Goal: Task Accomplishment & Management: Manage account settings

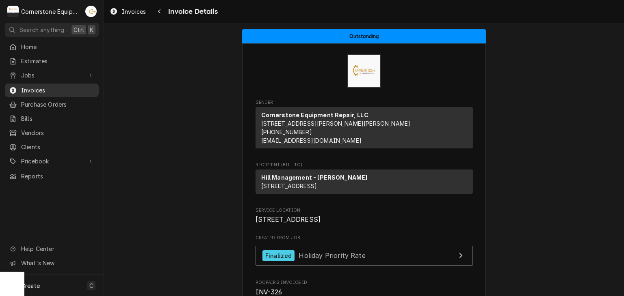
click at [83, 88] on span "Invoices" at bounding box center [57, 90] width 73 height 9
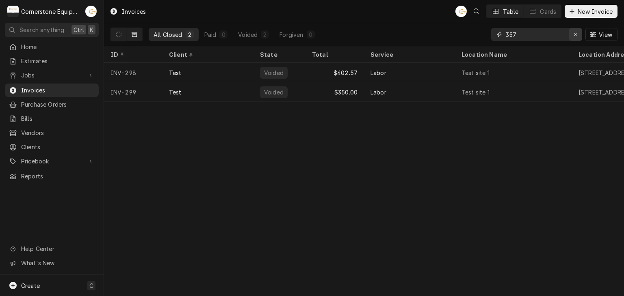
click at [573, 35] on icon "Erase input" at bounding box center [575, 35] width 4 height 6
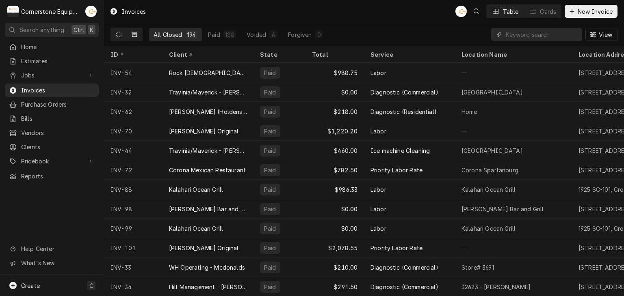
click at [116, 33] on icon "Dynamic Content Wrapper" at bounding box center [119, 35] width 6 height 6
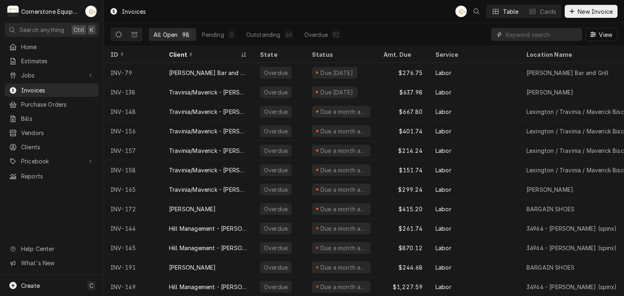
click at [506, 36] on input "Dynamic Content Wrapper" at bounding box center [542, 34] width 72 height 13
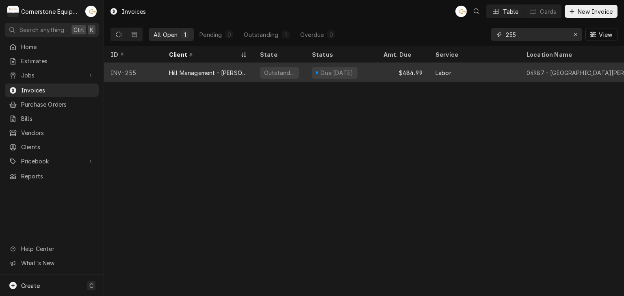
type input "255"
click at [428, 73] on div "$484.99" at bounding box center [403, 72] width 52 height 19
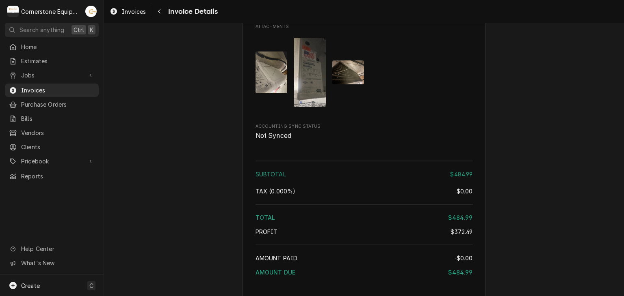
scroll to position [1135, 0]
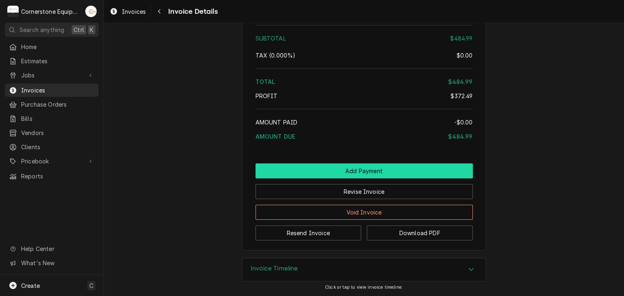
click at [351, 175] on button "Add Payment" at bounding box center [363, 171] width 217 height 15
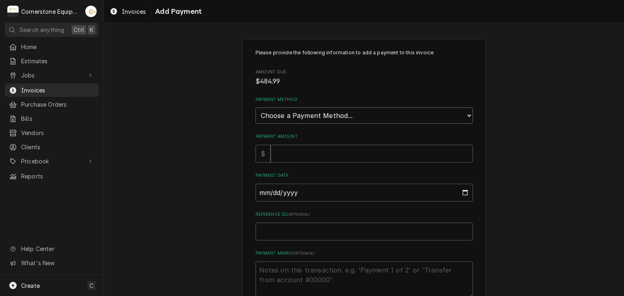
click at [270, 115] on select "Choose a Payment Method... Cash Check Credit/Debit Card ACH/eCheck Other" at bounding box center [363, 116] width 217 height 16
select select "2"
click at [255, 108] on select "Choose a Payment Method... Cash Check Credit/Debit Card ACH/eCheck Other" at bounding box center [363, 116] width 217 height 16
click at [270, 150] on input "Payment Amount" at bounding box center [371, 154] width 202 height 18
type textarea "x"
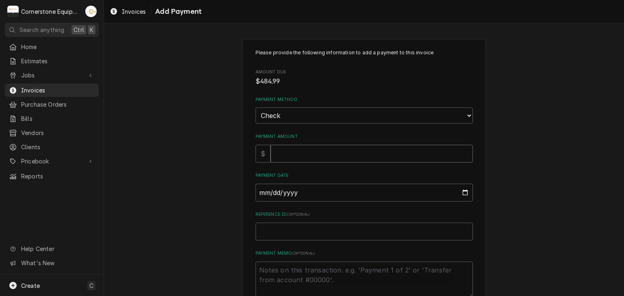
type input "4"
type textarea "x"
type input "48"
type textarea "x"
type input "484"
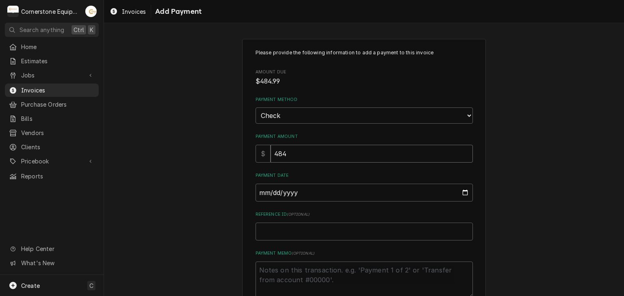
type textarea "x"
type input "484.9"
type textarea "x"
type input "484.99"
click at [260, 193] on input "Payment Date" at bounding box center [363, 193] width 217 height 18
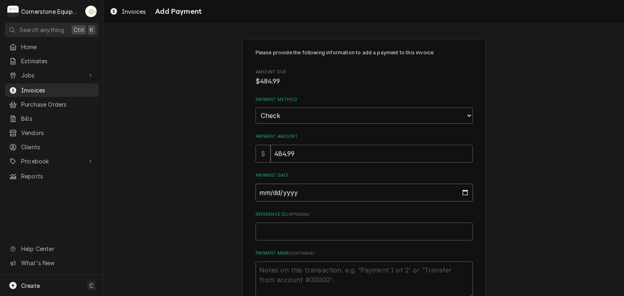
type input "0002-08-28"
type textarea "x"
type input "0020-08-28"
type textarea "x"
type input "0202-08-28"
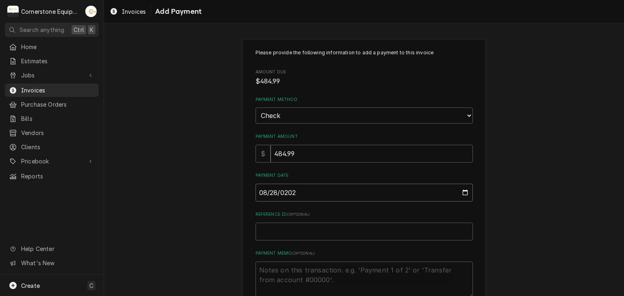
type textarea "x"
type input "2025-08-28"
type textarea "x"
type input "C"
type textarea "x"
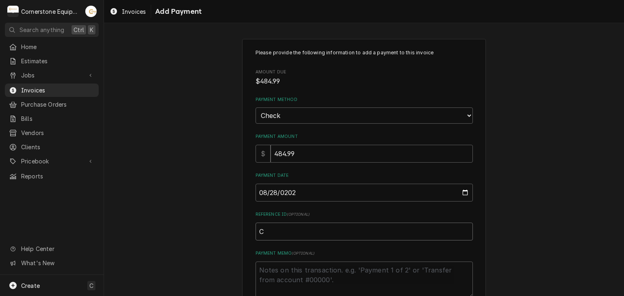
type input "Ch"
type textarea "x"
type input "Che"
type textarea "x"
type input "Chec"
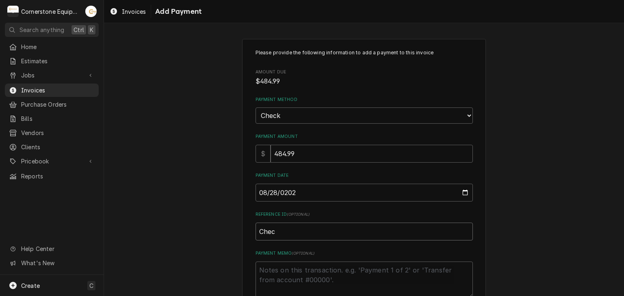
type textarea "x"
type input "Check"
type textarea "x"
type input "Check"
type textarea "x"
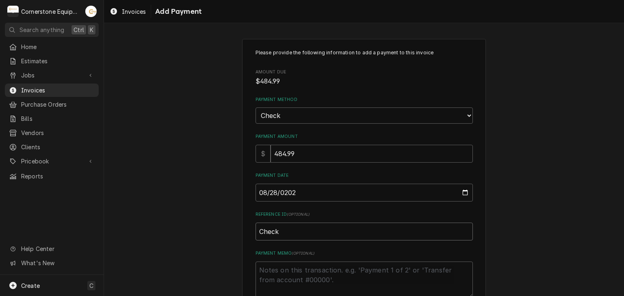
type input "Check #"
type textarea "x"
type input "Check #2"
type textarea "x"
type input "Check #23"
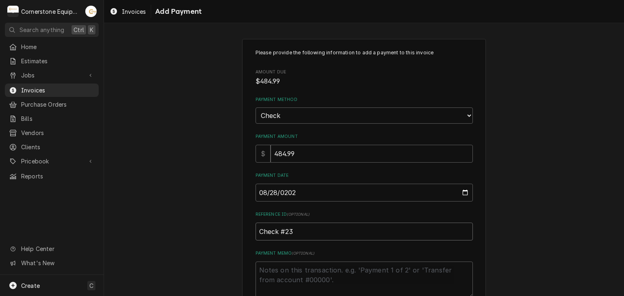
type textarea "x"
type input "Check #239"
type textarea "x"
type input "Check #2392"
type textarea "x"
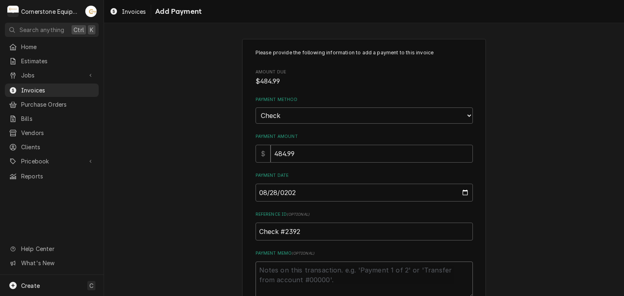
type textarea "P"
type textarea "x"
type textarea "Pa"
type textarea "x"
type textarea "Pai"
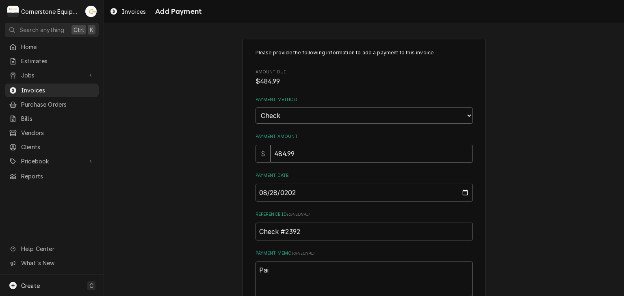
type textarea "x"
type textarea "Paid"
type textarea "x"
type textarea "Paid"
type textarea "x"
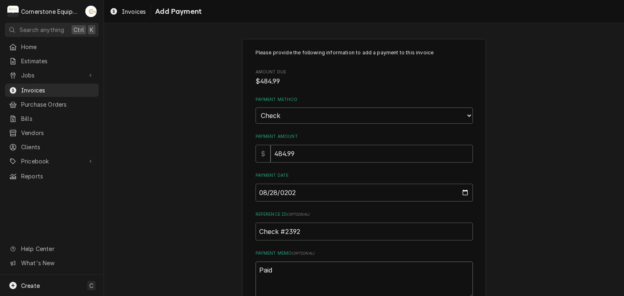
type textarea "Paid i"
type textarea "x"
type textarea "Paid in"
type textarea "x"
type textarea "Paid in f"
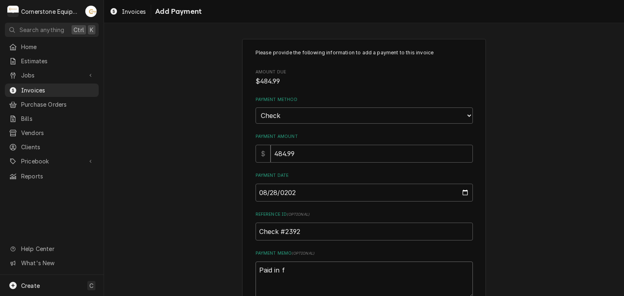
type textarea "x"
type textarea "Paid in fu"
type textarea "x"
type textarea "Paid in ful"
type textarea "x"
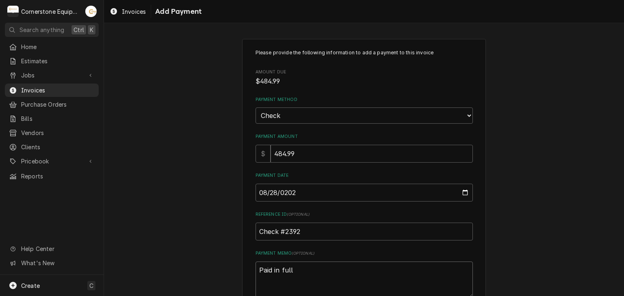
type textarea "Paid in full"
click at [221, 191] on div "Please provide the following information to add a payment to this invoice Amoun…" at bounding box center [364, 190] width 520 height 316
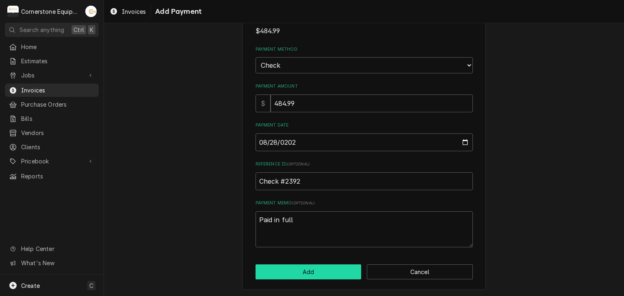
click at [274, 270] on button "Add" at bounding box center [308, 272] width 106 height 15
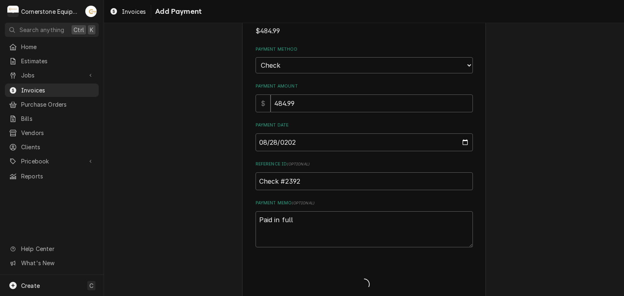
type textarea "x"
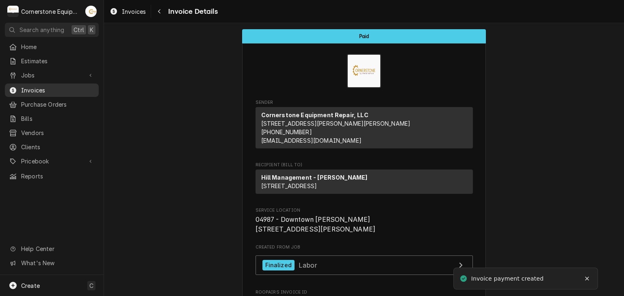
click at [46, 91] on span "Invoices" at bounding box center [57, 90] width 73 height 9
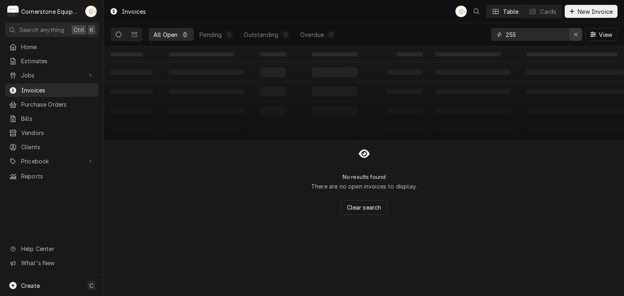
click at [581, 36] on button "Erase input" at bounding box center [575, 34] width 13 height 13
click at [547, 35] on input "Dynamic Content Wrapper" at bounding box center [544, 34] width 76 height 13
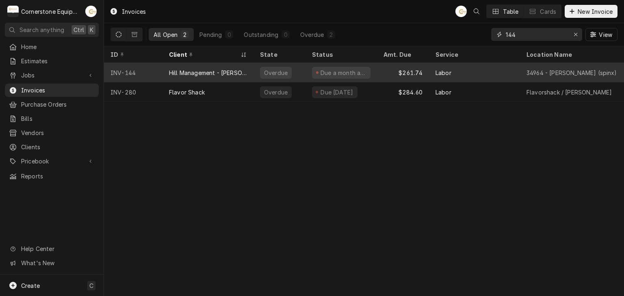
type input "144"
click at [259, 72] on div "Overdue" at bounding box center [279, 72] width 52 height 19
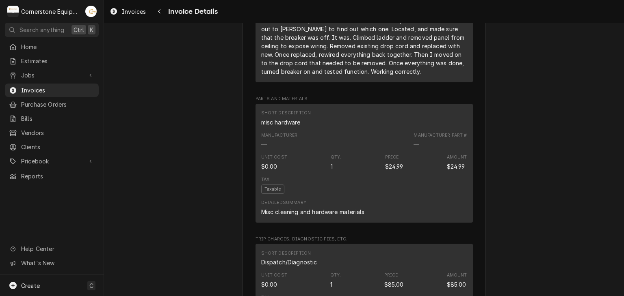
scroll to position [1052, 0]
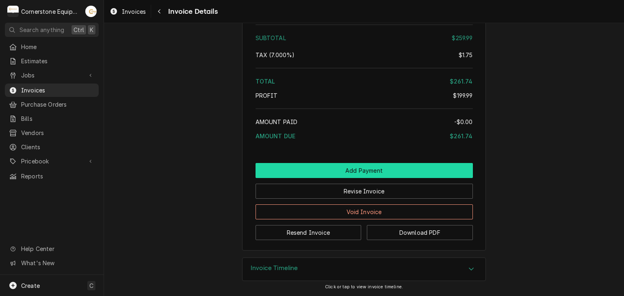
click at [350, 166] on button "Add Payment" at bounding box center [363, 170] width 217 height 15
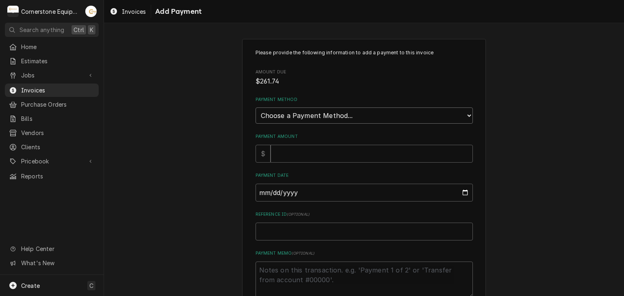
click at [296, 115] on select "Choose a Payment Method... Cash Check Credit/Debit Card ACH/eCheck Other" at bounding box center [363, 116] width 217 height 16
select select "2"
click at [255, 108] on select "Choose a Payment Method... Cash Check Credit/Debit Card ACH/eCheck Other" at bounding box center [363, 116] width 217 height 16
click at [278, 155] on input "Payment Amount" at bounding box center [371, 154] width 202 height 18
type textarea "x"
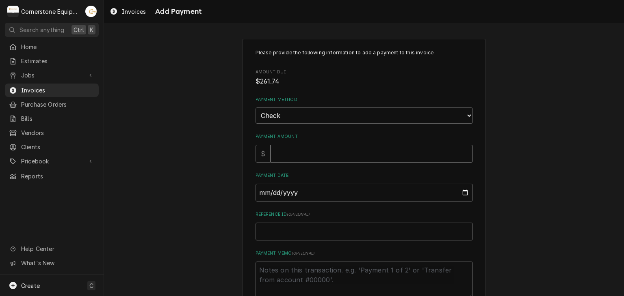
type input "2"
type textarea "x"
type input "26"
type textarea "x"
type input "261"
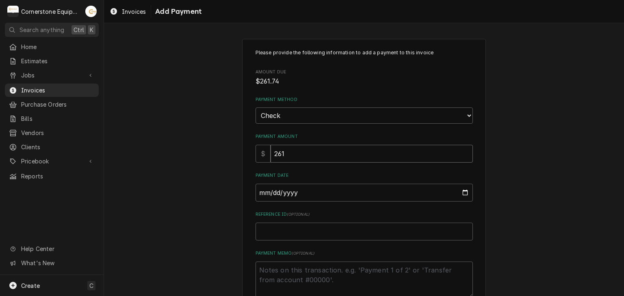
type textarea "x"
type input "261.7"
type textarea "x"
type input "261.74"
type input "0002-08-28"
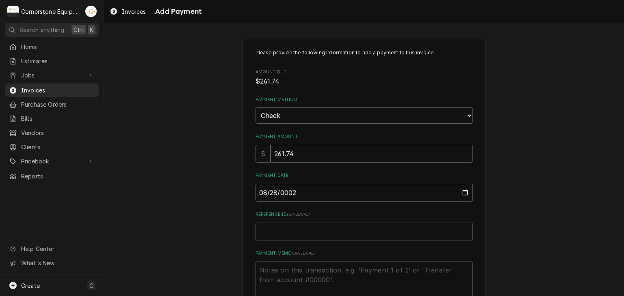
type textarea "x"
type input "0020-08-28"
type textarea "x"
type input "0202-08-28"
type textarea "x"
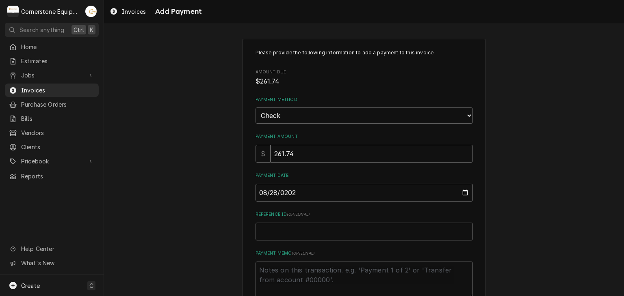
type input "[DATE]"
type textarea "x"
type input "C"
type textarea "x"
type input "Ch"
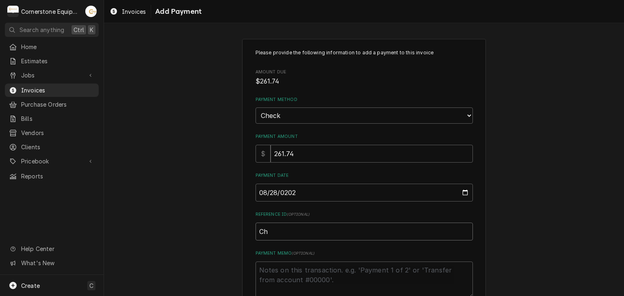
type textarea "x"
type input "Che"
type textarea "x"
type input "Chec"
type textarea "x"
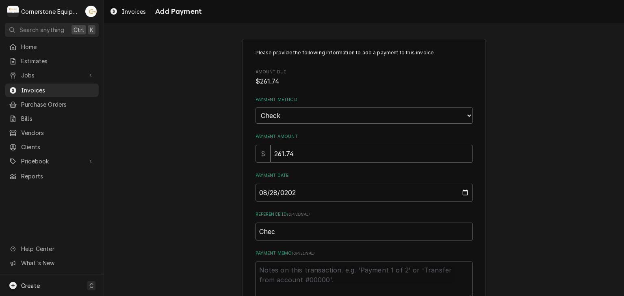
type input "Check"
type textarea "x"
type input "Check"
type textarea "x"
type input "Check #"
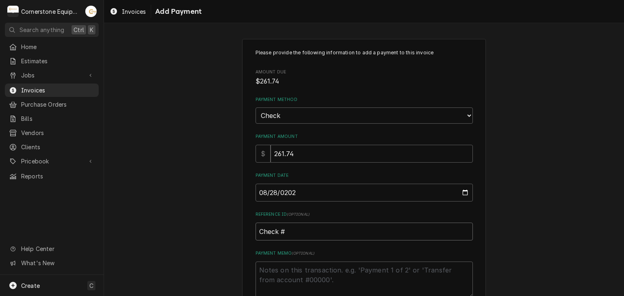
type textarea "x"
type input "Check #2"
type textarea "x"
type input "Check #22"
type textarea "x"
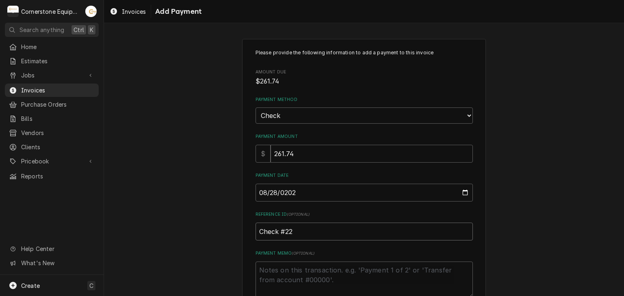
type input "Check #229"
type textarea "x"
type input "Check #2296"
type textarea "x"
type textarea "P"
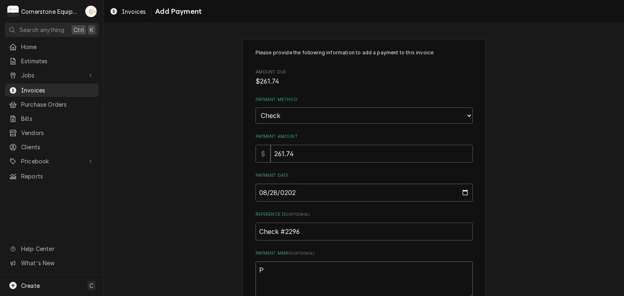
type textarea "x"
type textarea "Pa"
type textarea "x"
type textarea "Pay"
type textarea "x"
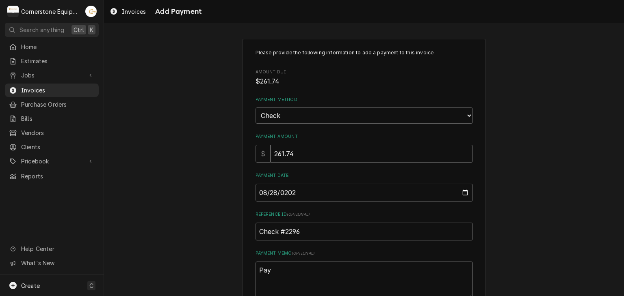
type textarea "Paym"
type textarea "x"
type textarea "Payme"
type textarea "x"
type textarea "Paymen"
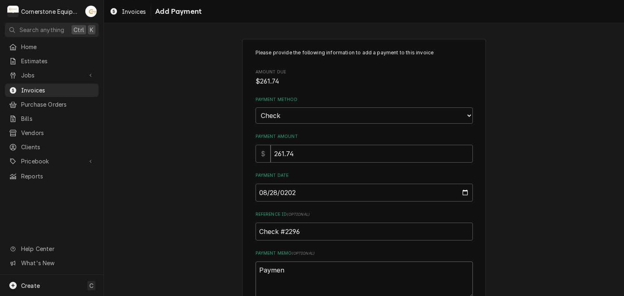
type textarea "x"
type textarea "Payment"
type textarea "x"
type textarea "Payment"
type textarea "x"
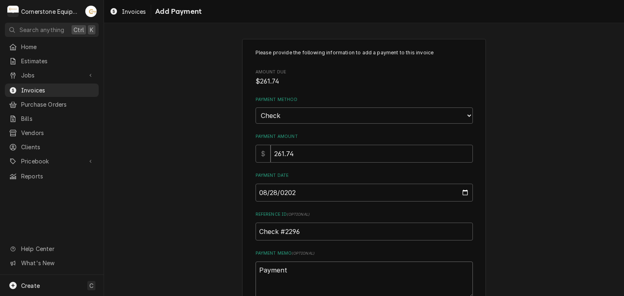
type textarea "Payment 1"
type textarea "x"
type textarea "Payment 1"
type textarea "x"
type textarea "Payment 1 o"
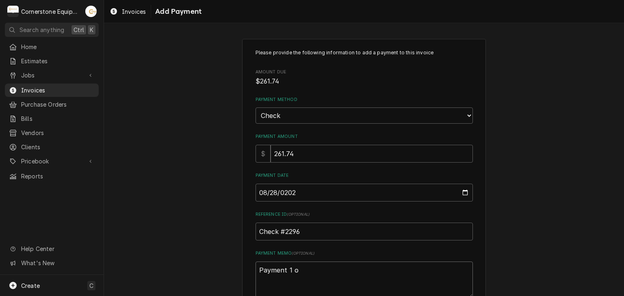
type textarea "x"
type textarea "Payment 1 of"
type textarea "x"
type textarea "Payment 1 of"
type textarea "x"
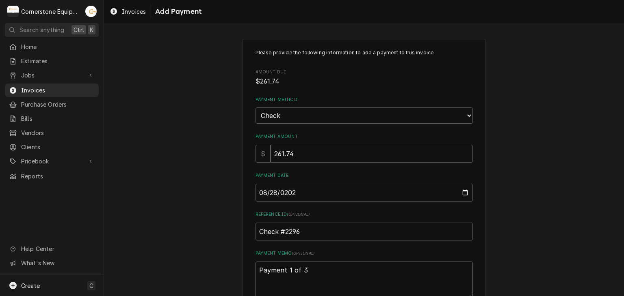
type textarea "Payment 1 of 3"
click at [225, 254] on div "Please provide the following information to add a payment to this invoice Amoun…" at bounding box center [364, 190] width 520 height 316
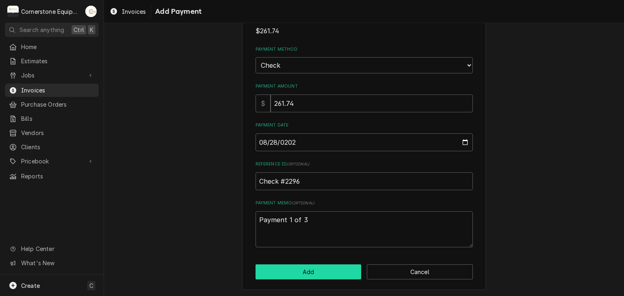
click at [278, 276] on button "Add" at bounding box center [308, 272] width 106 height 15
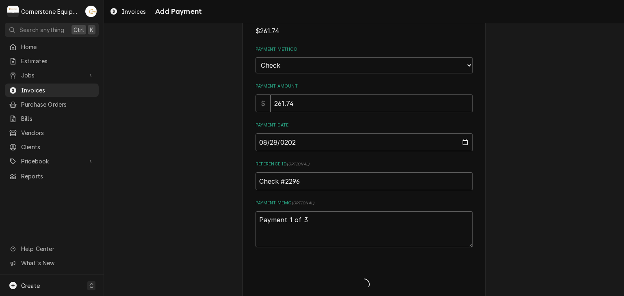
type textarea "x"
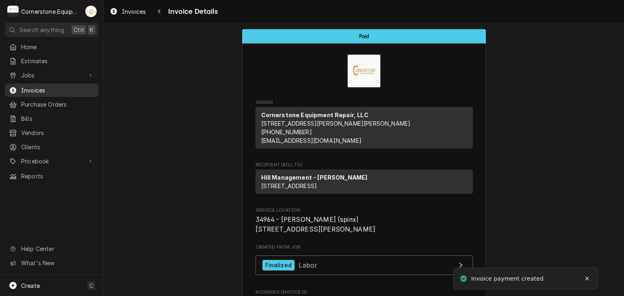
click at [74, 90] on span "Invoices" at bounding box center [57, 90] width 73 height 9
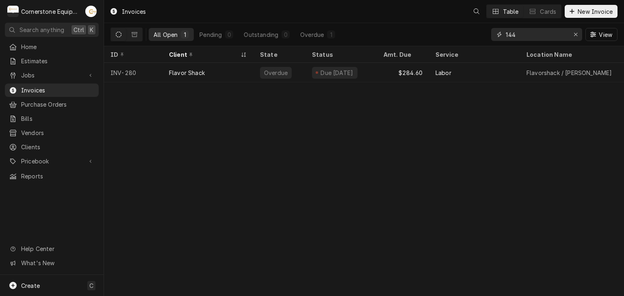
click at [526, 36] on input "144" at bounding box center [536, 34] width 61 height 13
click at [526, 35] on input "144" at bounding box center [536, 34] width 61 height 13
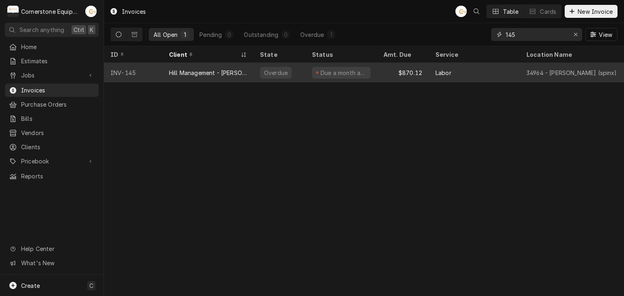
type input "145"
click at [343, 76] on div "Due a month ago" at bounding box center [341, 73] width 58 height 12
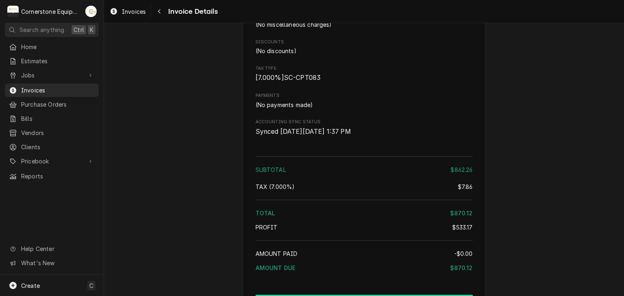
scroll to position [1293, 0]
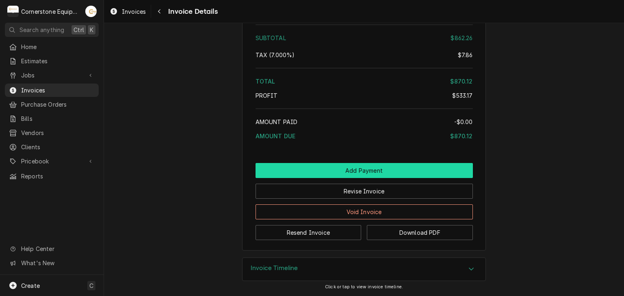
click at [370, 171] on button "Add Payment" at bounding box center [363, 170] width 217 height 15
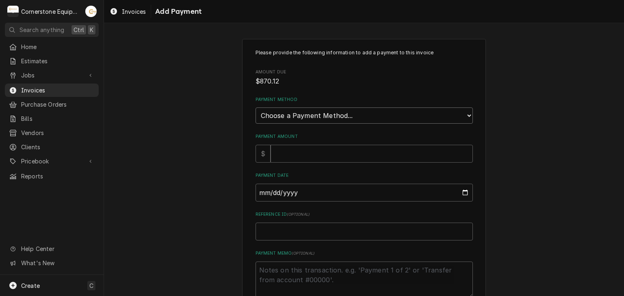
click at [287, 115] on select "Choose a Payment Method... Cash Check Credit/Debit Card ACH/eCheck Other" at bounding box center [363, 116] width 217 height 16
select select "2"
click at [255, 108] on select "Choose a Payment Method... Cash Check Credit/Debit Card ACH/eCheck Other" at bounding box center [363, 116] width 217 height 16
click at [279, 153] on input "Payment Amount" at bounding box center [371, 154] width 202 height 18
type textarea "x"
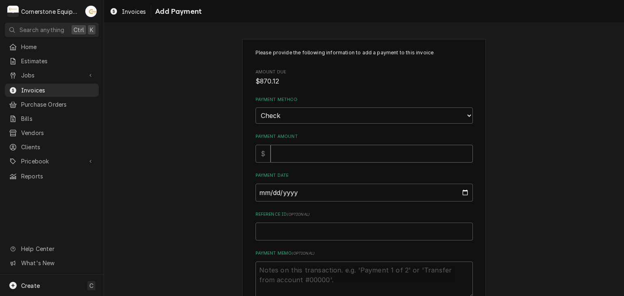
type input "8"
type textarea "x"
type input "87"
type textarea "x"
type input "870"
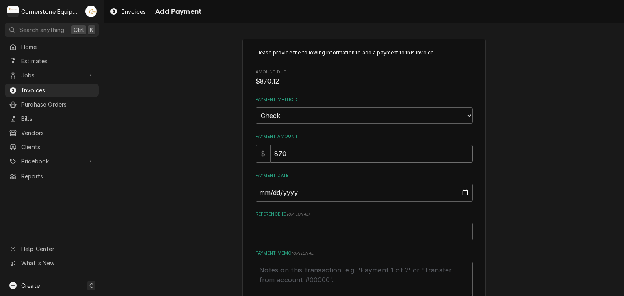
type textarea "x"
type input "870.1"
type textarea "x"
type input "870.12"
type input "0002-08-28"
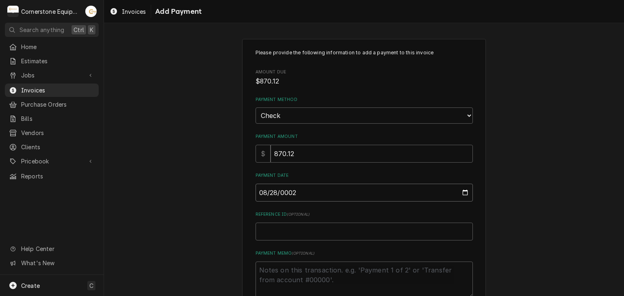
type textarea "x"
type input "0020-08-28"
type textarea "x"
type input "0202-08-28"
type textarea "x"
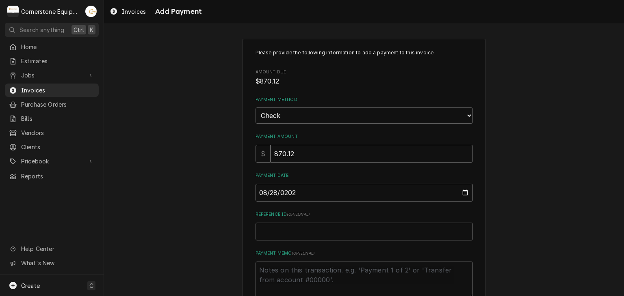
type input "2025-08-28"
type textarea "x"
type input "C"
type textarea "x"
type input "Ch"
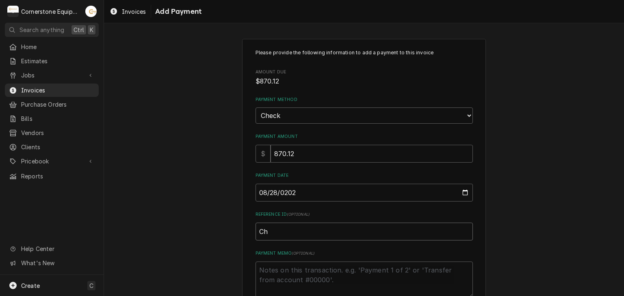
type textarea "x"
type input "Che"
type textarea "x"
type input "Chec"
type textarea "x"
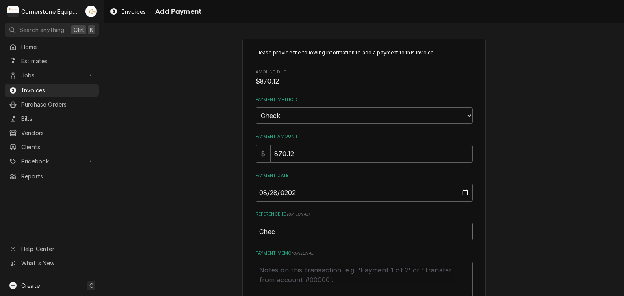
type input "Check"
type textarea "x"
type input "Check"
type textarea "x"
type input "Check #"
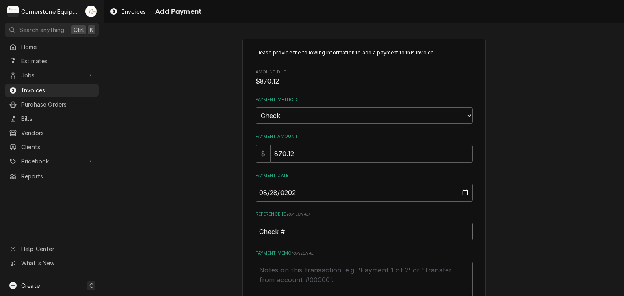
type textarea "x"
type input "Check #2"
type textarea "x"
type input "Check #22"
type textarea "x"
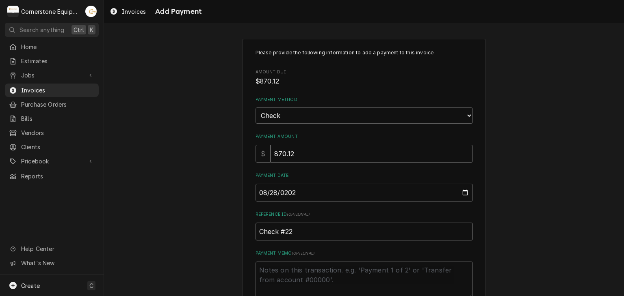
type input "Check #229"
type textarea "x"
type input "Check #2296"
type textarea "x"
type textarea "P"
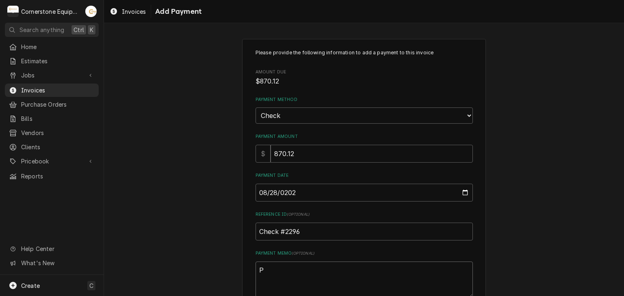
type textarea "x"
type textarea "Pa"
type textarea "x"
type textarea "Pay"
type textarea "x"
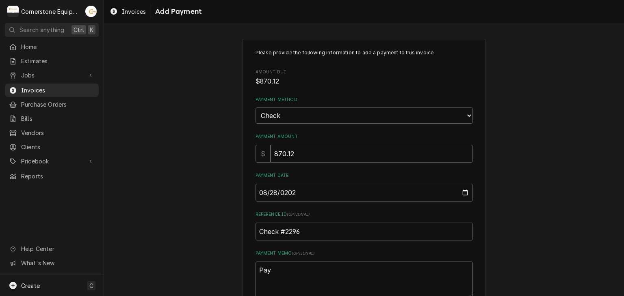
type textarea "Paym"
type textarea "x"
type textarea "Payme"
type textarea "x"
type textarea "Paymen"
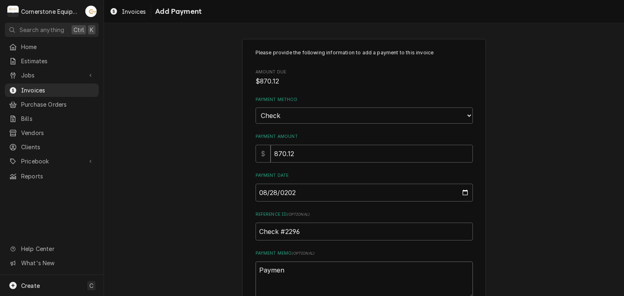
type textarea "x"
type textarea "Payment"
type textarea "x"
type textarea "Payment"
type textarea "x"
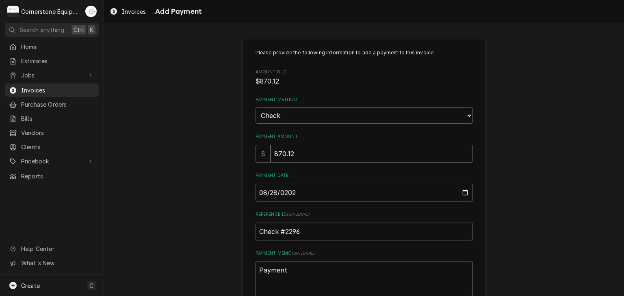
type textarea "Payment 2"
type textarea "x"
type textarea "Payment 2"
type textarea "x"
type textarea "Payment 2 o"
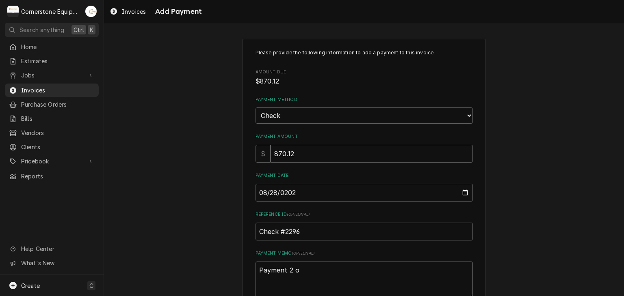
type textarea "x"
type textarea "Payment 2 of"
type textarea "x"
type textarea "Payment 2 of"
type textarea "x"
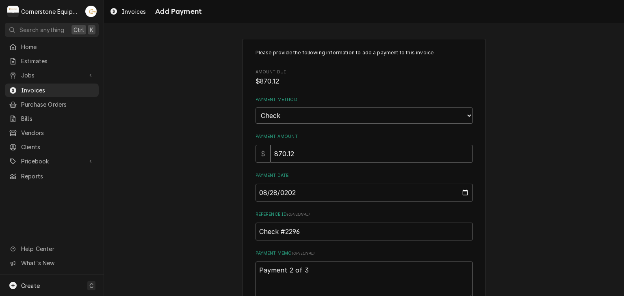
type textarea "Payment 2 of 3"
click at [208, 159] on div "Please provide the following information to add a payment to this invoice Amoun…" at bounding box center [364, 190] width 520 height 316
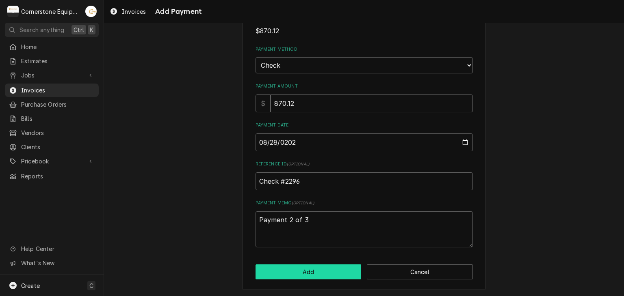
click at [322, 273] on button "Add" at bounding box center [308, 272] width 106 height 15
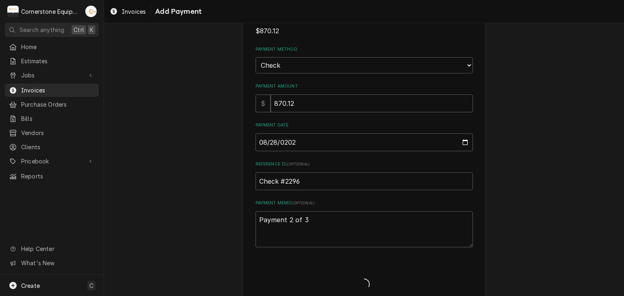
type textarea "x"
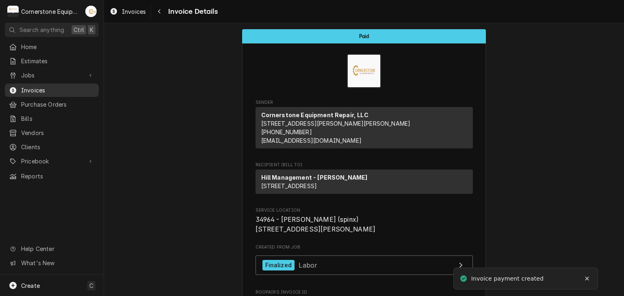
click at [65, 90] on span "Invoices" at bounding box center [57, 90] width 73 height 9
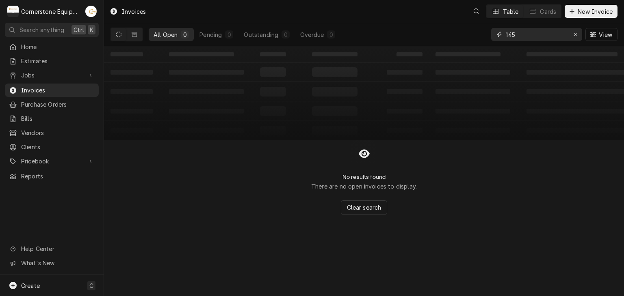
click at [530, 34] on input "145" at bounding box center [536, 34] width 61 height 13
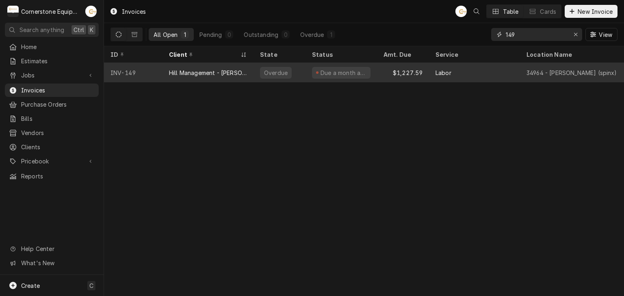
type input "149"
click at [296, 70] on div "Overdue" at bounding box center [279, 72] width 52 height 19
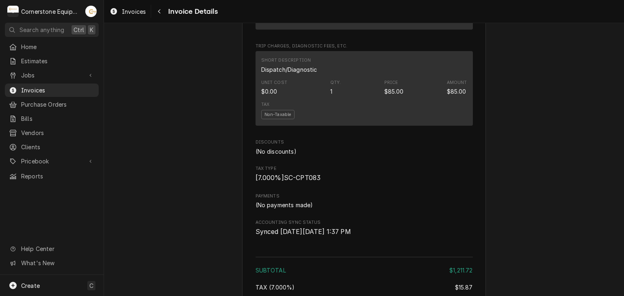
scroll to position [1384, 0]
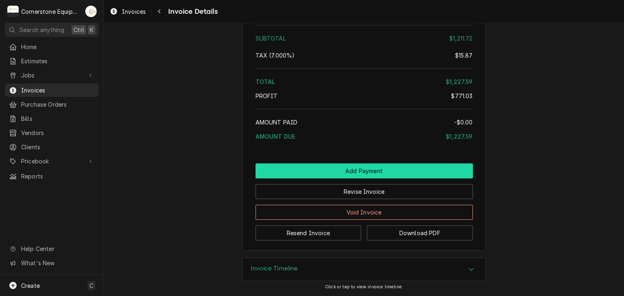
click at [346, 168] on button "Add Payment" at bounding box center [363, 171] width 217 height 15
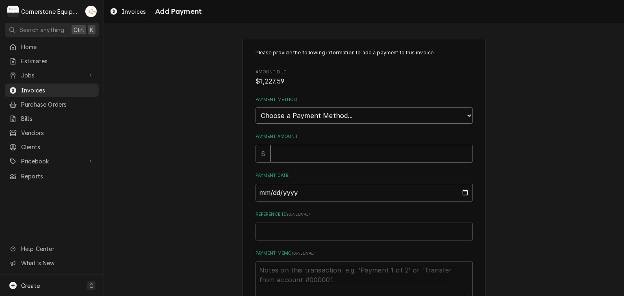
click at [278, 111] on select "Choose a Payment Method... Cash Check Credit/Debit Card ACH/eCheck Other" at bounding box center [363, 116] width 217 height 16
select select "2"
click at [255, 108] on select "Choose a Payment Method... Cash Check Credit/Debit Card ACH/eCheck Other" at bounding box center [363, 116] width 217 height 16
click at [275, 149] on input "Payment Amount" at bounding box center [371, 154] width 202 height 18
type textarea "x"
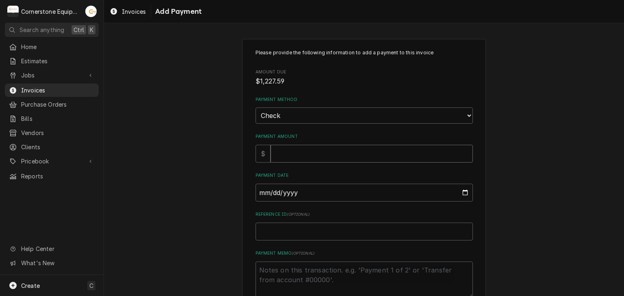
type input "1"
type textarea "x"
type input "12"
type textarea "x"
type input "122"
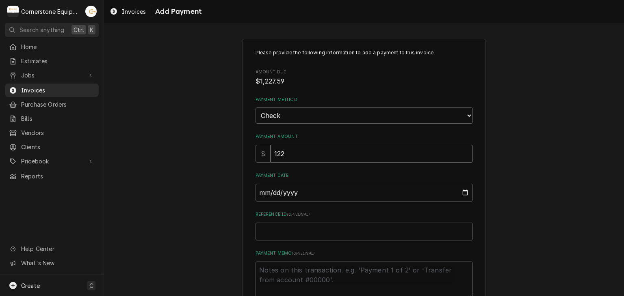
type textarea "x"
type input "1227"
type textarea "x"
type input "1227.5"
type textarea "x"
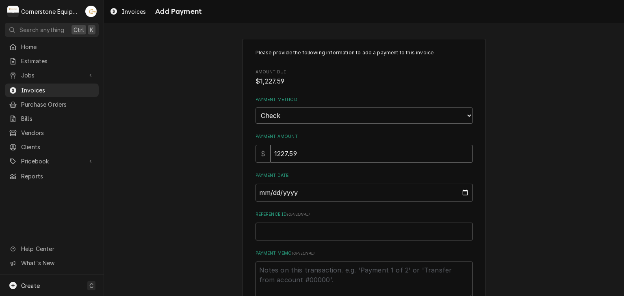
type input "1227.59"
type input "0002-08-28"
type textarea "x"
type input "0020-08-28"
type textarea "x"
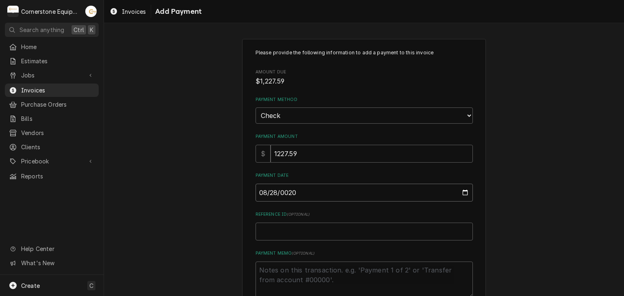
type input "0202-08-28"
type textarea "x"
type input "[DATE]"
type textarea "x"
type input "C"
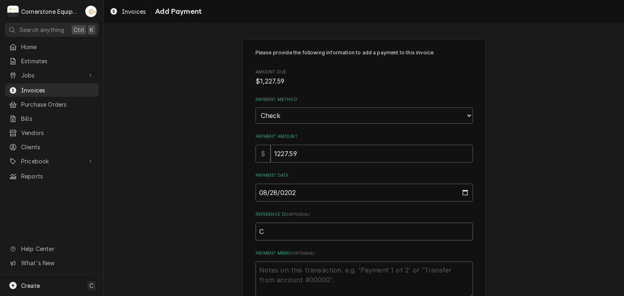
type textarea "x"
type input "Ch"
type textarea "x"
type input "Che"
type textarea "x"
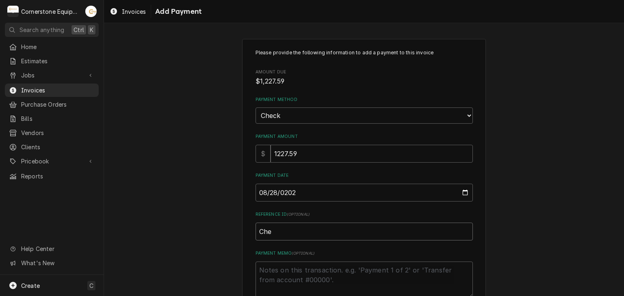
type input "Chec"
type textarea "x"
type input "Check"
type textarea "x"
type input "Check"
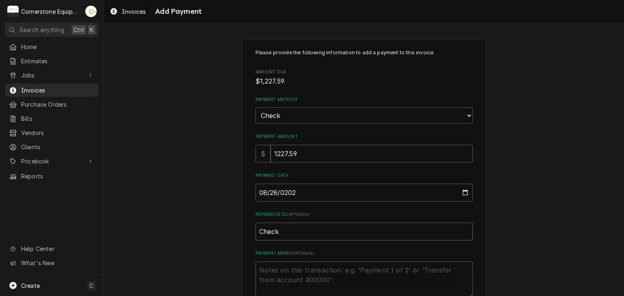
type textarea "x"
type input "Check #"
type textarea "x"
type input "Check #2"
type textarea "x"
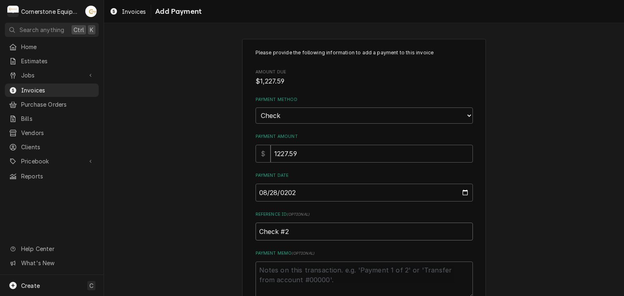
type input "Check #22"
type textarea "x"
type input "Check #229"
type textarea "x"
type input "Check #2296"
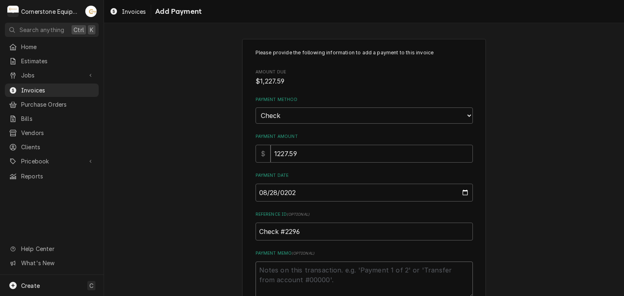
type textarea "x"
type textarea "P"
type textarea "x"
type textarea "Pa"
type textarea "x"
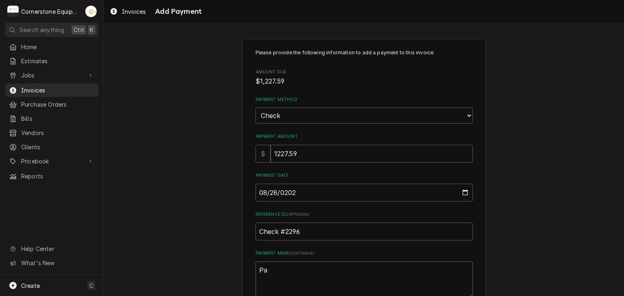
type textarea "Pay"
type textarea "x"
type textarea "Paym"
type textarea "x"
type textarea "Payme"
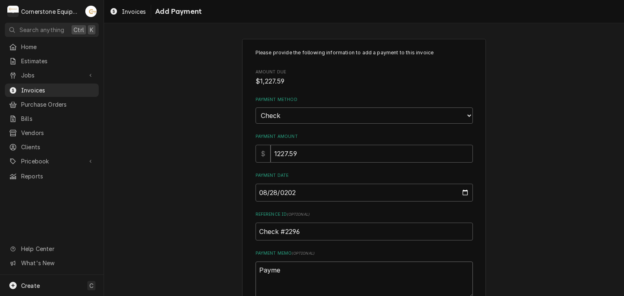
type textarea "x"
type textarea "Paymen"
type textarea "x"
type textarea "Payment"
type textarea "x"
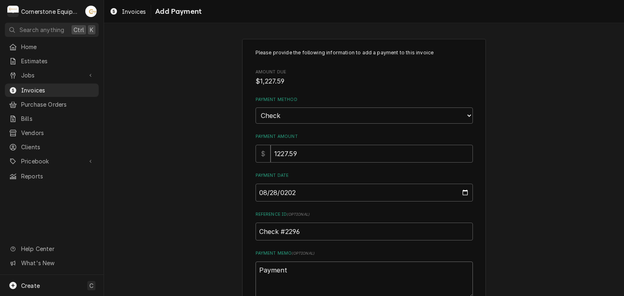
type textarea "Payment"
type textarea "x"
type textarea "Payment 3"
type textarea "x"
type textarea "Payment 3"
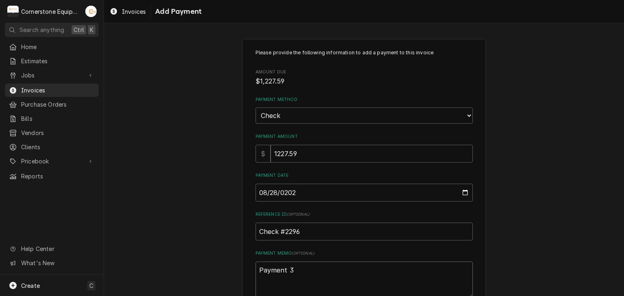
type textarea "x"
type textarea "Payment 3 o"
type textarea "x"
type textarea "Payment 3 of"
type textarea "x"
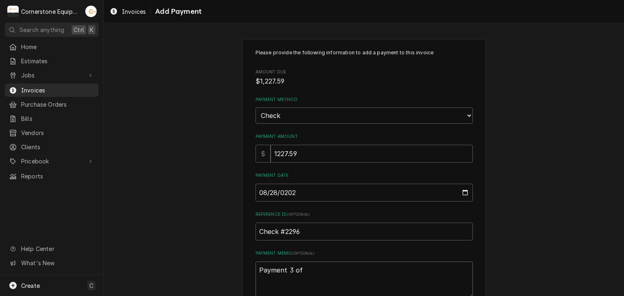
type textarea "Payment 3 of"
type textarea "x"
type textarea "Payment 3 of 3"
click at [164, 111] on div "Please provide the following information to add a payment to this invoice Amoun…" at bounding box center [364, 190] width 520 height 316
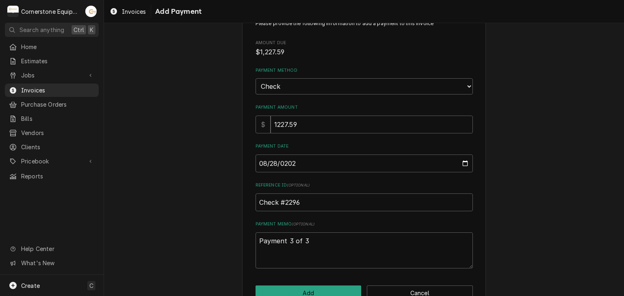
scroll to position [50, 0]
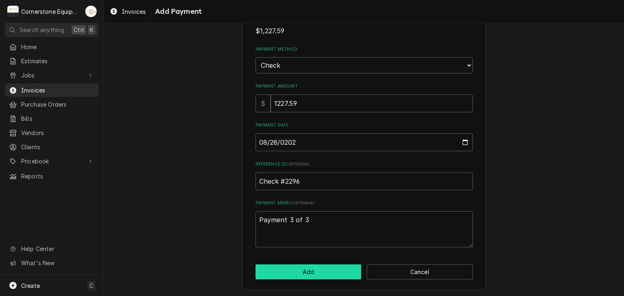
click at [317, 275] on button "Add" at bounding box center [308, 272] width 106 height 15
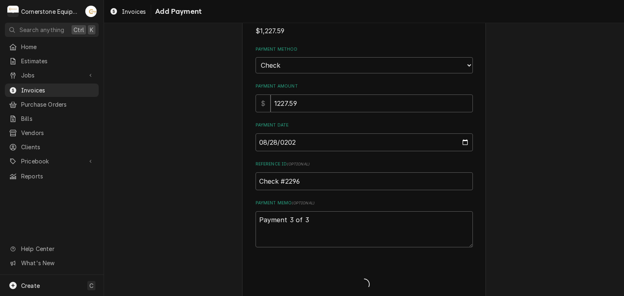
type textarea "x"
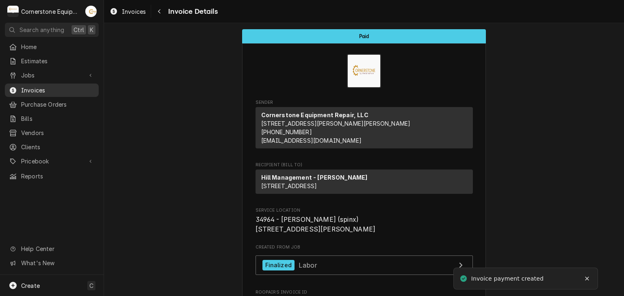
click at [67, 86] on span "Invoices" at bounding box center [57, 90] width 73 height 9
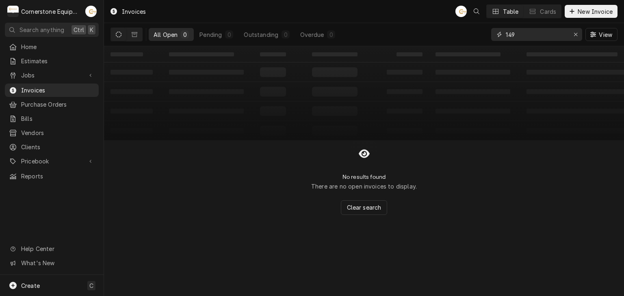
click at [526, 34] on input "149" at bounding box center [536, 34] width 61 height 13
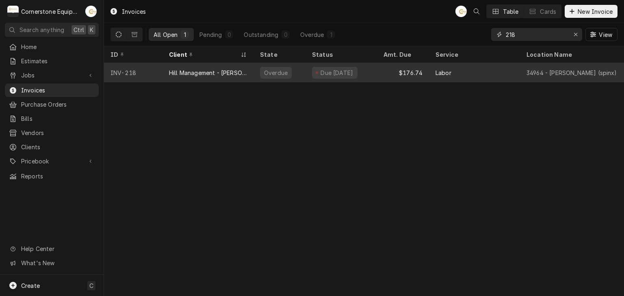
type input "218"
click at [315, 68] on div "Due 5 days ago" at bounding box center [334, 73] width 45 height 12
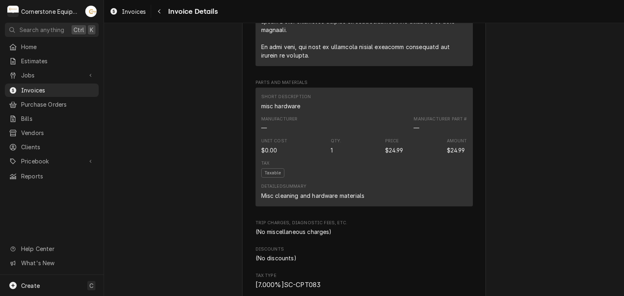
scroll to position [1158, 0]
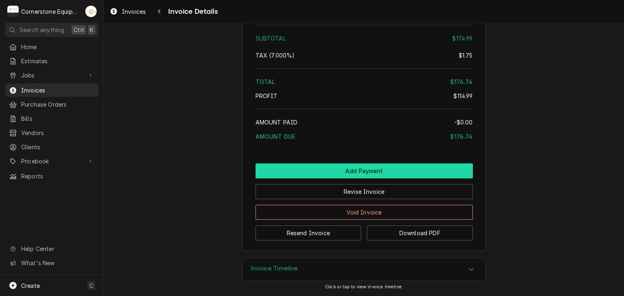
click at [372, 173] on button "Add Payment" at bounding box center [363, 171] width 217 height 15
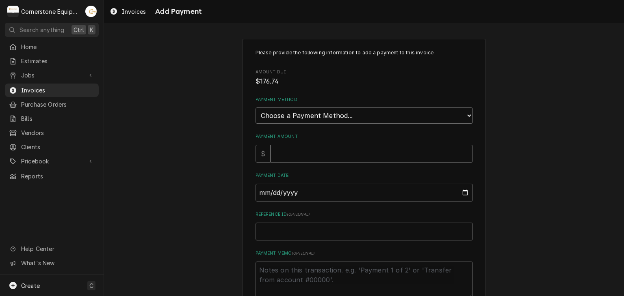
click at [287, 108] on select "Choose a Payment Method... Cash Check Credit/Debit Card ACH/eCheck Other" at bounding box center [363, 116] width 217 height 16
select select "2"
click at [255, 108] on select "Choose a Payment Method... Cash Check Credit/Debit Card ACH/eCheck Other" at bounding box center [363, 116] width 217 height 16
click at [291, 151] on input "Payment Amount" at bounding box center [371, 154] width 202 height 18
type textarea "x"
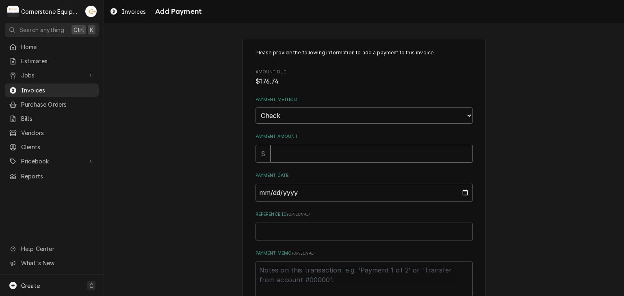
type input "1"
type textarea "x"
type input "17"
type textarea "x"
type input "176"
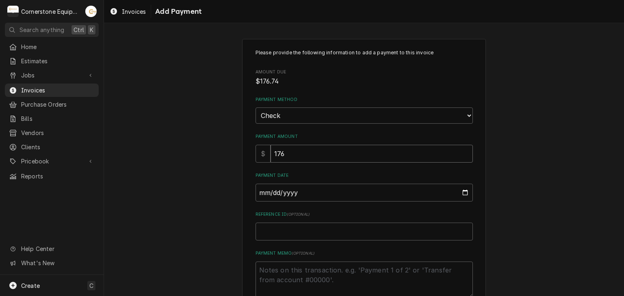
type textarea "x"
type input "176.7"
type textarea "x"
type input "176.74"
type input "0002-08-28"
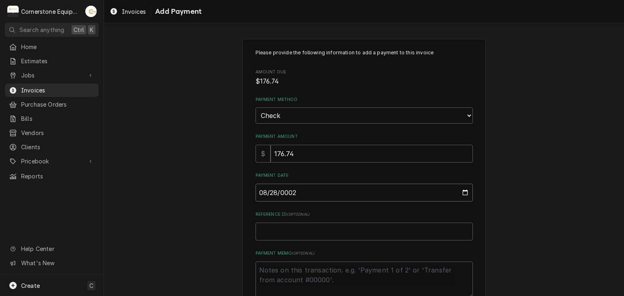
type textarea "x"
type input "0020-08-28"
type textarea "x"
type input "0202-08-28"
type textarea "x"
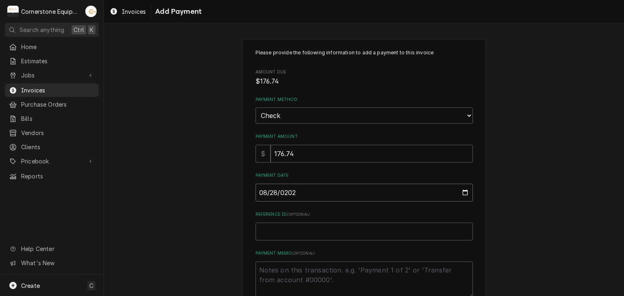
type input "2025-08-28"
type textarea "x"
type input "C"
type textarea "x"
type input "Ch"
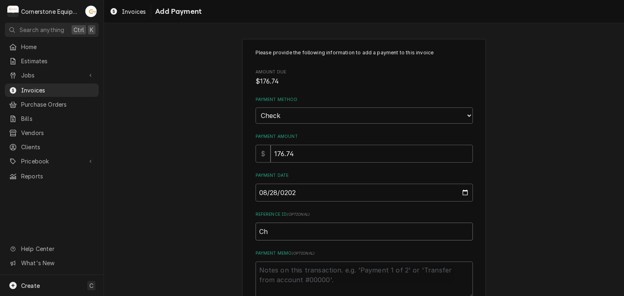
type textarea "x"
type input "Che"
type textarea "x"
type input "Chec"
type textarea "x"
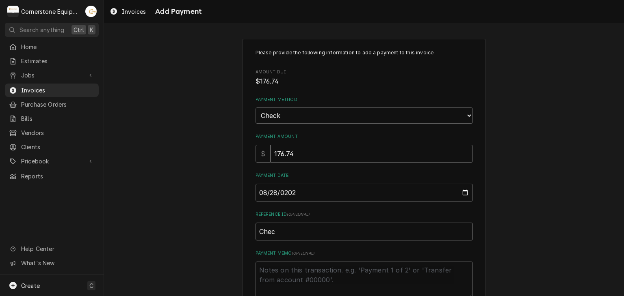
type input "Check"
type textarea "x"
type input "Check"
type textarea "x"
type input "Check #"
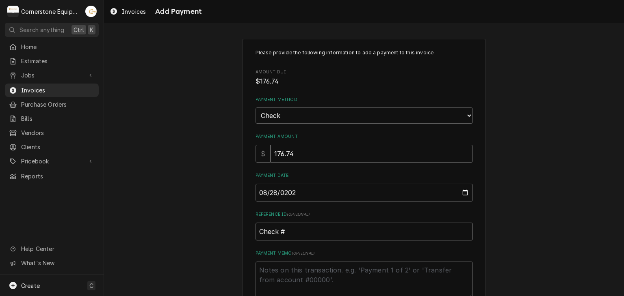
type textarea "x"
type input "Check #2"
type textarea "x"
type input "Check #22"
type textarea "x"
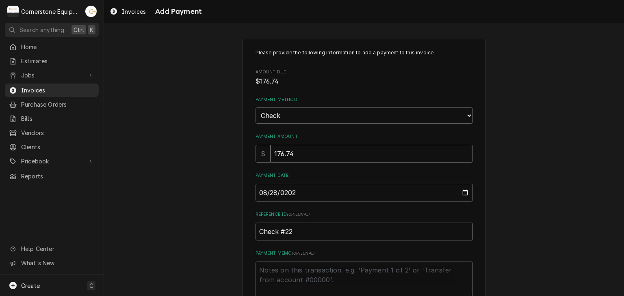
type input "Check #229"
type textarea "x"
type input "Check #2294"
type textarea "x"
type textarea "P"
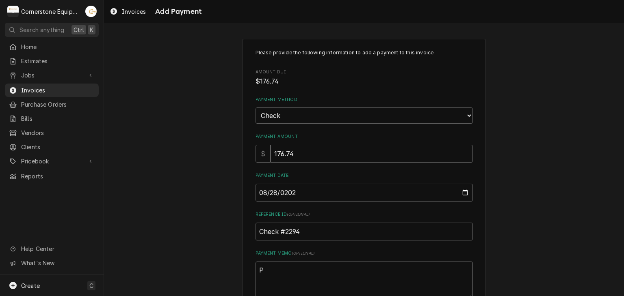
type textarea "x"
type textarea "Pa"
type textarea "x"
type textarea "Pay"
type textarea "x"
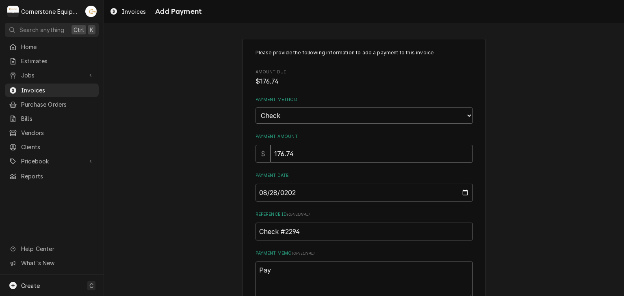
type textarea "Paym"
type textarea "x"
type textarea "Payme"
type textarea "x"
type textarea "Paymen"
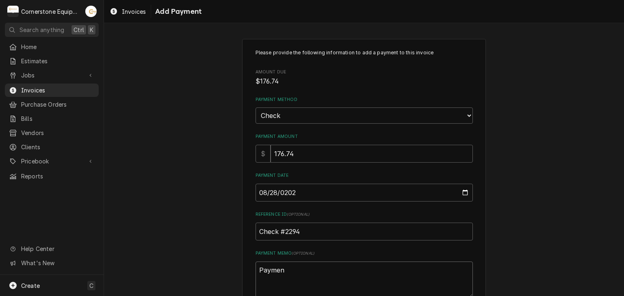
type textarea "x"
type textarea "Payment"
type textarea "x"
type textarea "Payment"
type textarea "x"
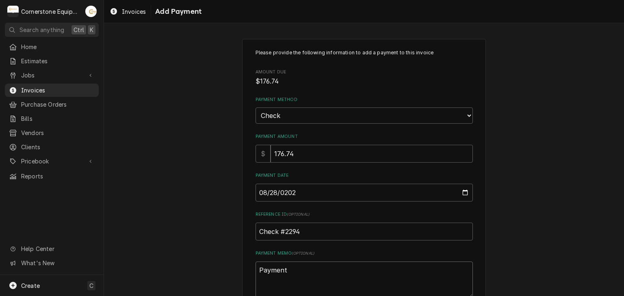
type textarea "Payment 1"
type textarea "x"
type textarea "Payment 1"
type textarea "x"
type textarea "Payment 1 o"
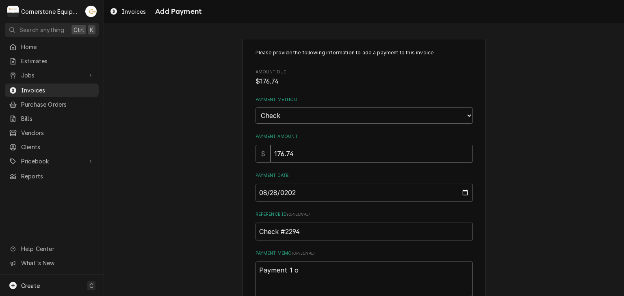
type textarea "x"
type textarea "Payment 1 of"
type textarea "x"
type textarea "Payment 1 of"
type textarea "x"
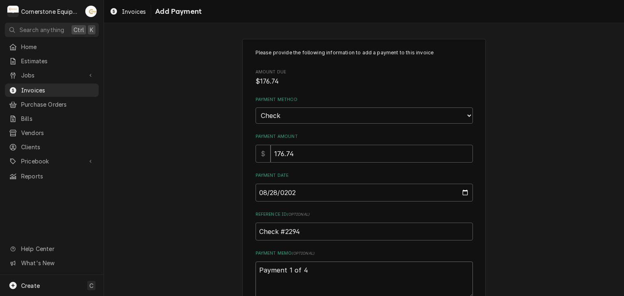
type textarea "Payment 1 of 4"
click at [232, 173] on div "Please provide the following information to add a payment to this invoice Amoun…" at bounding box center [364, 190] width 520 height 316
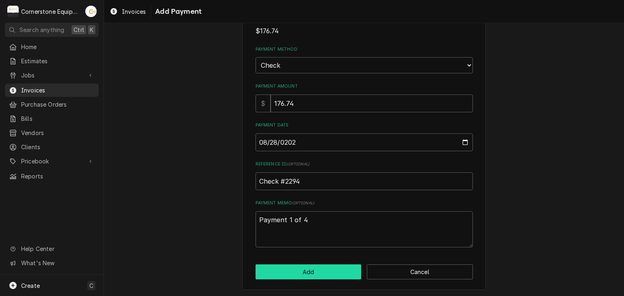
click at [306, 274] on button "Add" at bounding box center [308, 272] width 106 height 15
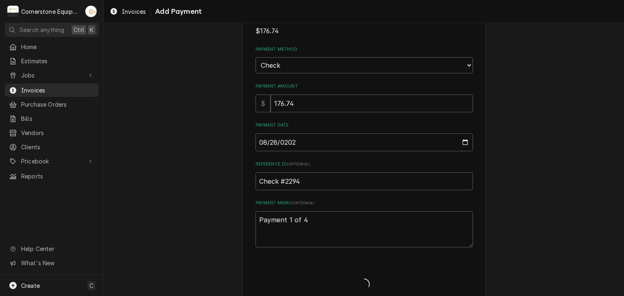
type textarea "x"
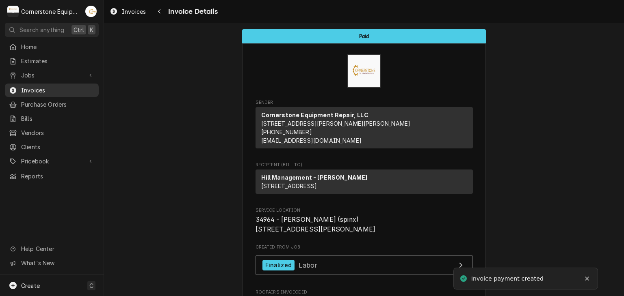
click at [29, 86] on span "Invoices" at bounding box center [57, 90] width 73 height 9
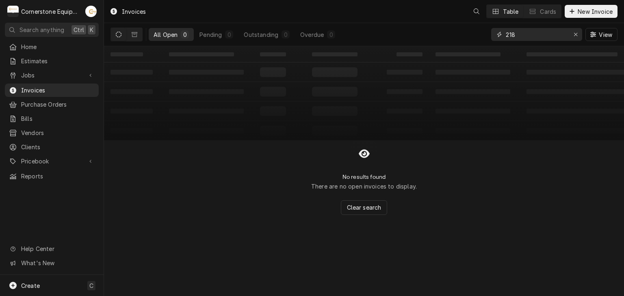
click at [534, 34] on input "218" at bounding box center [536, 34] width 61 height 13
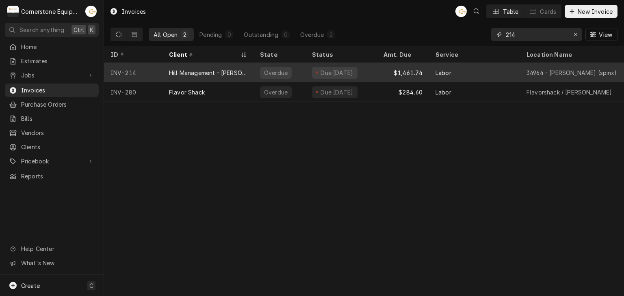
type input "214"
click at [295, 72] on div "Overdue" at bounding box center [279, 72] width 52 height 19
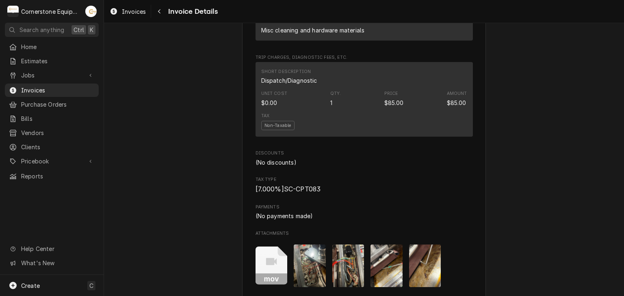
scroll to position [1640, 0]
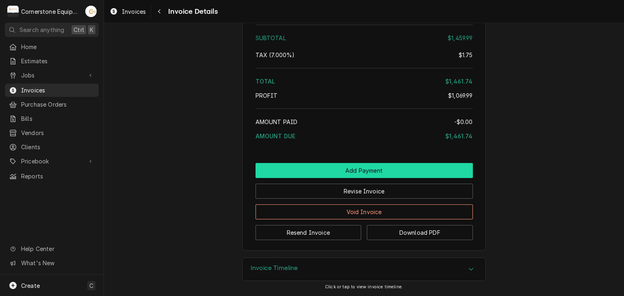
click at [359, 173] on button "Add Payment" at bounding box center [363, 170] width 217 height 15
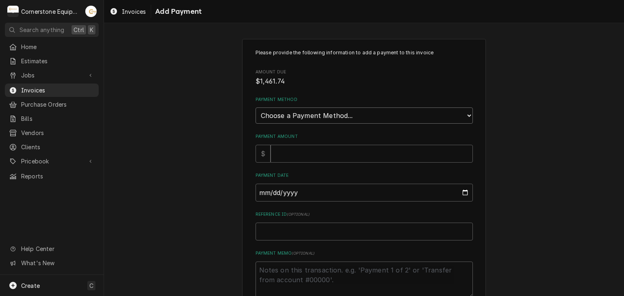
click at [272, 115] on select "Choose a Payment Method... Cash Check Credit/Debit Card ACH/eCheck Other" at bounding box center [363, 116] width 217 height 16
select select "2"
click at [255, 108] on select "Choose a Payment Method... Cash Check Credit/Debit Card ACH/eCheck Other" at bounding box center [363, 116] width 217 height 16
click at [287, 151] on input "Payment Amount" at bounding box center [371, 154] width 202 height 18
type textarea "x"
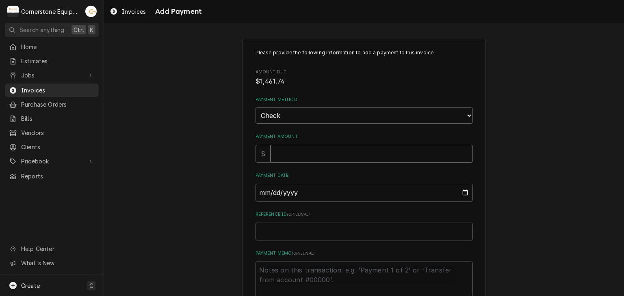
type input "1"
type textarea "x"
type input "14"
type textarea "x"
type input "146"
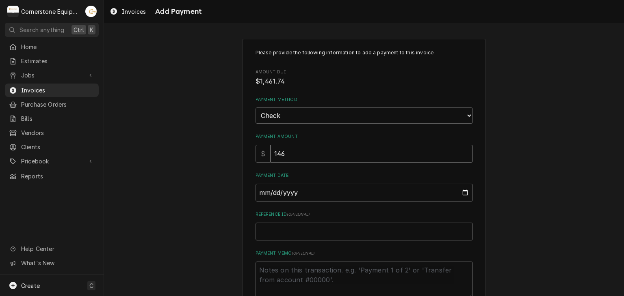
type textarea "x"
type input "1461"
type textarea "x"
type input "1461.7"
type textarea "x"
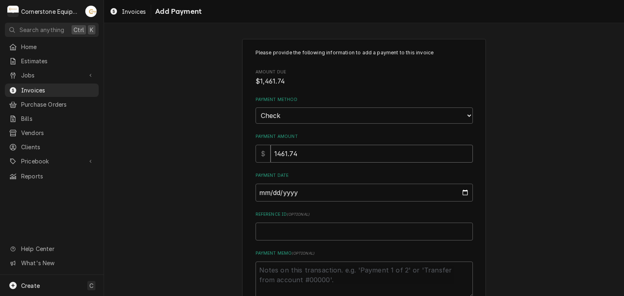
type input "1461.74"
type input "0002-08-28"
type textarea "x"
type input "0020-08-28"
type textarea "x"
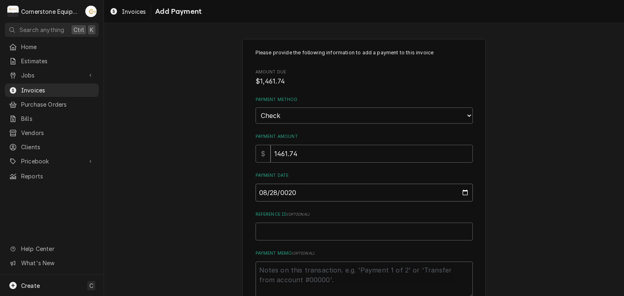
type input "0202-08-28"
type textarea "x"
type input "[DATE]"
type textarea "x"
type input "C"
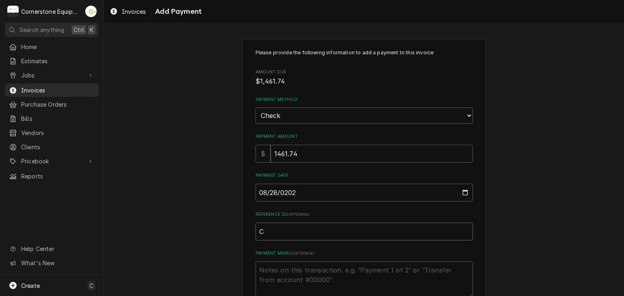
type textarea "x"
type input "Ch"
type textarea "x"
type input "Che"
type textarea "x"
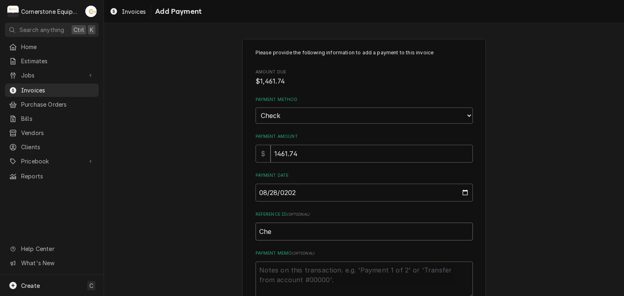
type input "Chec"
type textarea "x"
type input "Check"
type textarea "x"
type input "Check"
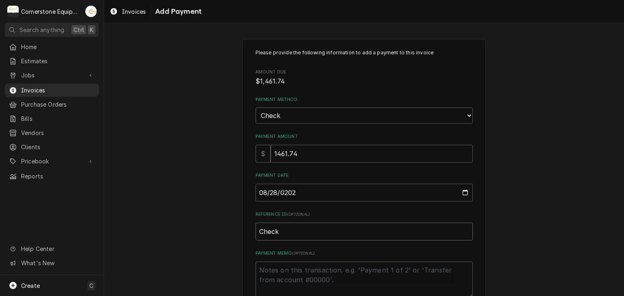
type textarea "x"
type input "Check #"
type textarea "x"
type input "Check #2"
type textarea "x"
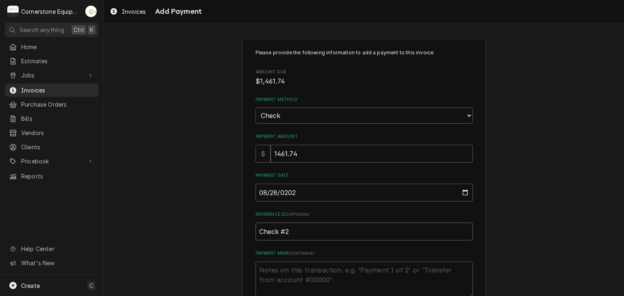
type input "Check #22"
type textarea "x"
type input "Check #229"
type textarea "x"
type input "Check #2294"
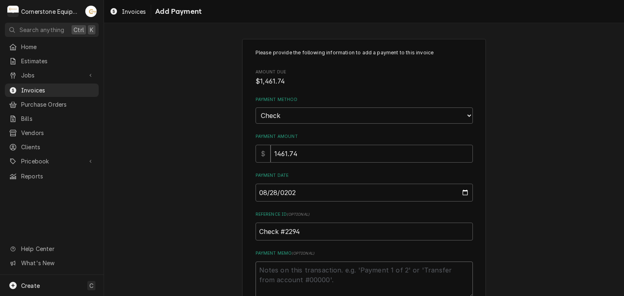
type textarea "x"
type textarea "P"
type textarea "x"
type textarea "Pa"
type textarea "x"
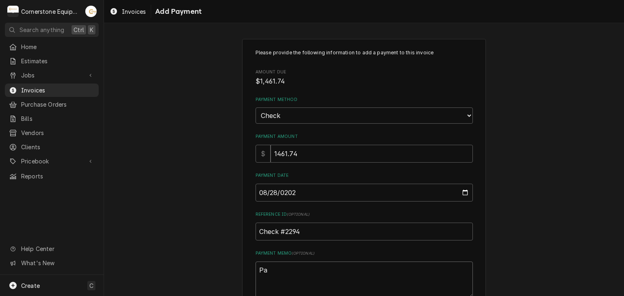
type textarea "Pay"
type textarea "x"
type textarea "Paym"
type textarea "x"
type textarea "Payme"
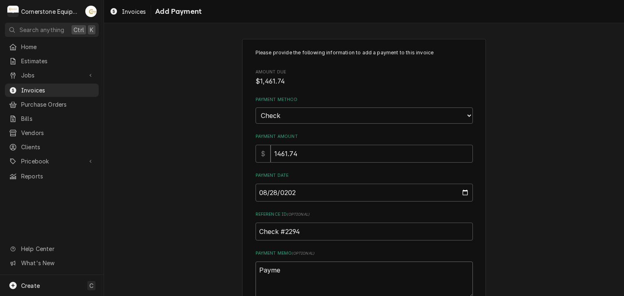
type textarea "x"
type textarea "Paymen"
type textarea "x"
type textarea "Payment"
type textarea "x"
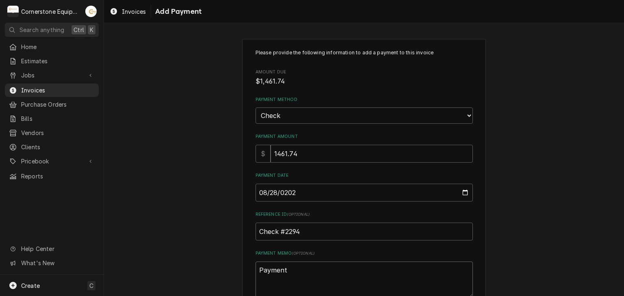
type textarea "Payment"
type textarea "x"
type textarea "Payment 2"
type textarea "x"
type textarea "Payment 2"
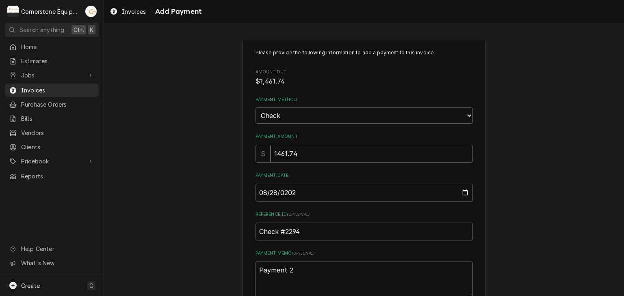
type textarea "x"
type textarea "Payment 2 o"
type textarea "x"
type textarea "Payment 2 of"
type textarea "x"
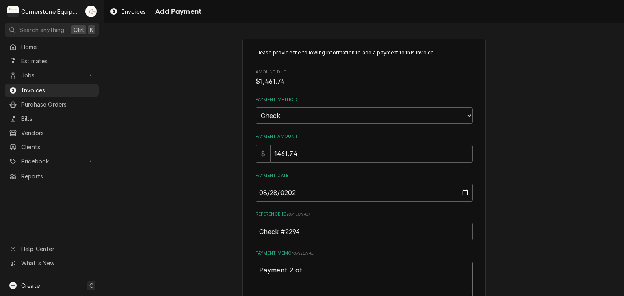
type textarea "Payment 2 of"
type textarea "x"
type textarea "Payment 2 of 4"
click at [171, 127] on div "Please provide the following information to add a payment to this invoice Amoun…" at bounding box center [364, 190] width 520 height 316
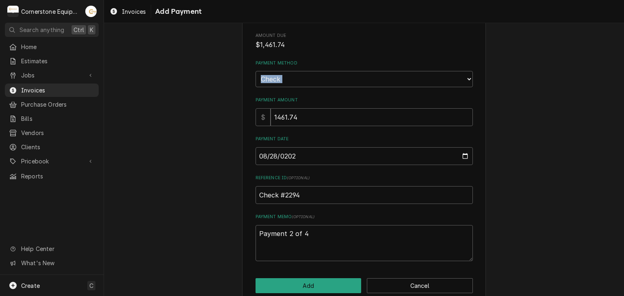
scroll to position [50, 0]
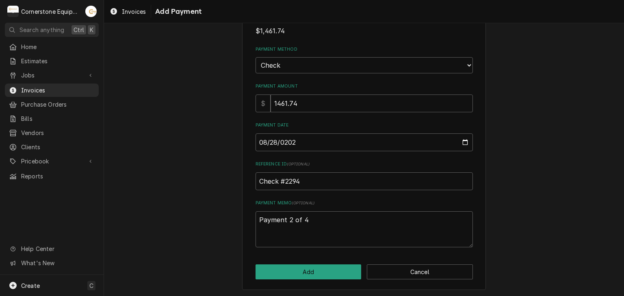
click at [225, 138] on div "Please provide the following information to add a payment to this invoice Amoun…" at bounding box center [364, 139] width 520 height 316
click at [321, 272] on button "Add" at bounding box center [308, 272] width 106 height 15
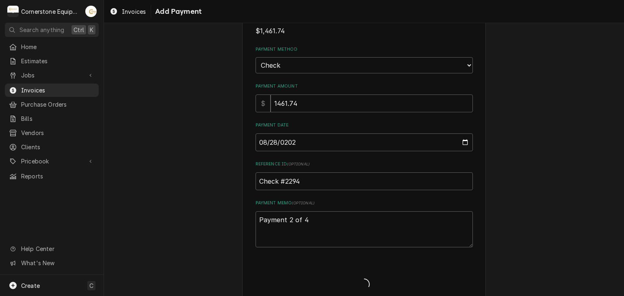
type textarea "x"
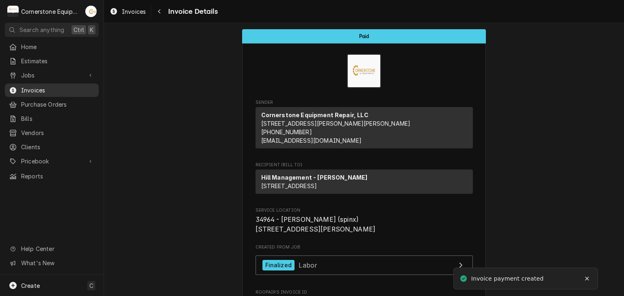
click at [21, 87] on span "Invoices" at bounding box center [57, 90] width 73 height 9
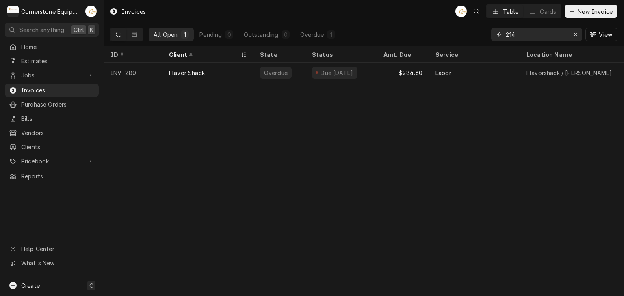
click at [529, 38] on input "214" at bounding box center [536, 34] width 61 height 13
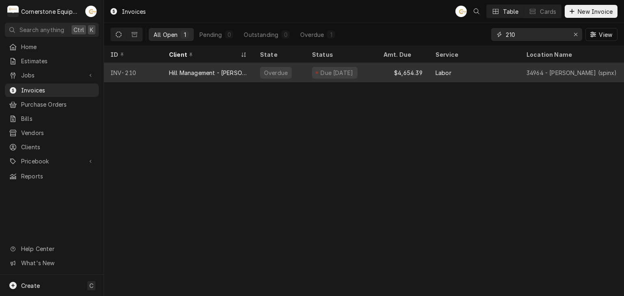
type input "210"
click at [369, 72] on div "Due 5 days ago" at bounding box center [340, 72] width 71 height 19
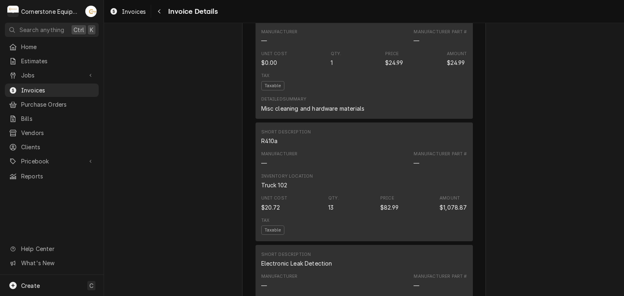
scroll to position [1876, 0]
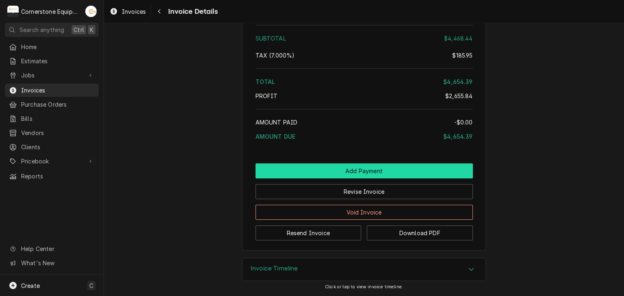
click at [322, 168] on button "Add Payment" at bounding box center [363, 171] width 217 height 15
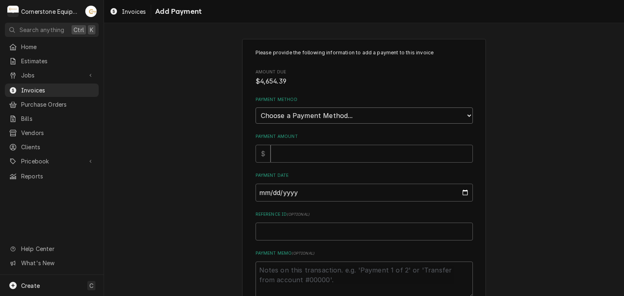
click at [292, 117] on select "Choose a Payment Method... Cash Check Credit/Debit Card ACH/eCheck Other" at bounding box center [363, 116] width 217 height 16
select select "2"
click at [255, 108] on select "Choose a Payment Method... Cash Check Credit/Debit Card ACH/eCheck Other" at bounding box center [363, 116] width 217 height 16
click at [299, 156] on input "Payment Amount" at bounding box center [371, 154] width 202 height 18
type textarea "x"
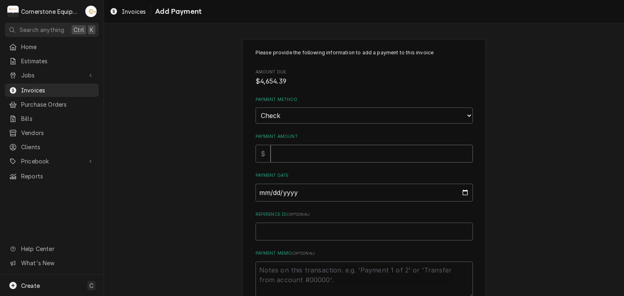
type input "4"
type textarea "x"
type input "46"
type textarea "x"
type input "465"
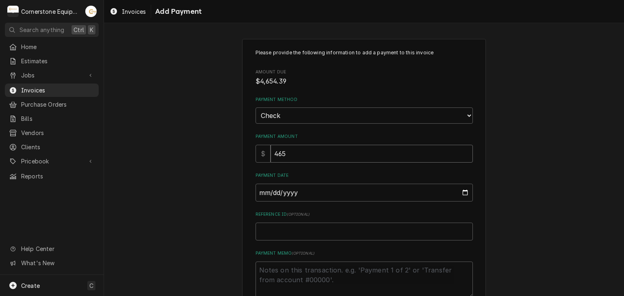
type textarea "x"
type input "4654"
type textarea "x"
type input "4654.3"
type textarea "x"
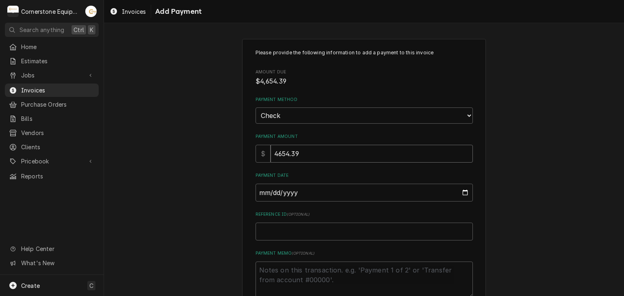
type input "4654.39"
type input "0002-08-28"
type textarea "x"
type input "0020-08-28"
type textarea "x"
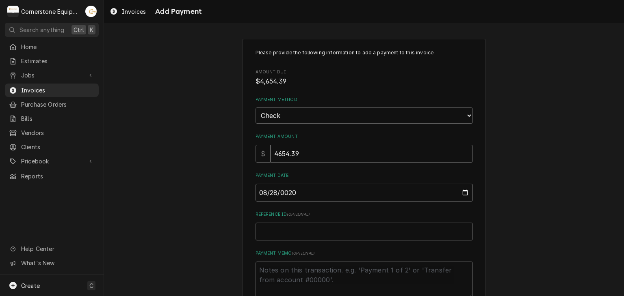
type input "0202-08-28"
type textarea "x"
type input "[DATE]"
type textarea "x"
type input "C"
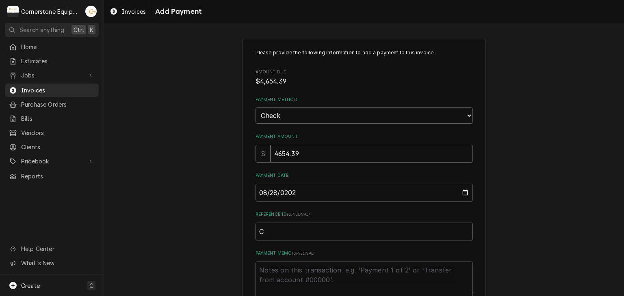
type textarea "x"
type input "Ch"
type textarea "x"
type input "Che"
type textarea "x"
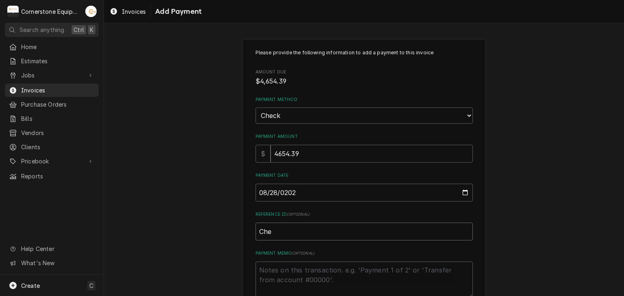
type input "Chec"
type textarea "x"
type input "Check"
type textarea "x"
type input "Check"
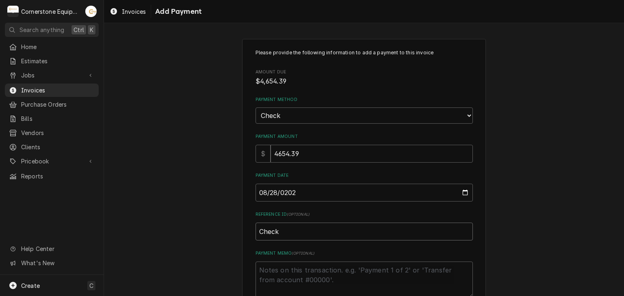
type textarea "x"
type input "Check #"
type textarea "x"
type input "Check #2"
type textarea "x"
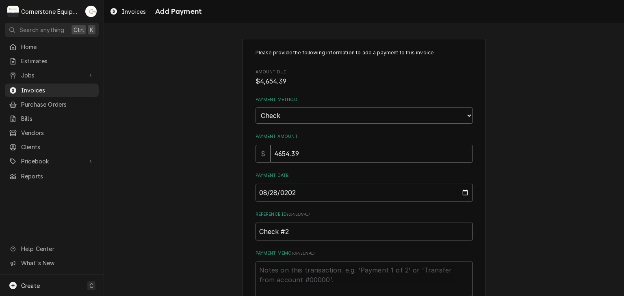
type input "Check #22"
type textarea "x"
type input "Check #229"
type textarea "x"
type input "Check #2294"
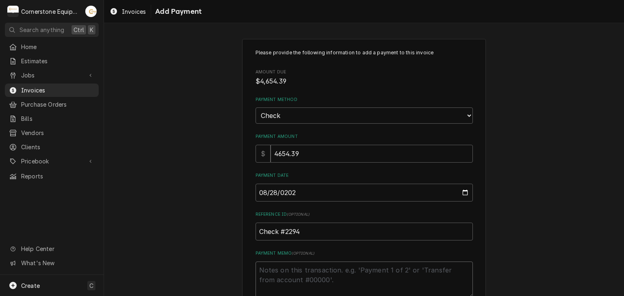
type textarea "x"
type textarea "P"
type textarea "x"
type textarea "Pa"
type textarea "x"
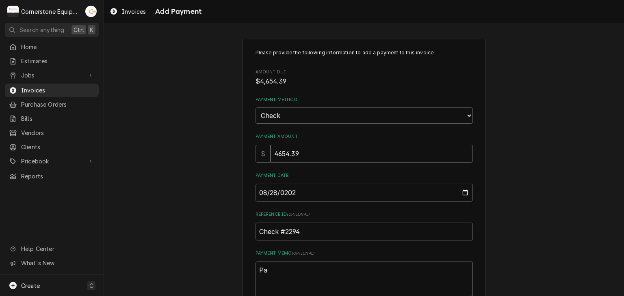
type textarea "Pay"
type textarea "x"
type textarea "Paym"
type textarea "x"
type textarea "Payme"
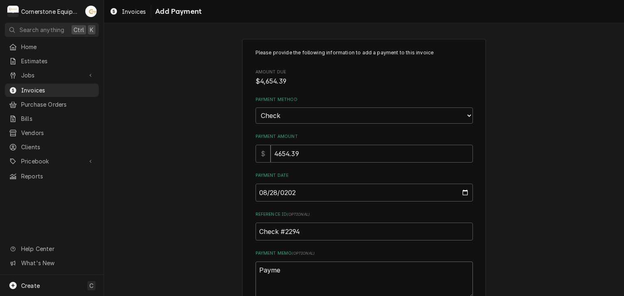
type textarea "x"
type textarea "Paymen"
type textarea "x"
type textarea "Payment"
type textarea "x"
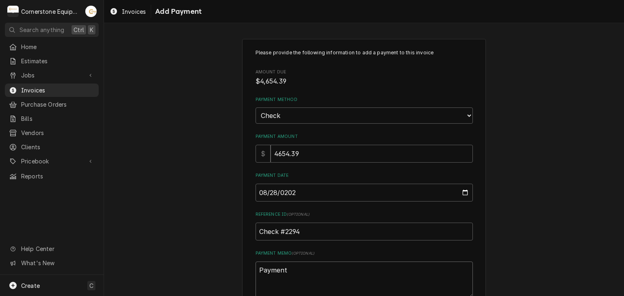
type textarea "Payment"
type textarea "x"
type textarea "Payment 3"
type textarea "x"
type textarea "Payment 3"
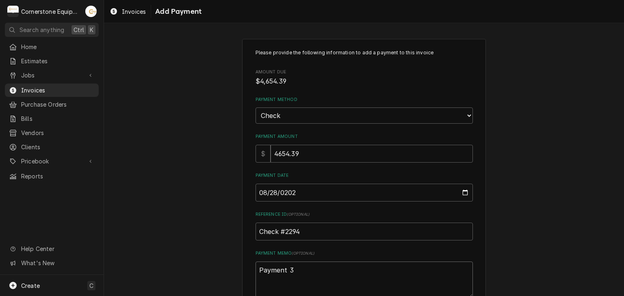
type textarea "x"
type textarea "Payment 3 o"
type textarea "x"
type textarea "Payment 3 of"
type textarea "x"
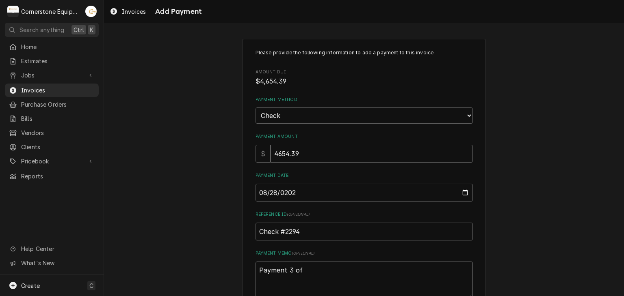
type textarea "Payment 3 of"
type textarea "x"
type textarea "Payment 3 of 4"
click at [196, 118] on div "Please provide the following information to add a payment to this invoice Amoun…" at bounding box center [364, 190] width 520 height 316
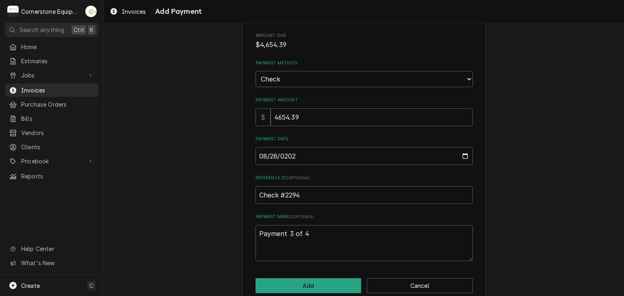
scroll to position [50, 0]
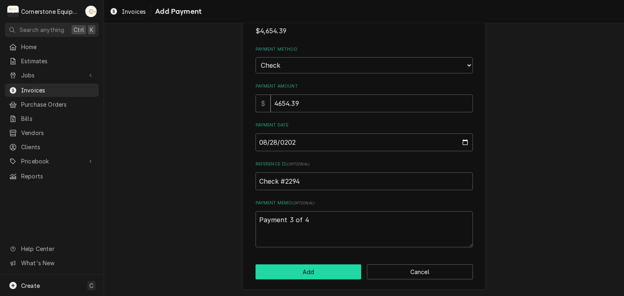
click at [297, 274] on button "Add" at bounding box center [308, 272] width 106 height 15
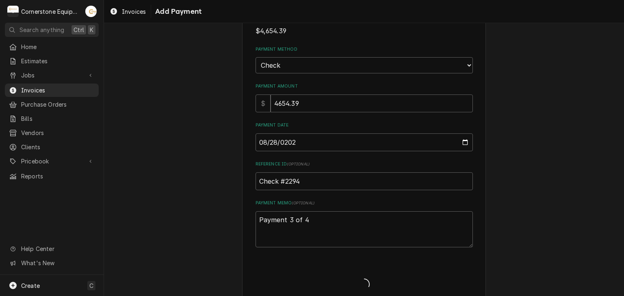
type textarea "x"
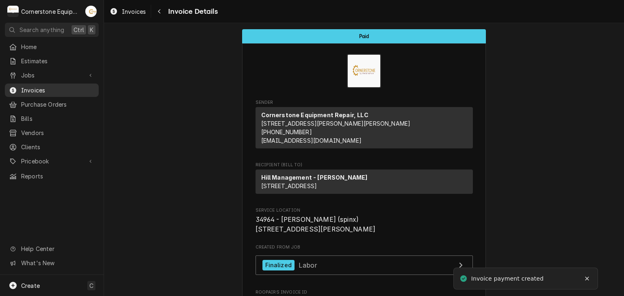
click at [30, 86] on span "Invoices" at bounding box center [57, 90] width 73 height 9
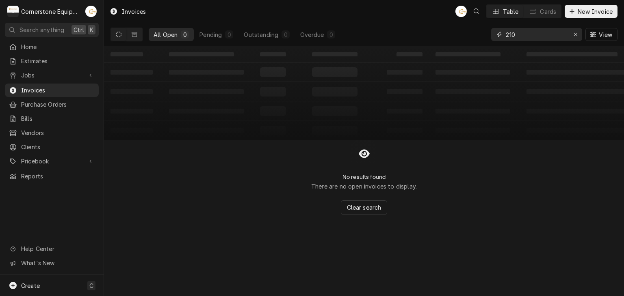
click at [533, 36] on input "210" at bounding box center [536, 34] width 61 height 13
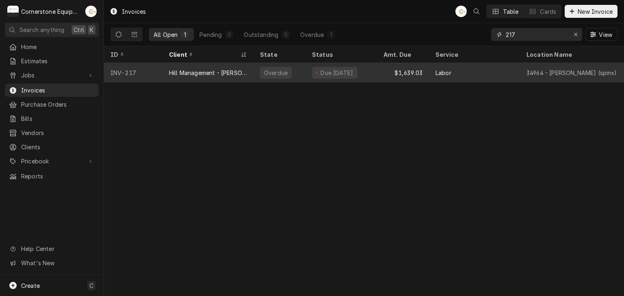
type input "217"
click at [290, 72] on div "Overdue" at bounding box center [279, 72] width 52 height 19
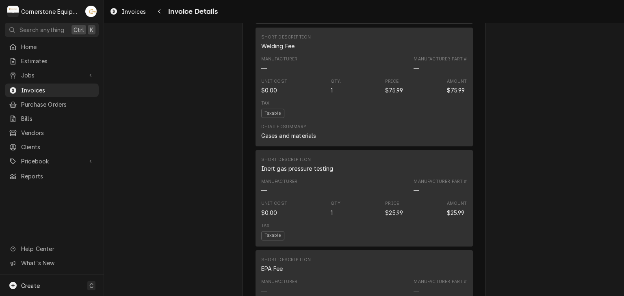
scroll to position [1936, 0]
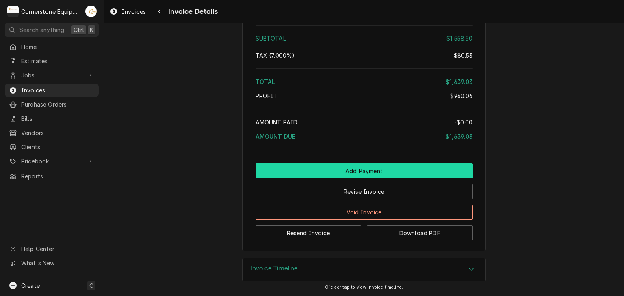
click at [354, 173] on button "Add Payment" at bounding box center [363, 171] width 217 height 15
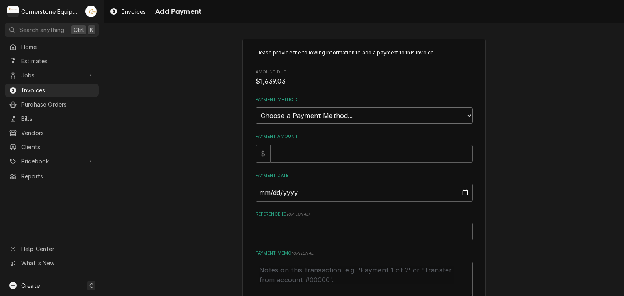
click at [294, 112] on select "Choose a Payment Method... Cash Check Credit/Debit Card ACH/eCheck Other" at bounding box center [363, 116] width 217 height 16
select select "2"
click at [255, 108] on select "Choose a Payment Method... Cash Check Credit/Debit Card ACH/eCheck Other" at bounding box center [363, 116] width 217 height 16
click at [281, 151] on input "Payment Amount" at bounding box center [371, 154] width 202 height 18
type textarea "x"
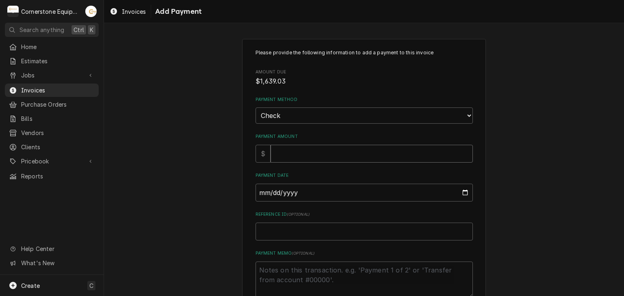
type input "1"
type textarea "x"
type input "16"
type textarea "x"
type input "163"
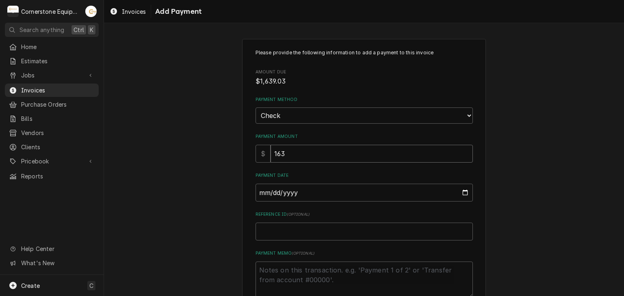
type textarea "x"
type input "1639"
type textarea "x"
type input "1639.0"
type textarea "x"
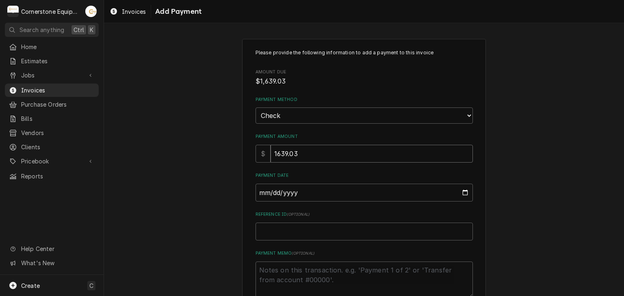
type input "1639.03"
type input "0002-08-28"
type textarea "x"
type input "0020-08-28"
type textarea "x"
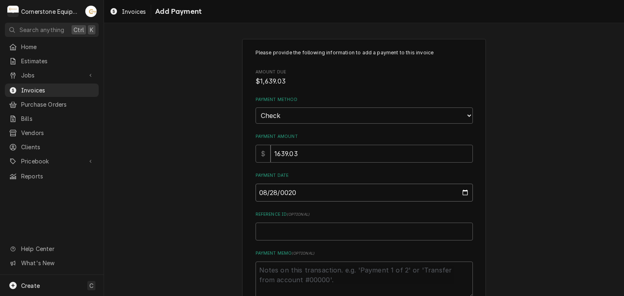
type input "0202-08-28"
type textarea "x"
type input "2025-08-28"
type textarea "x"
type input "C"
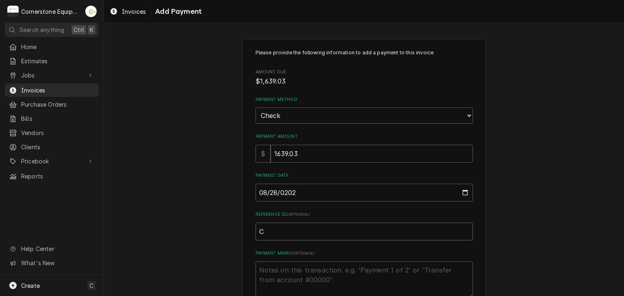
type textarea "x"
type input "Ch"
type textarea "x"
type input "Che"
type textarea "x"
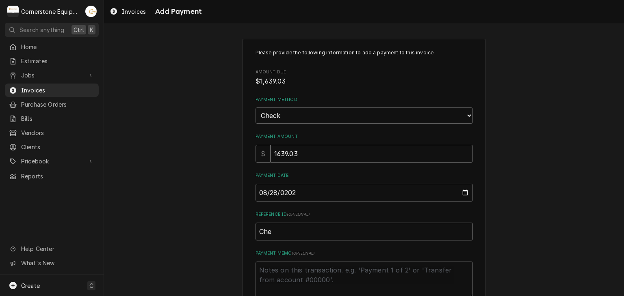
type input "Chec"
type textarea "x"
type input "Check"
type textarea "x"
type input "Check"
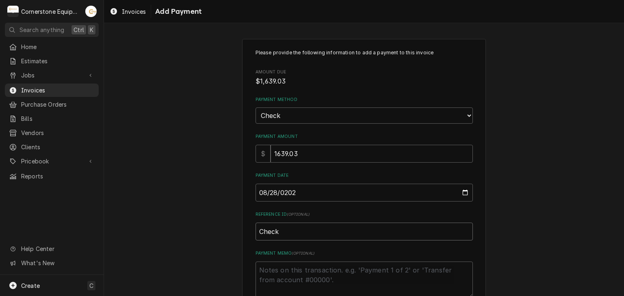
type textarea "x"
type input "Check #"
type textarea "x"
type input "Check #2"
type textarea "x"
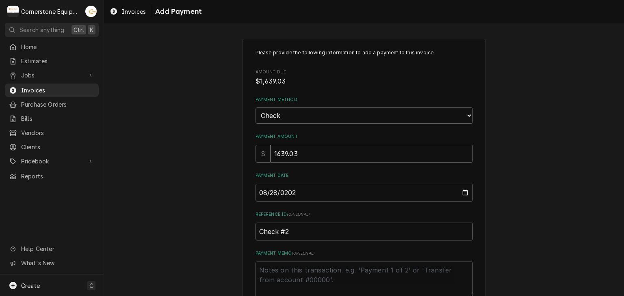
type input "Check #22"
type textarea "x"
type input "Check #229"
type textarea "x"
type input "Check #2294"
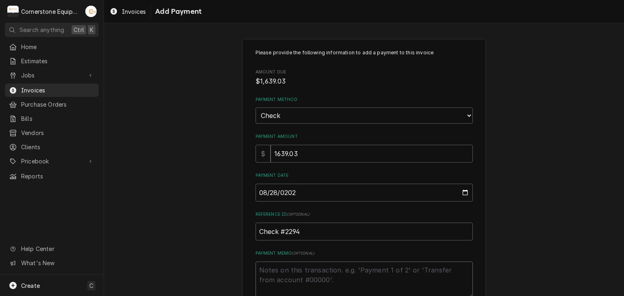
type textarea "x"
type textarea "P"
type textarea "x"
type textarea "Pay"
type textarea "x"
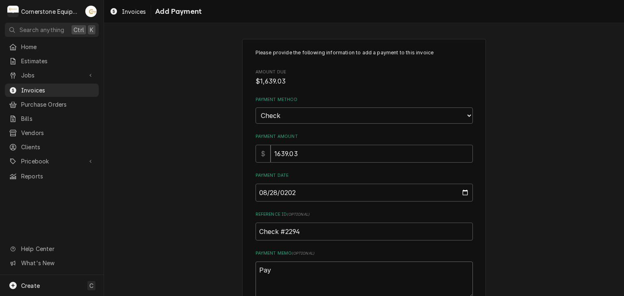
type textarea "Paym"
type textarea "x"
type textarea "Payme"
type textarea "x"
type textarea "Paymen"
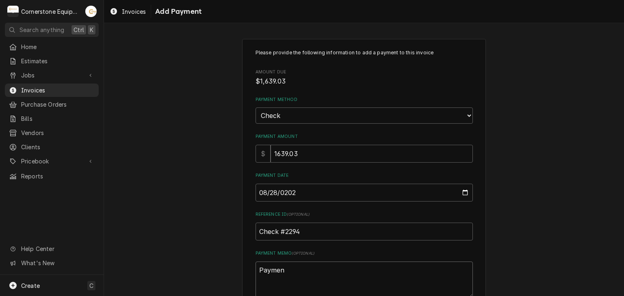
type textarea "x"
type textarea "Payment"
type textarea "x"
type textarea "Payment"
type textarea "x"
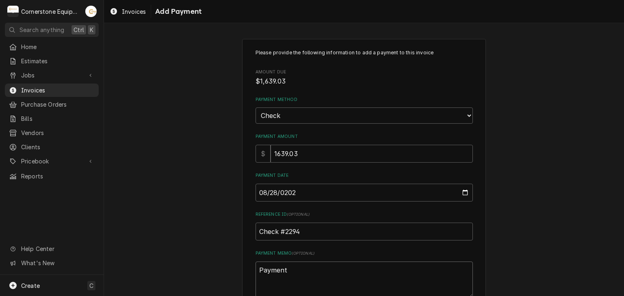
type textarea "Payment 4"
type textarea "x"
type textarea "Payment 4"
type textarea "x"
type textarea "Payment 4 o"
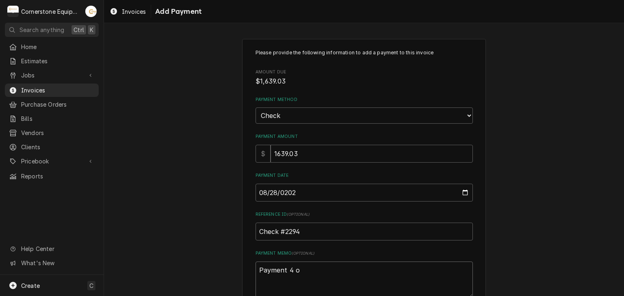
type textarea "x"
type textarea "Payment 4 of"
type textarea "x"
type textarea "Payment 4 of"
type textarea "x"
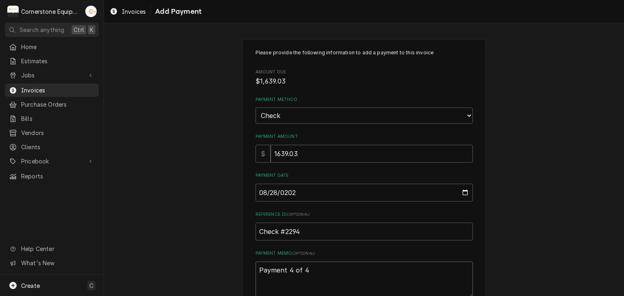
type textarea "Payment 4 of 4"
click at [147, 136] on div "Please provide the following information to add a payment to this invoice Amoun…" at bounding box center [364, 190] width 520 height 316
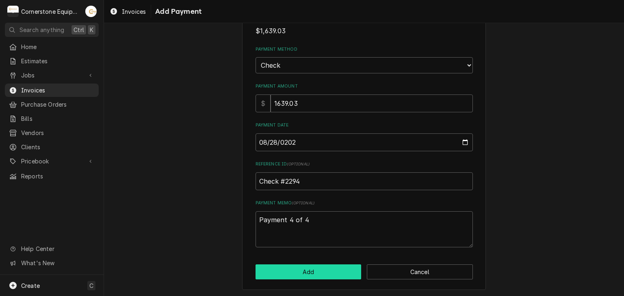
click at [335, 267] on button "Add" at bounding box center [308, 272] width 106 height 15
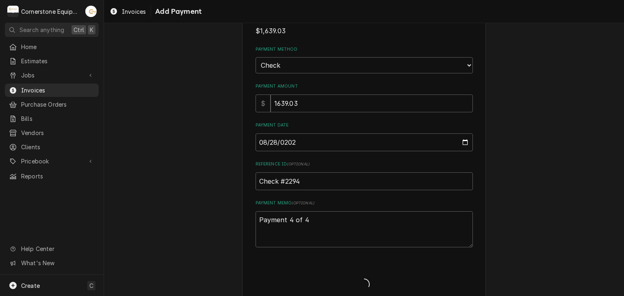
type textarea "x"
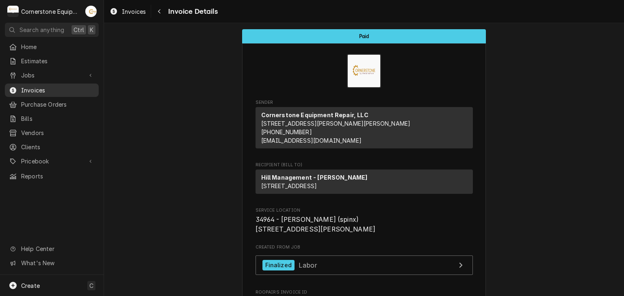
click at [60, 89] on span "Invoices" at bounding box center [57, 90] width 73 height 9
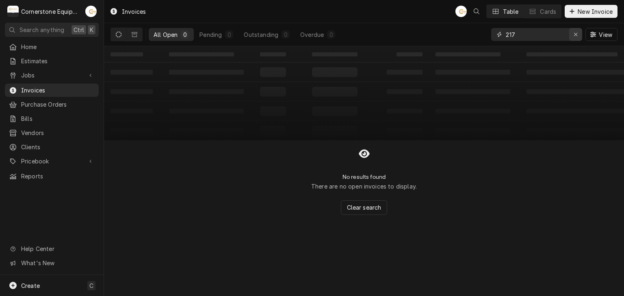
click at [577, 36] on icon "Erase input" at bounding box center [575, 35] width 4 height 6
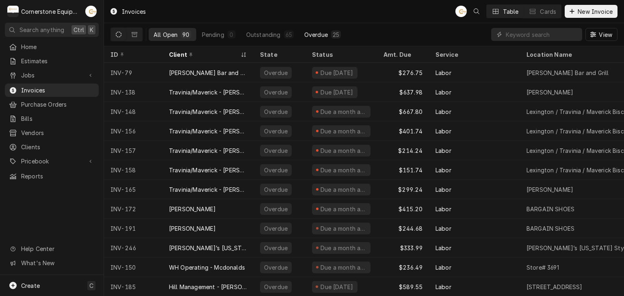
click at [307, 37] on div "Overdue" at bounding box center [316, 34] width 24 height 9
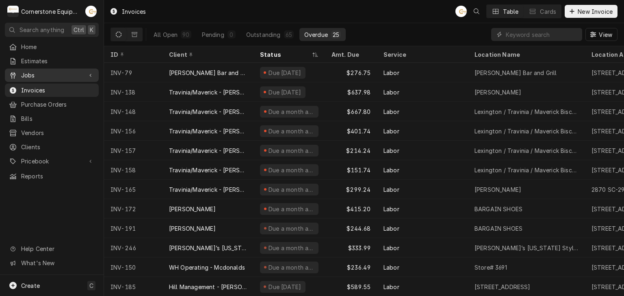
click at [44, 71] on span "Jobs" at bounding box center [51, 75] width 61 height 9
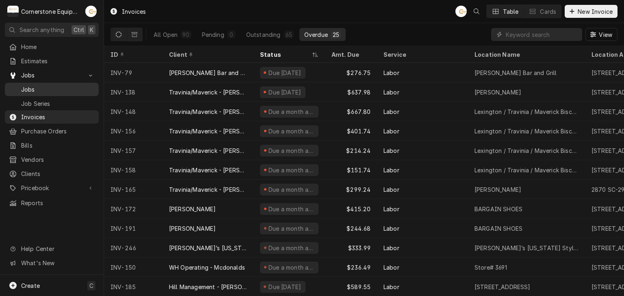
click at [42, 93] on link "Jobs" at bounding box center [52, 89] width 94 height 13
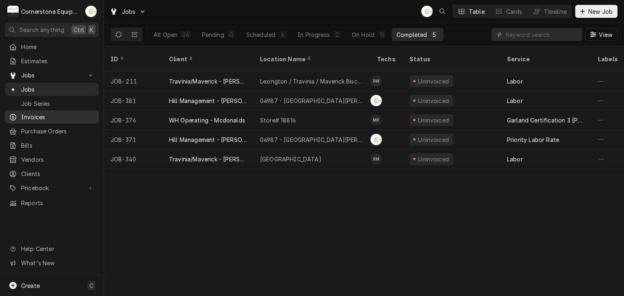
click at [35, 110] on link "Invoices" at bounding box center [52, 116] width 94 height 13
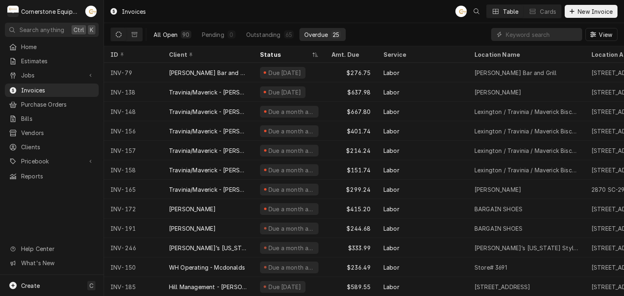
click at [149, 34] on button "All Open 90" at bounding box center [173, 34] width 48 height 13
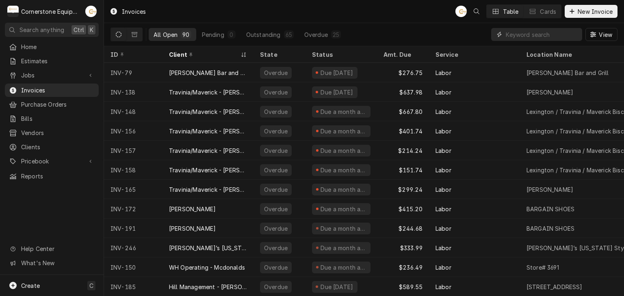
click at [545, 38] on input "Dynamic Content Wrapper" at bounding box center [542, 34] width 72 height 13
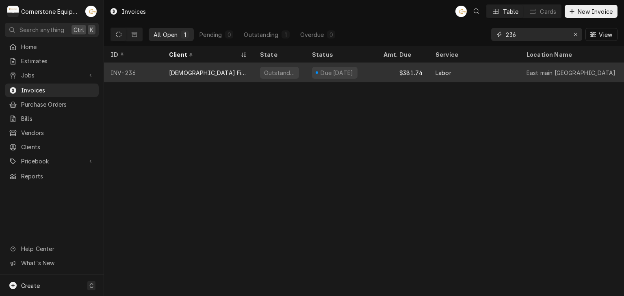
type input "236"
click at [273, 69] on div "Outstanding" at bounding box center [279, 73] width 32 height 9
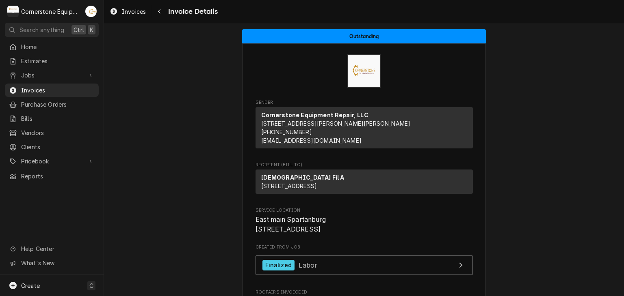
scroll to position [1134, 0]
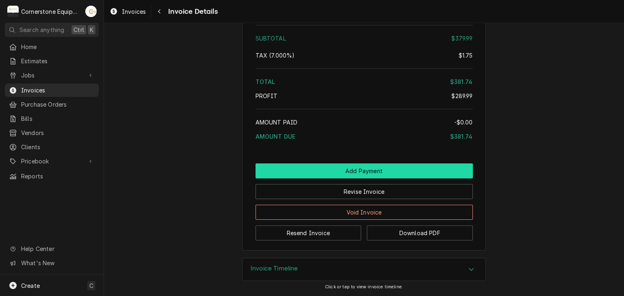
click at [379, 172] on button "Add Payment" at bounding box center [363, 171] width 217 height 15
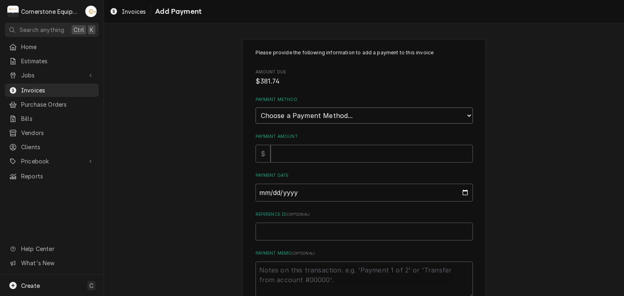
click at [303, 114] on select "Choose a Payment Method... Cash Check Credit/Debit Card ACH/eCheck Other" at bounding box center [363, 116] width 217 height 16
select select "2"
click at [255, 108] on select "Choose a Payment Method... Cash Check Credit/Debit Card ACH/eCheck Other" at bounding box center [363, 116] width 217 height 16
click at [303, 150] on input "Payment Amount" at bounding box center [371, 154] width 202 height 18
type textarea "x"
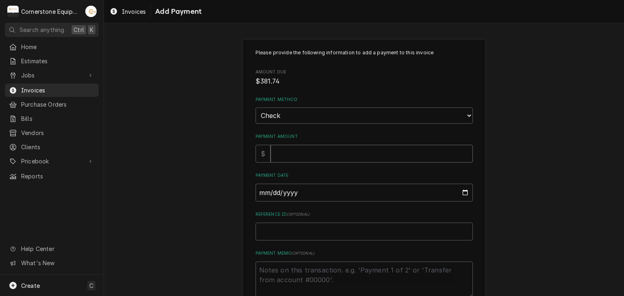
type input "3"
type textarea "x"
type input "38"
type textarea "x"
type input "381"
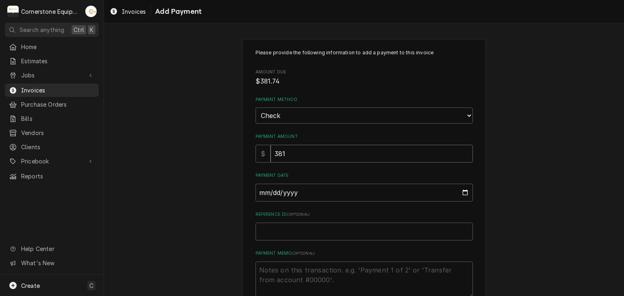
type textarea "x"
type input "381.7"
type textarea "x"
type input "381.74"
click at [257, 192] on input "Payment Date" at bounding box center [363, 193] width 217 height 18
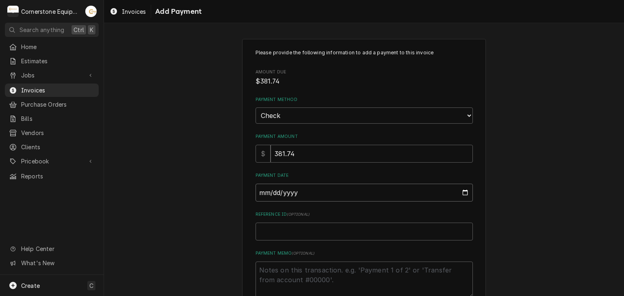
type input "0002-08-24"
type textarea "x"
type input "0020-08-24"
type textarea "x"
type input "0202-08-24"
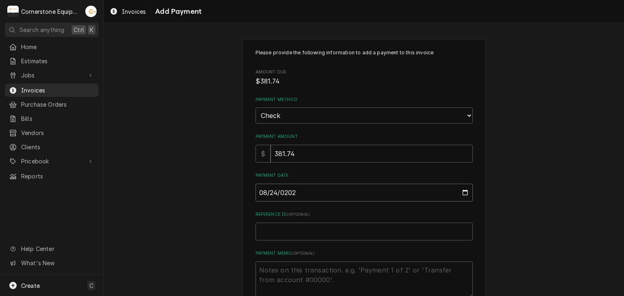
type textarea "x"
type input "2025-08-24"
click at [297, 225] on input "Reference ID ( optional )" at bounding box center [363, 232] width 217 height 18
type textarea "x"
type input "c"
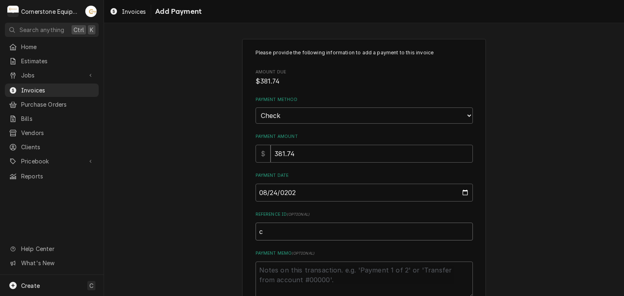
type textarea "x"
type input "ch"
type textarea "x"
type input "che"
type textarea "x"
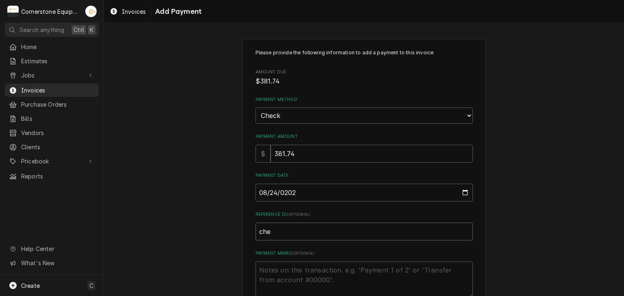
type input "chec"
type textarea "x"
type input "check"
type textarea "x"
type input "check"
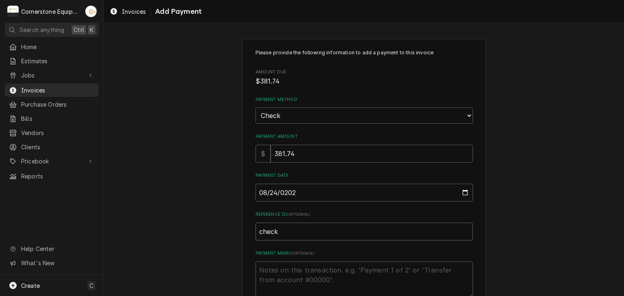
type textarea "x"
type input "check #"
type textarea "x"
type input "check #0"
type textarea "x"
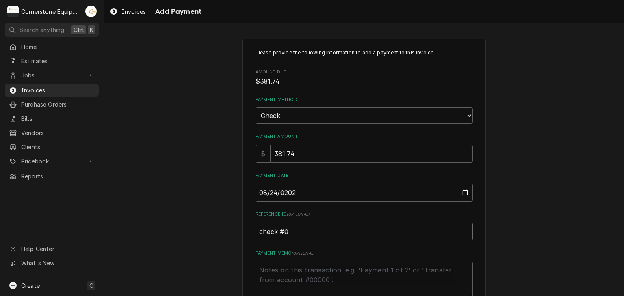
type input "check #01"
type textarea "x"
type input "check #010"
type textarea "x"
type input "check #0101"
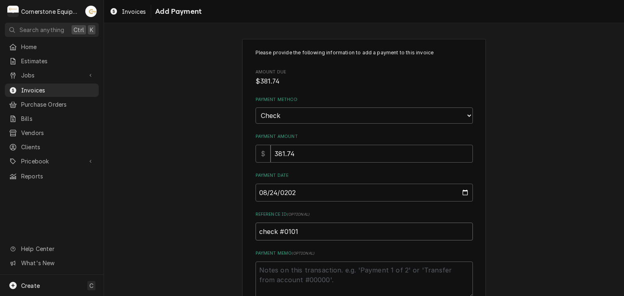
type textarea "x"
type input "check #01017"
type textarea "x"
type input "check #010172"
type textarea "x"
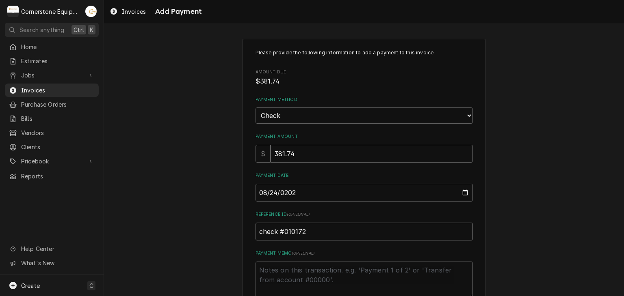
type input "check #0101729"
type textarea "x"
type input "check #01017290"
type textarea "x"
type input "check #010172909"
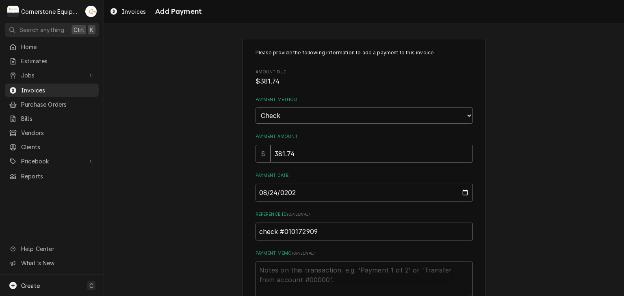
type textarea "x"
type input "check #0101729093"
type textarea "x"
type input "heck #0101729093"
type textarea "x"
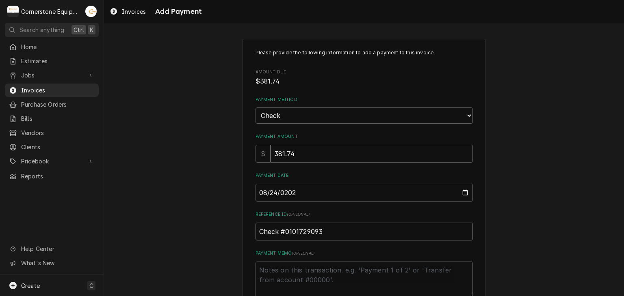
type input "Check #0101729093"
click at [293, 284] on textarea "Payment Memo ( optional )" at bounding box center [363, 280] width 217 height 37
type textarea "x"
type textarea "P"
type textarea "x"
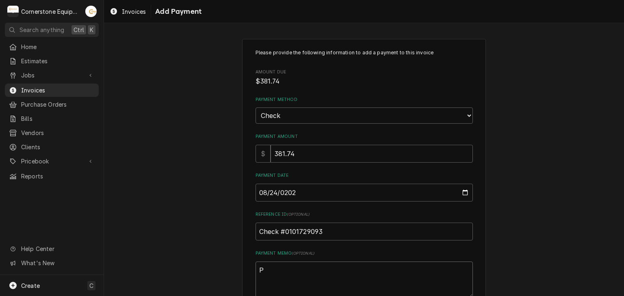
type textarea "Pa"
type textarea "x"
type textarea "Pai"
type textarea "x"
type textarea "Paid"
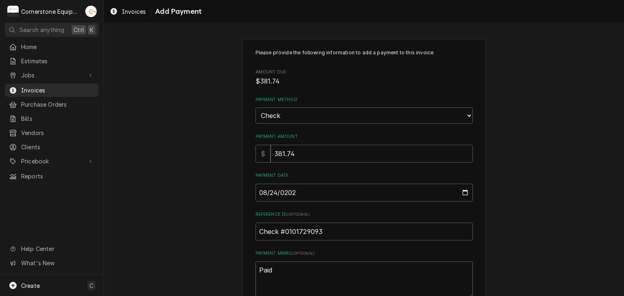
type textarea "x"
type textarea "Paid"
type textarea "x"
type textarea "Paid i"
type textarea "x"
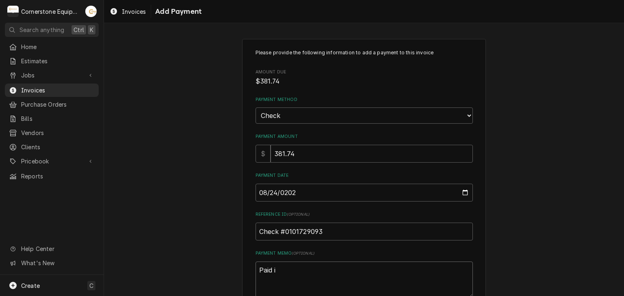
type textarea "Paid in"
type textarea "x"
type textarea "Paid in"
type textarea "x"
type textarea "Paid in f"
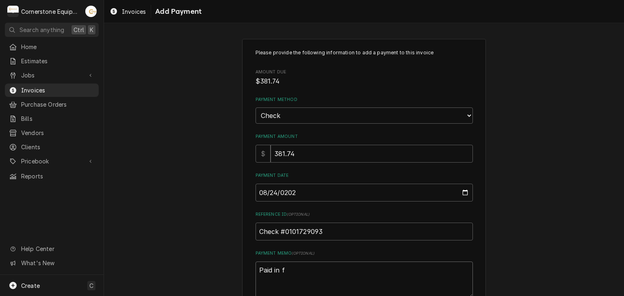
type textarea "x"
type textarea "Paid in fu"
type textarea "x"
type textarea "Paid in ful"
type textarea "x"
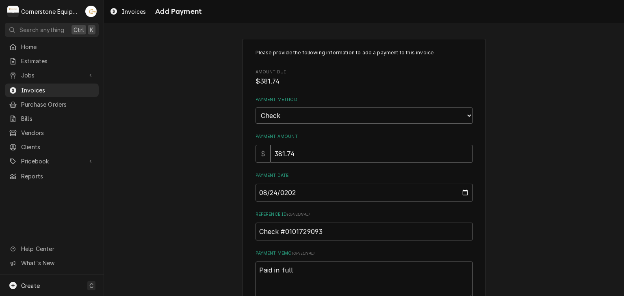
type textarea "Paid in full"
click at [217, 237] on div "Please provide the following information to add a payment to this invoice Amoun…" at bounding box center [364, 190] width 520 height 316
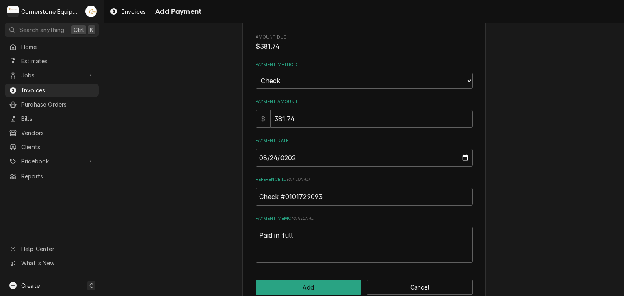
scroll to position [50, 0]
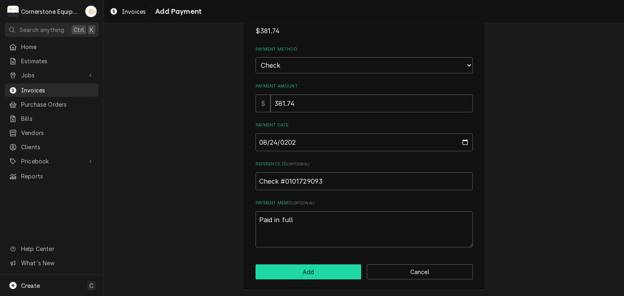
click at [305, 275] on button "Add" at bounding box center [308, 272] width 106 height 15
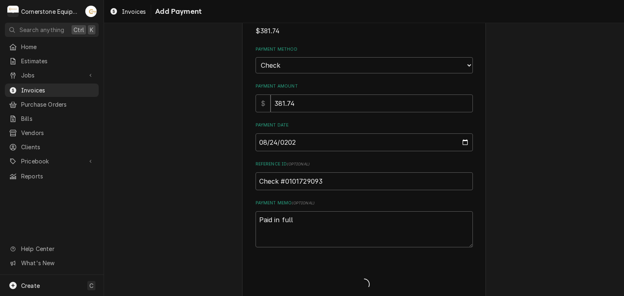
type textarea "x"
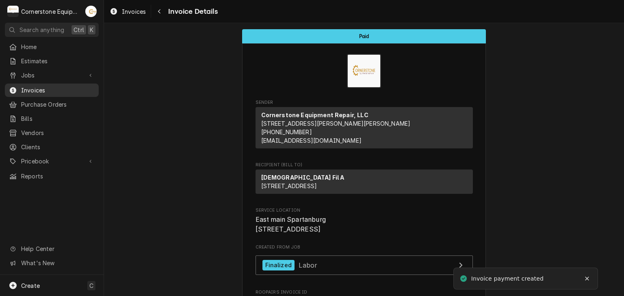
click at [46, 88] on span "Invoices" at bounding box center [57, 90] width 73 height 9
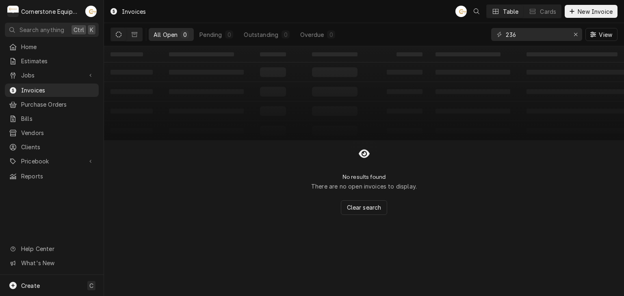
click at [46, 88] on span "Invoices" at bounding box center [57, 90] width 73 height 9
click at [571, 37] on div "Erase input" at bounding box center [575, 34] width 8 height 8
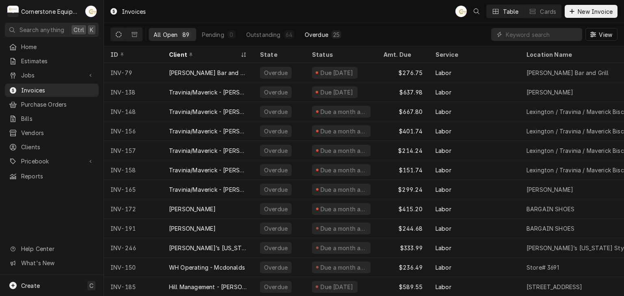
click at [319, 32] on div "Overdue" at bounding box center [317, 34] width 24 height 9
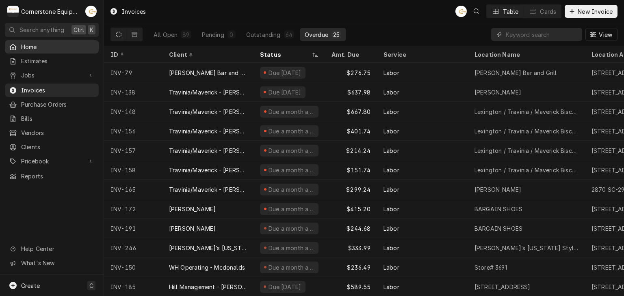
click at [39, 47] on span "Home" at bounding box center [57, 47] width 73 height 9
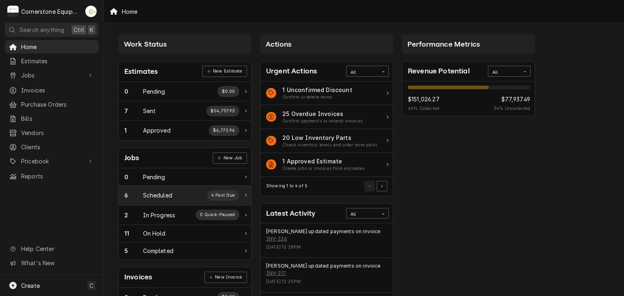
scroll to position [268, 0]
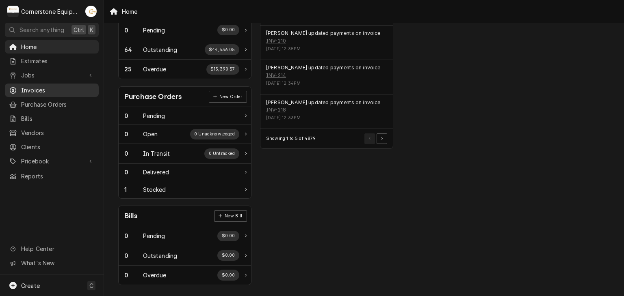
click at [29, 90] on span "Invoices" at bounding box center [57, 90] width 73 height 9
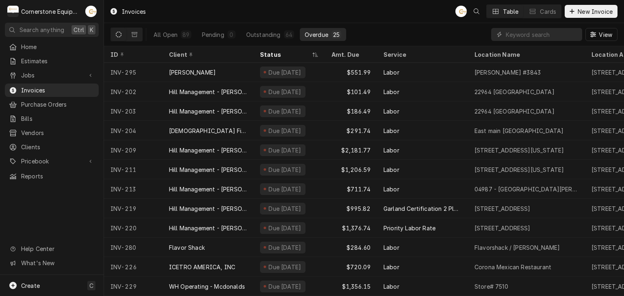
scroll to position [259, 0]
click at [31, 74] on span "Jobs" at bounding box center [51, 75] width 61 height 9
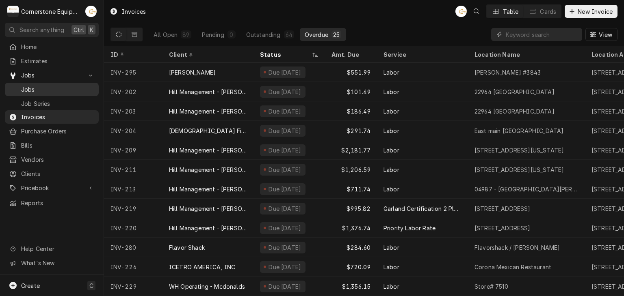
click at [34, 87] on span "Jobs" at bounding box center [57, 89] width 73 height 9
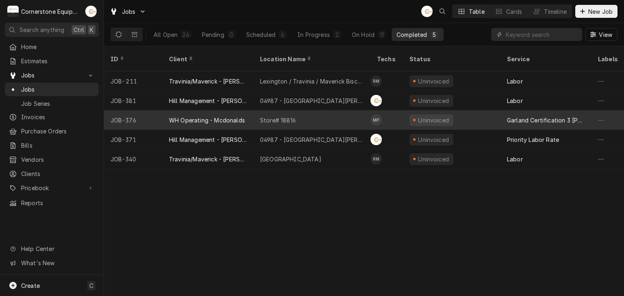
click at [281, 116] on div "Store# 18816" at bounding box center [278, 120] width 36 height 9
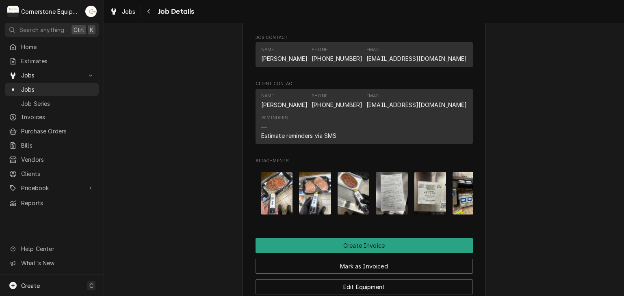
scroll to position [0, 166]
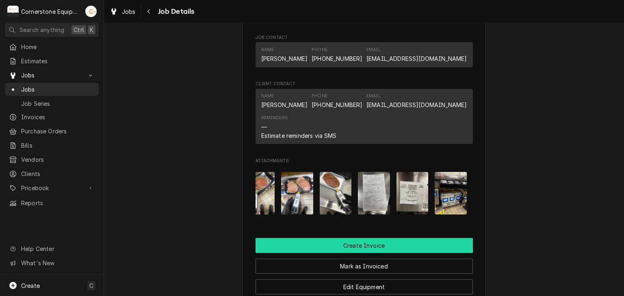
click at [331, 253] on button "Create Invoice" at bounding box center [363, 245] width 217 height 15
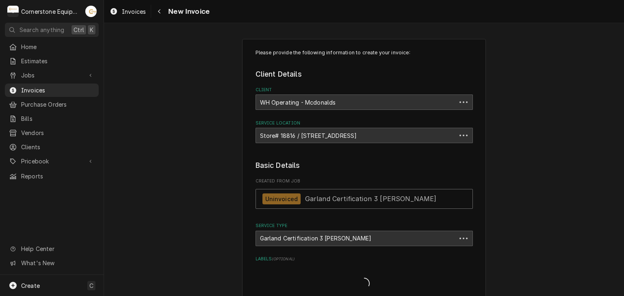
type textarea "x"
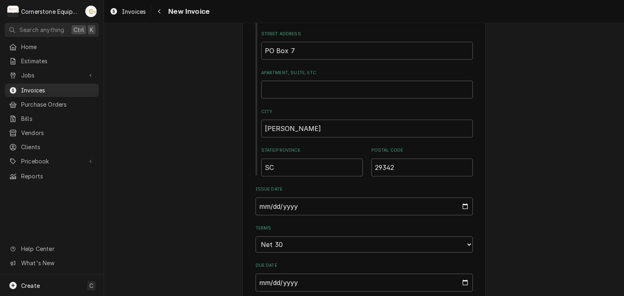
scroll to position [487, 0]
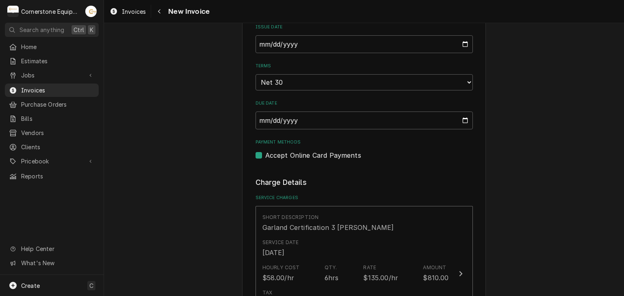
click at [275, 156] on label "Accept Online Card Payments" at bounding box center [313, 156] width 96 height 10
click at [275, 156] on input "Payment Methods" at bounding box center [373, 160] width 217 height 18
checkbox input "false"
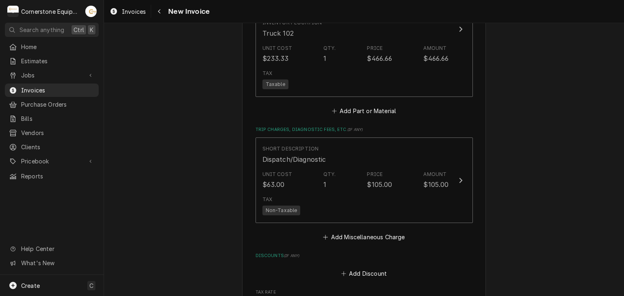
scroll to position [1212, 0]
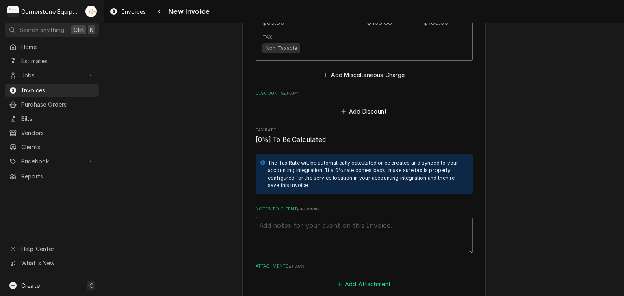
click at [356, 285] on button "Add Attachment" at bounding box center [363, 284] width 57 height 11
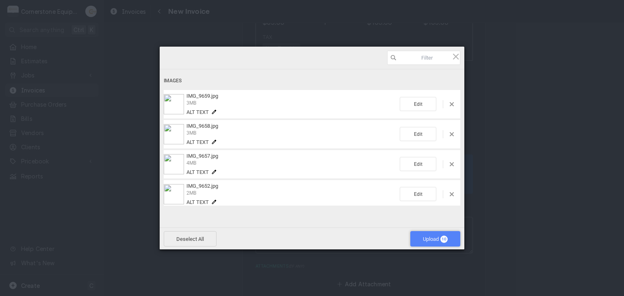
click at [436, 238] on span "Upload 10" at bounding box center [435, 239] width 25 height 6
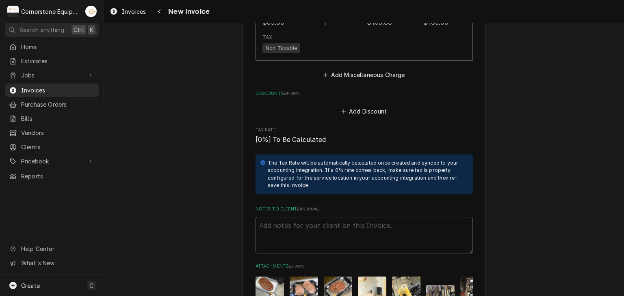
scroll to position [1374, 0]
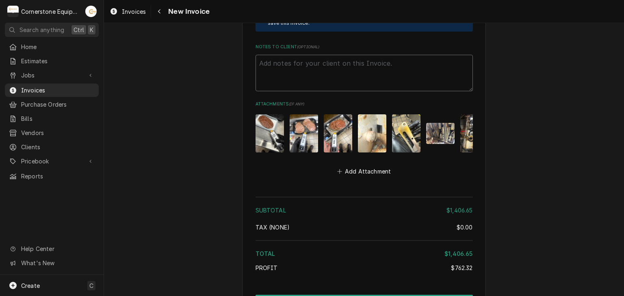
click at [303, 64] on textarea "Notes to Client ( optional )" at bounding box center [363, 73] width 217 height 37
paste textarea "Terms and Conditions (Daily Invoices) INVOICE APPROVAL AND PAYMENT TERMS All in…"
type textarea "x"
type textarea "Terms and Conditions (Daily Invoices) INVOICE APPROVAL AND PAYMENT TERMS All in…"
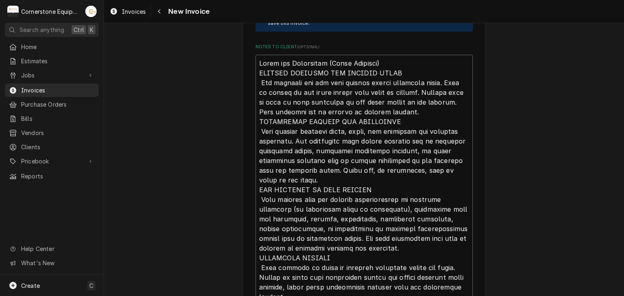
scroll to position [1527, 0]
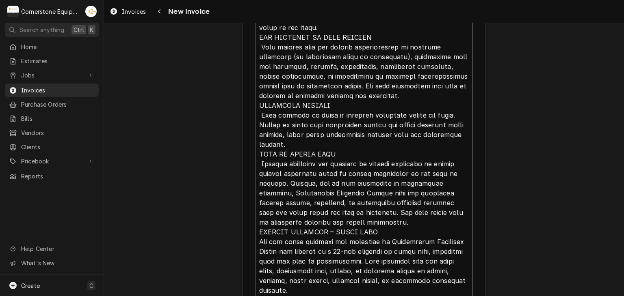
type textarea "x"
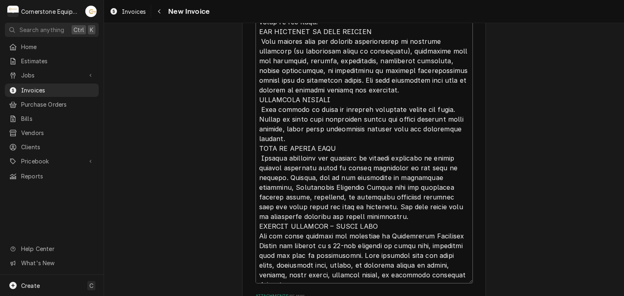
type textarea "Terms and Conditions (Daily Invoices) INVOICE APPROVAL AND PAYMENT TERMS All in…"
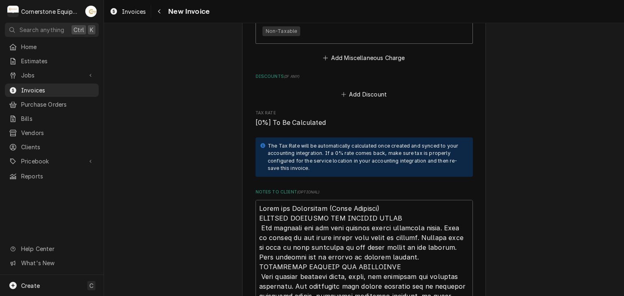
scroll to position [1780, 0]
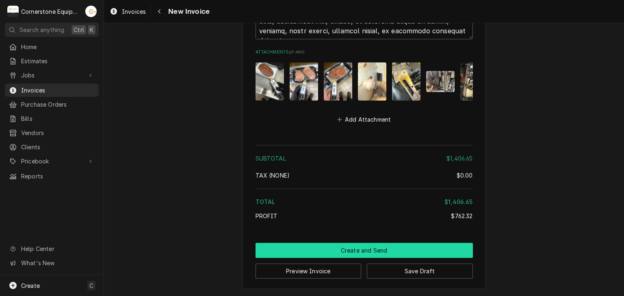
click at [378, 248] on button "Create and Send" at bounding box center [363, 250] width 217 height 15
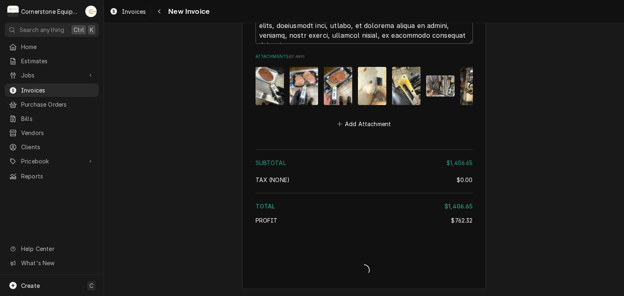
type textarea "x"
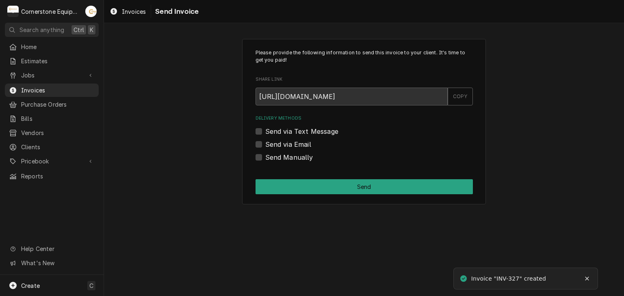
click at [286, 156] on label "Send Manually" at bounding box center [289, 158] width 48 height 10
click at [286, 156] on input "Send Manually" at bounding box center [373, 162] width 217 height 18
checkbox input "true"
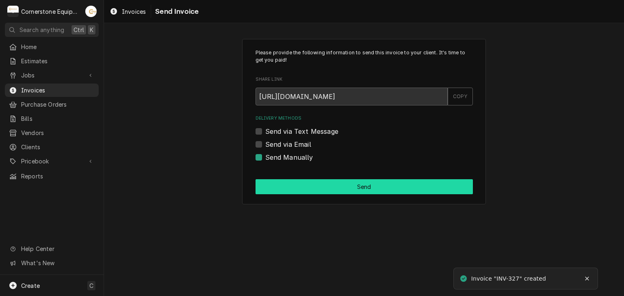
click at [374, 188] on button "Send" at bounding box center [363, 186] width 217 height 15
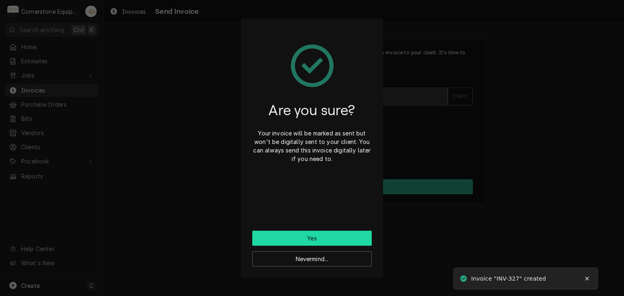
click at [335, 238] on button "Yes" at bounding box center [311, 238] width 119 height 15
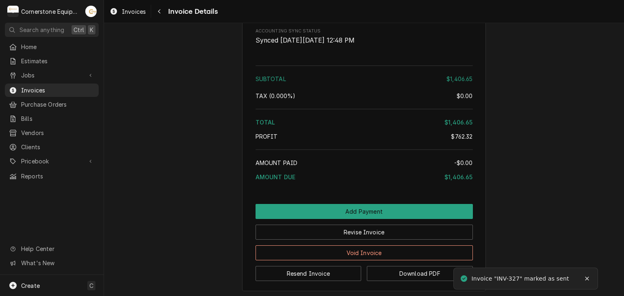
scroll to position [1548, 0]
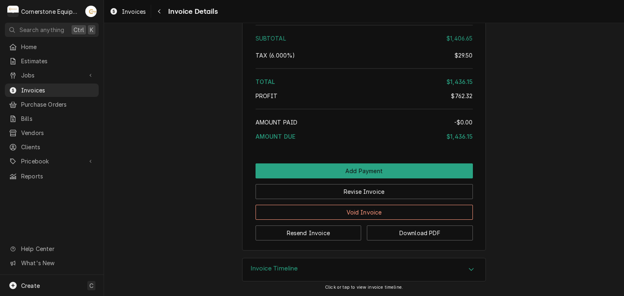
scroll to position [1548, 0]
click at [324, 231] on button "Resend Invoice" at bounding box center [308, 233] width 106 height 15
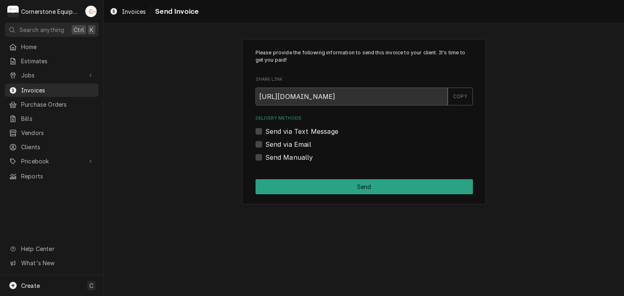
click at [289, 127] on label "Send via Text Message" at bounding box center [301, 132] width 73 height 10
click at [289, 127] on input "Send via Text Message" at bounding box center [373, 136] width 217 height 18
checkbox input "true"
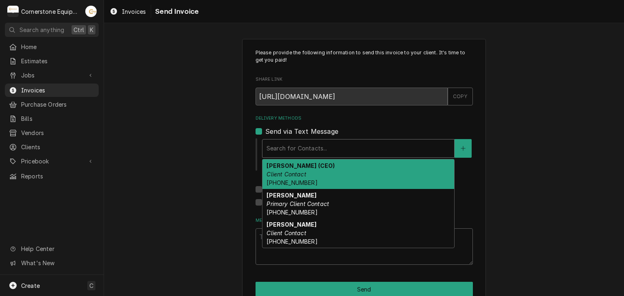
click at [289, 148] on div "Delivery Methods" at bounding box center [358, 148] width 184 height 15
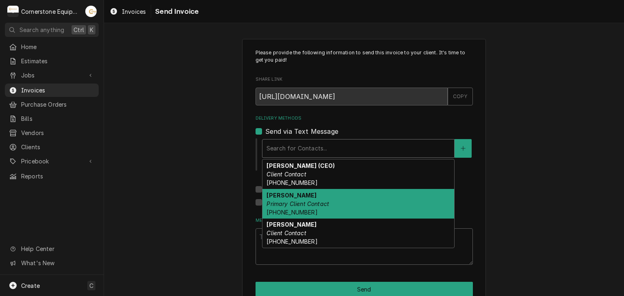
click at [291, 203] on em "Primary Client Contact" at bounding box center [297, 204] width 63 height 7
type textarea "x"
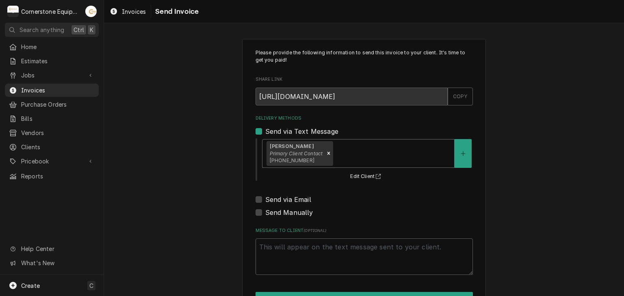
click at [279, 200] on label "Send via Email" at bounding box center [288, 200] width 46 height 10
click at [279, 200] on input "Send via Email" at bounding box center [373, 204] width 217 height 18
checkbox input "true"
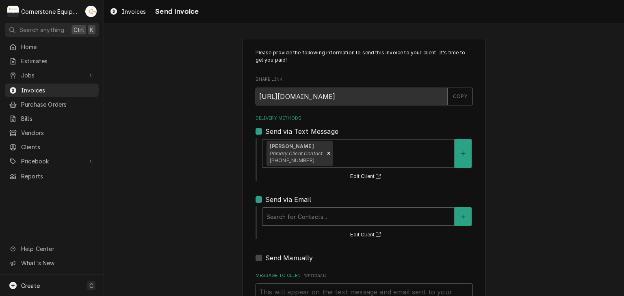
click at [284, 210] on div "Delivery Methods" at bounding box center [358, 217] width 184 height 15
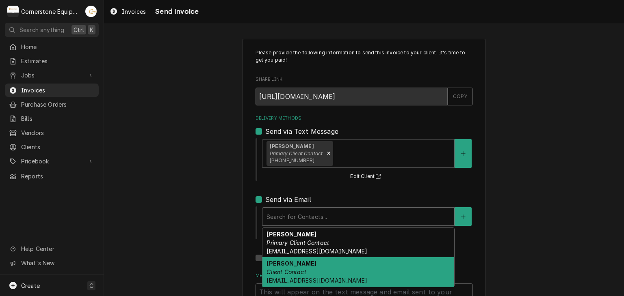
click at [287, 266] on strong "Tracy Dunaway" at bounding box center [291, 263] width 50 height 7
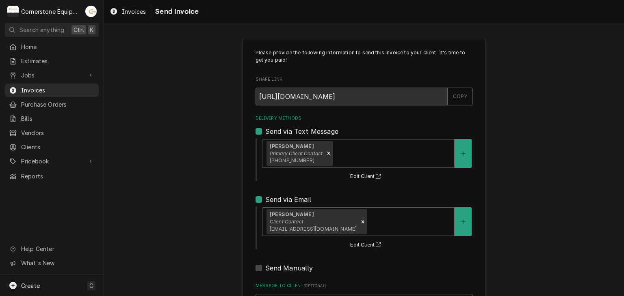
click at [210, 220] on div "Please provide the following information to send this invoice to your client. I…" at bounding box center [364, 206] width 520 height 348
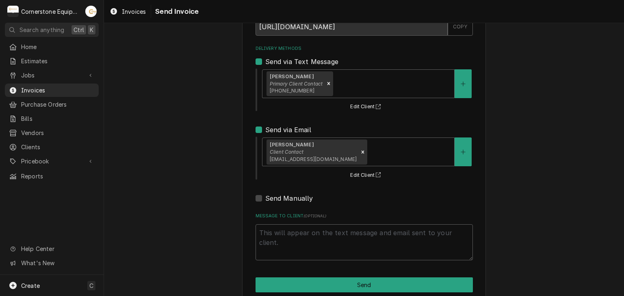
scroll to position [83, 0]
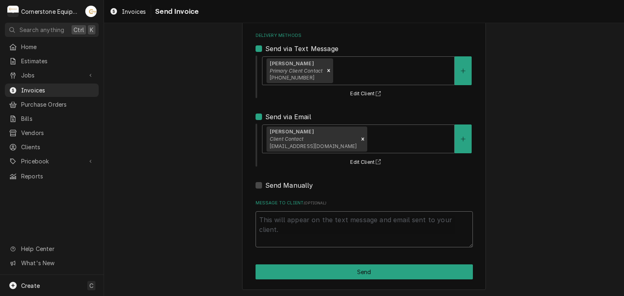
click at [289, 236] on textarea "Message to Client ( optional )" at bounding box center [363, 230] width 217 height 37
type textarea "x"
type textarea "T"
type textarea "x"
type textarea "Th"
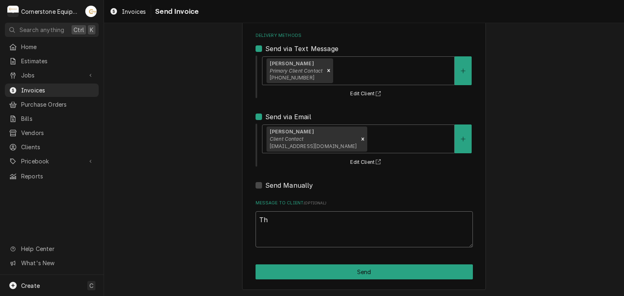
type textarea "x"
type textarea "Tha"
type textarea "x"
type textarea "Than"
type textarea "x"
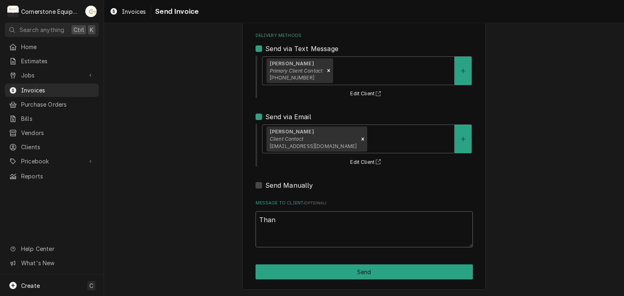
type textarea "Thank"
type textarea "x"
type textarea "Thank"
type textarea "x"
type textarea "Thank y"
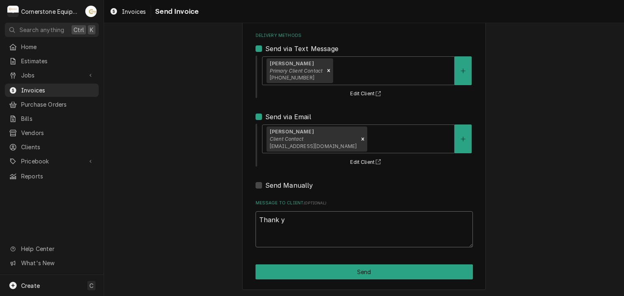
type textarea "x"
type textarea "Thank yo"
type textarea "x"
type textarea "Thank you"
type textarea "x"
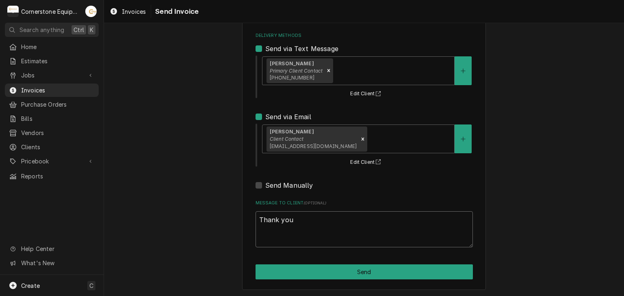
type textarea "Thank you"
type textarea "x"
type textarea "Thank you f"
type textarea "x"
type textarea "Thank you fo"
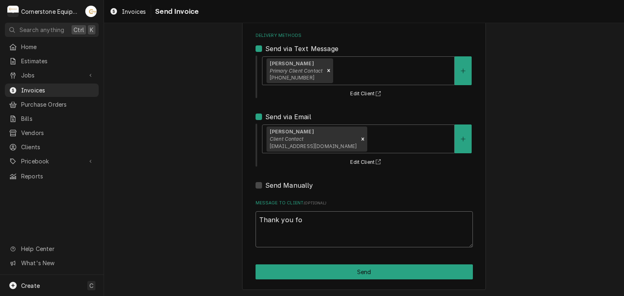
type textarea "x"
type textarea "Thank you for"
type textarea "x"
type textarea "Thank you for"
type textarea "x"
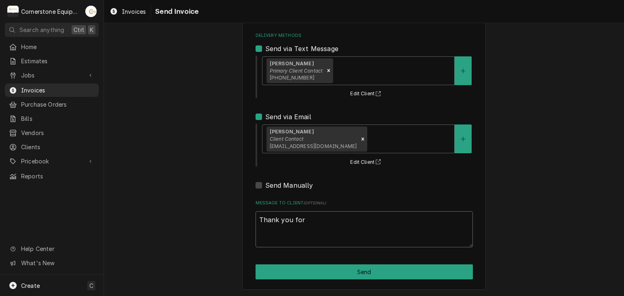
type textarea "Thank you for t"
type textarea "x"
type textarea "Thank you for th"
type textarea "x"
type textarea "Thank you for the"
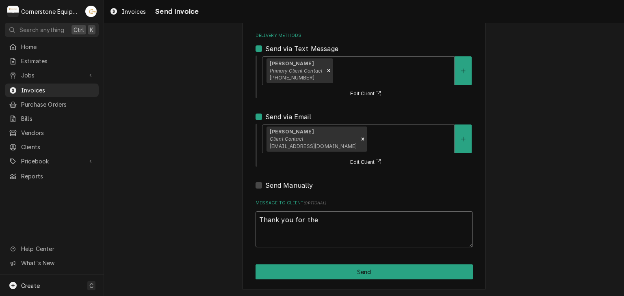
type textarea "x"
type textarea "Thank you for the"
type textarea "x"
type textarea "Thank you for the o"
type textarea "x"
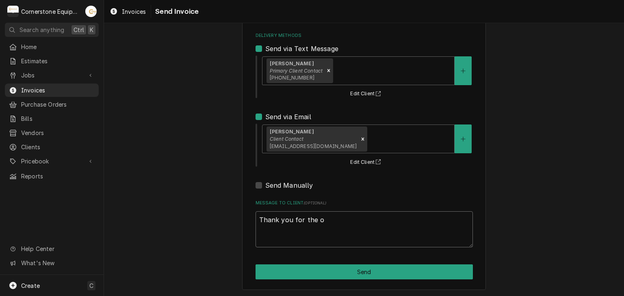
type textarea "Thank you for the op"
type textarea "x"
type textarea "Thank you for the opp"
type textarea "x"
type textarea "Thank you for the oppo"
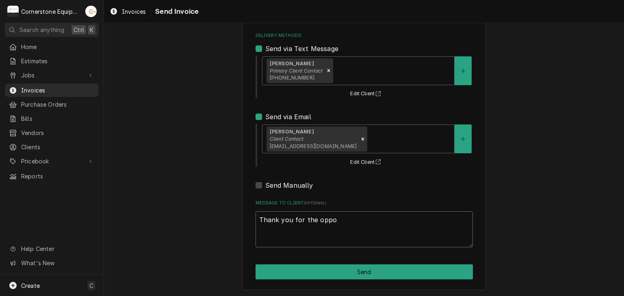
type textarea "x"
type textarea "Thank you for the oppor"
type textarea "x"
type textarea "Thank you for the opport"
type textarea "x"
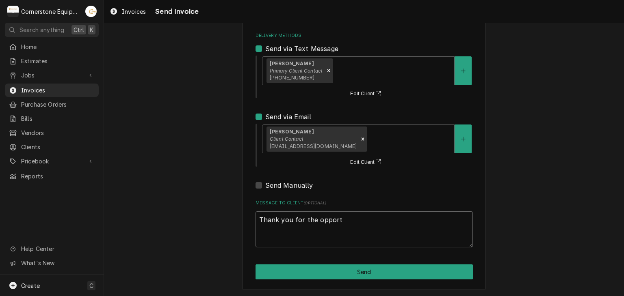
type textarea "Thank you for the opportu"
type textarea "x"
type textarea "Thank you for the opportun"
type textarea "x"
type textarea "Thank you for the opportuni"
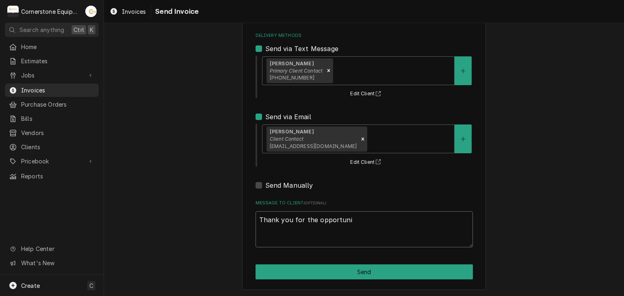
type textarea "x"
type textarea "Thank you for the opportunit"
type textarea "x"
type textarea "Thank you for the opportunity"
type textarea "x"
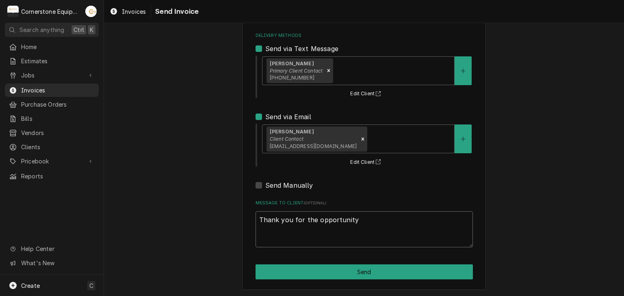
type textarea "Thank you for the opportunity"
type textarea "x"
type textarea "Thank you for the opportunity to"
type textarea "x"
type textarea "Thank you for the opportunity to"
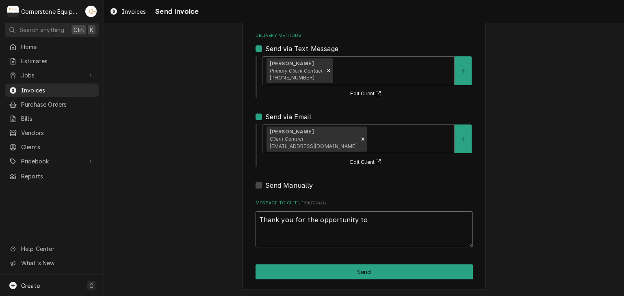
type textarea "x"
type textarea "Thank you for the opportunity to b"
type textarea "x"
type textarea "Thank you for the opportunity to be"
type textarea "x"
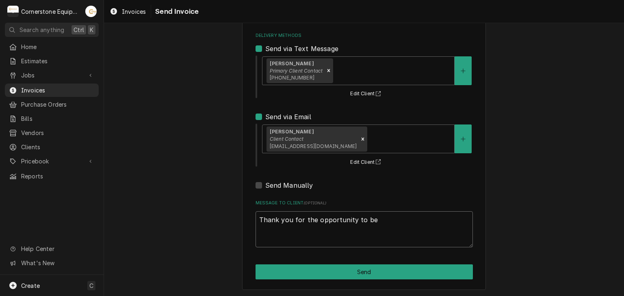
type textarea "Thank you for the opportunity to be"
type textarea "x"
type textarea "Thank you for the opportunity to be o"
type textarea "x"
type textarea "Thank you for the opportunity to be of"
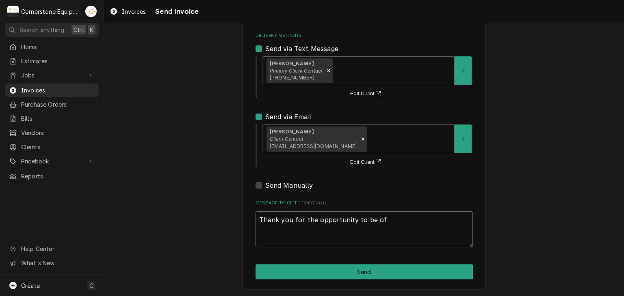
type textarea "x"
type textarea "Thank you for the opportunity to be of"
type textarea "x"
type textarea "Thank you for the opportunity to be of s"
type textarea "x"
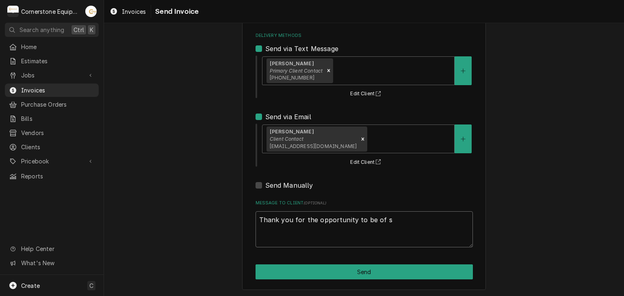
type textarea "Thank you for the opportunity to be of se"
type textarea "x"
type textarea "Thank you for the opportunity to be of ser"
type textarea "x"
type textarea "Thank you for the opportunity to be of serv"
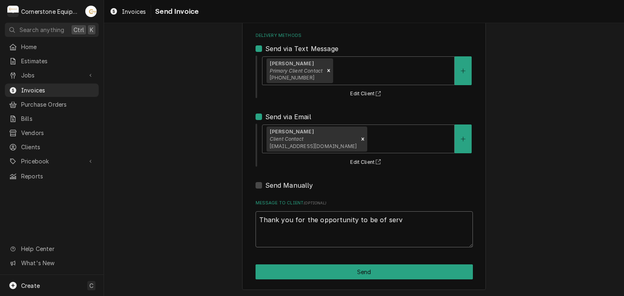
type textarea "x"
type textarea "Thank you for the opportunity to be of servi"
type textarea "x"
type textarea "Thank you for the opportunity to be of servic"
type textarea "x"
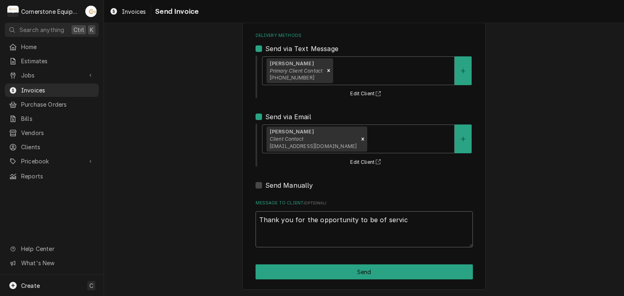
type textarea "Thank you for the opportunity to be of service"
type textarea "x"
click at [283, 238] on textarea "Thank you for the opportunity to be of service!" at bounding box center [363, 230] width 217 height 37
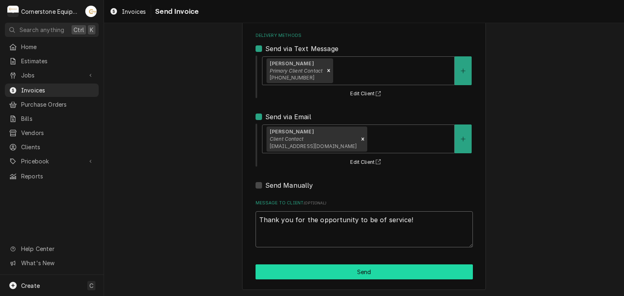
type textarea "Thank you for the opportunity to be of service!"
click at [312, 270] on button "Send" at bounding box center [363, 272] width 217 height 15
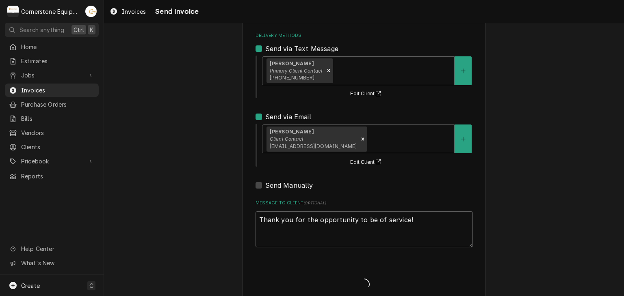
type textarea "x"
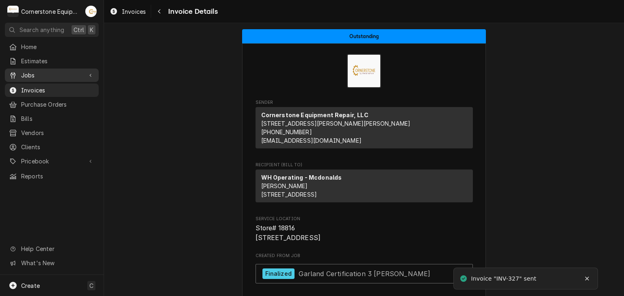
click at [28, 76] on span "Jobs" at bounding box center [51, 75] width 61 height 9
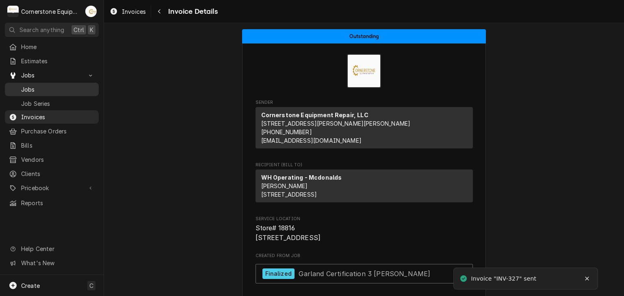
click at [31, 86] on span "Jobs" at bounding box center [57, 89] width 73 height 9
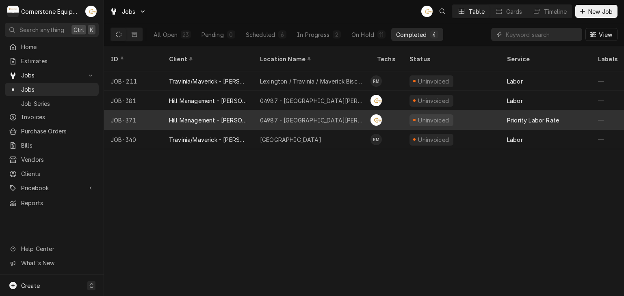
click at [192, 116] on div "Hill Management - [PERSON_NAME]" at bounding box center [208, 120] width 78 height 9
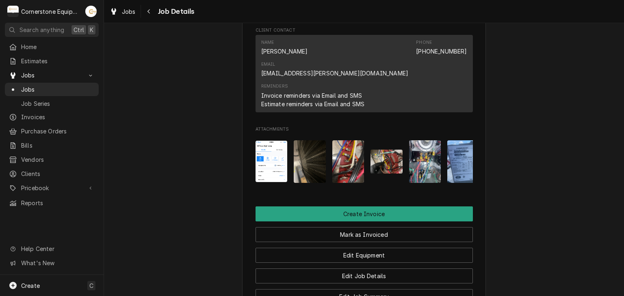
scroll to position [0, 51]
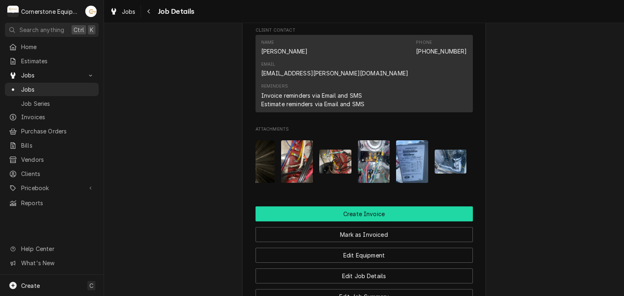
click at [357, 207] on button "Create Invoice" at bounding box center [363, 214] width 217 height 15
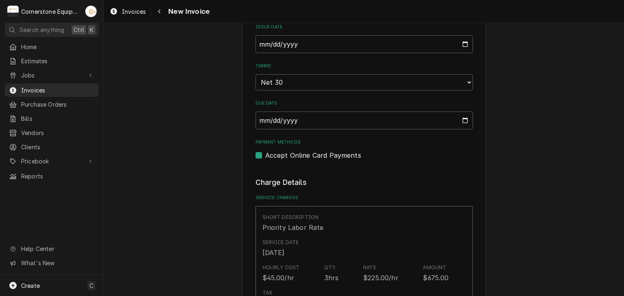
click at [304, 153] on label "Accept Online Card Payments" at bounding box center [313, 156] width 96 height 10
click at [304, 153] on input "Payment Methods" at bounding box center [373, 160] width 217 height 18
checkbox input "false"
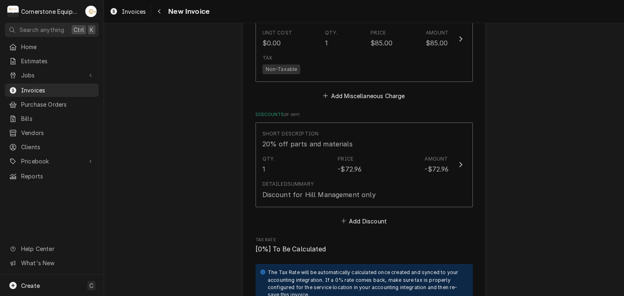
scroll to position [1949, 0]
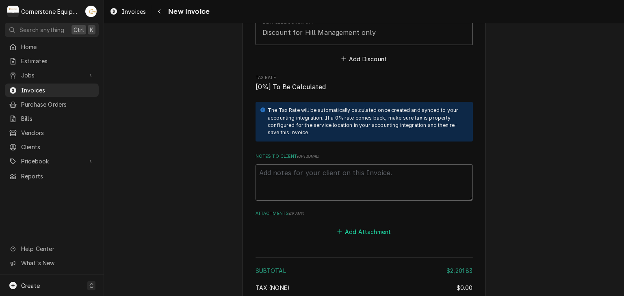
click at [343, 226] on button "Add Attachment" at bounding box center [363, 231] width 57 height 11
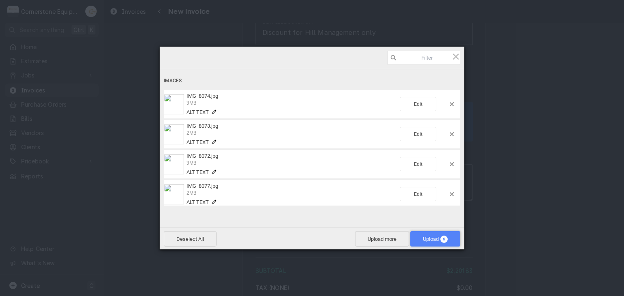
click at [450, 238] on span "Upload 6" at bounding box center [435, 238] width 50 height 15
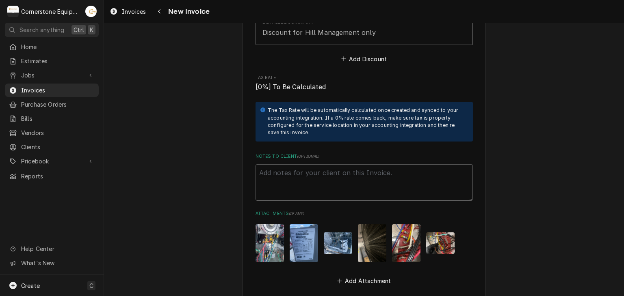
click at [313, 164] on textarea "Notes to Client ( optional )" at bounding box center [363, 182] width 217 height 37
paste textarea "Terms and Conditions (Daily Invoices) INVOICE APPROVAL AND PAYMENT TERMS All in…"
type textarea "x"
type textarea "Terms and Conditions (Daily Invoices) INVOICE APPROVAL AND PAYMENT TERMS All in…"
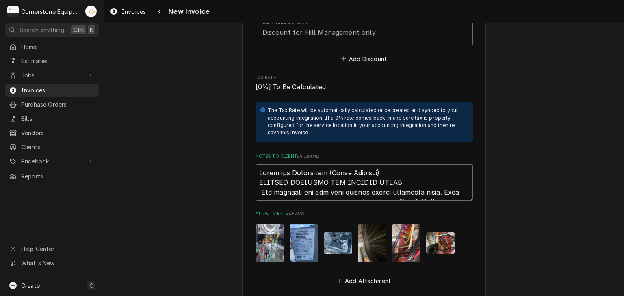
scroll to position [2191, 0]
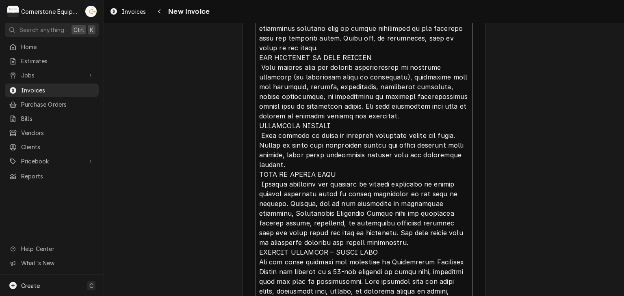
type textarea "x"
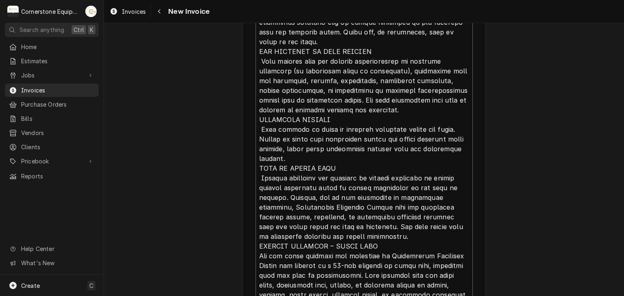
type textarea "Terms and Conditions (Daily Invoices) INVOICE APPROVAL AND PAYMENT TERMS All in…"
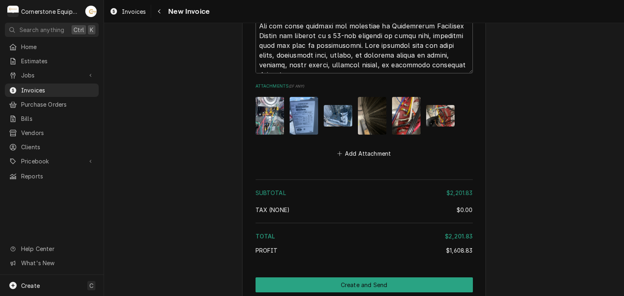
scroll to position [2439, 0]
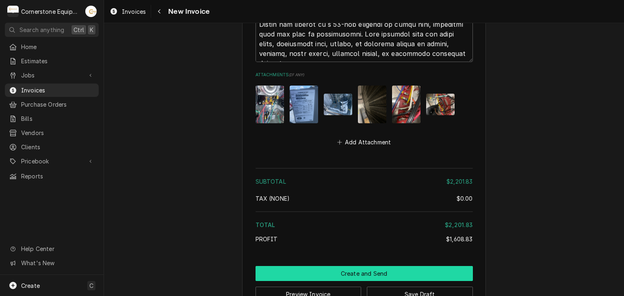
click at [357, 266] on button "Create and Send" at bounding box center [363, 273] width 217 height 15
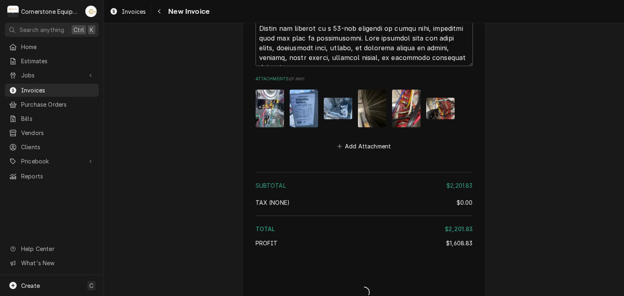
type textarea "x"
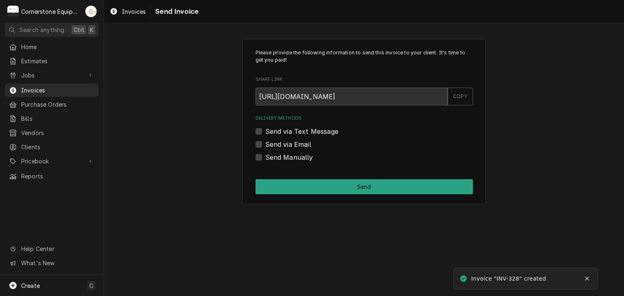
click at [287, 158] on label "Send Manually" at bounding box center [289, 158] width 48 height 10
click at [287, 158] on input "Send Manually" at bounding box center [373, 162] width 217 height 18
checkbox input "true"
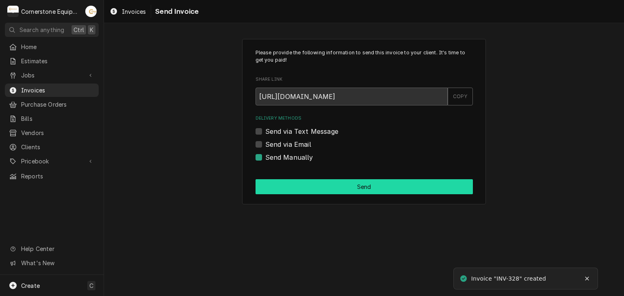
click at [365, 185] on button "Send" at bounding box center [363, 186] width 217 height 15
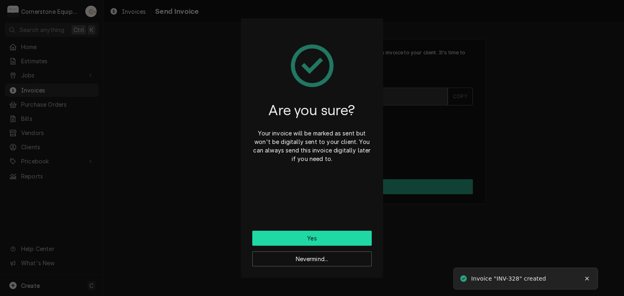
click at [342, 236] on button "Yes" at bounding box center [311, 238] width 119 height 15
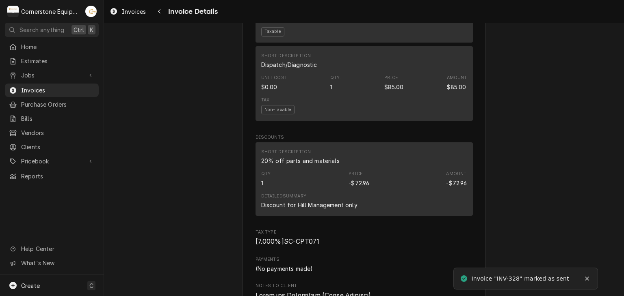
scroll to position [2052, 0]
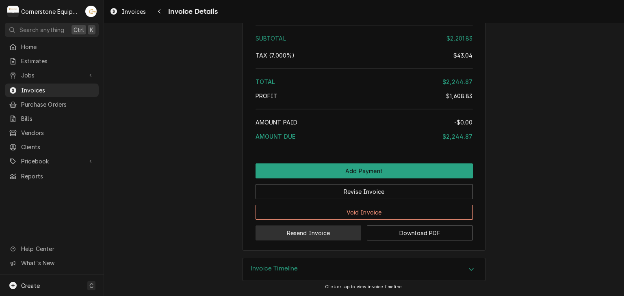
click at [300, 231] on button "Resend Invoice" at bounding box center [308, 233] width 106 height 15
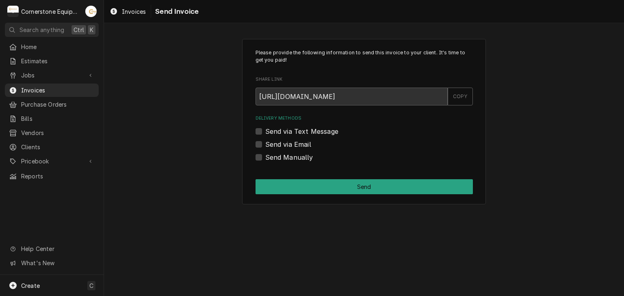
click at [291, 127] on label "Send via Text Message" at bounding box center [301, 132] width 73 height 10
click at [291, 127] on input "Send via Text Message" at bounding box center [373, 136] width 217 height 18
checkbox input "true"
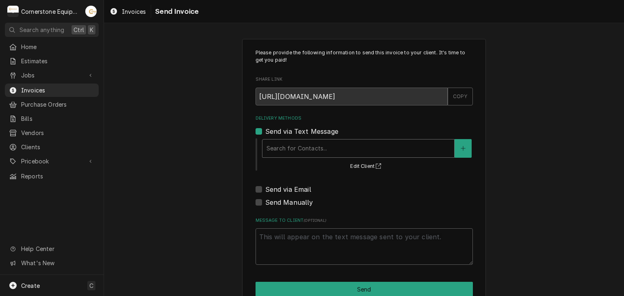
click at [283, 155] on div "Delivery Methods" at bounding box center [358, 148] width 184 height 15
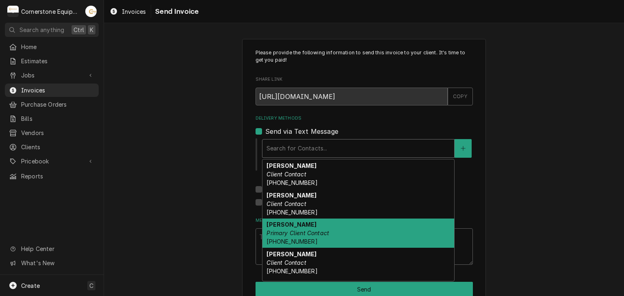
click at [286, 227] on strong "Ashton Vazquez" at bounding box center [291, 224] width 50 height 7
type textarea "x"
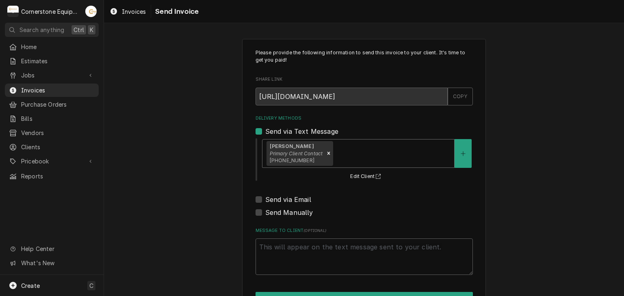
click at [285, 201] on label "Send via Email" at bounding box center [288, 200] width 46 height 10
click at [285, 201] on input "Send via Email" at bounding box center [373, 204] width 217 height 18
checkbox input "true"
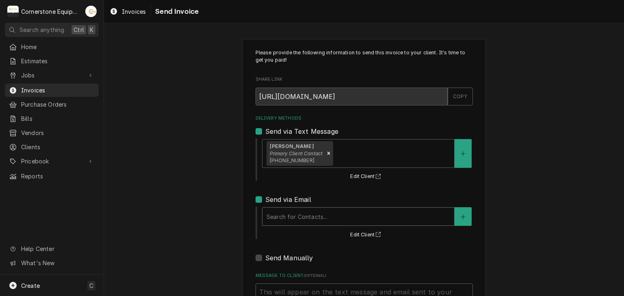
click at [285, 214] on div "Delivery Methods" at bounding box center [358, 217] width 184 height 15
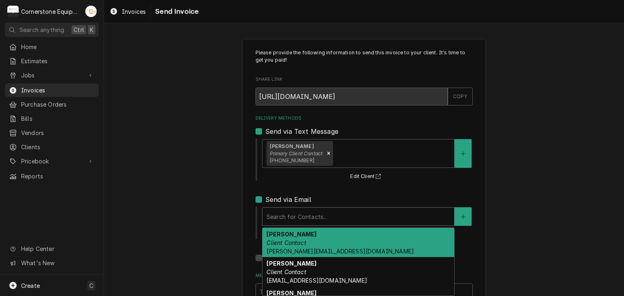
click at [283, 241] on em "Client Contact" at bounding box center [285, 243] width 39 height 7
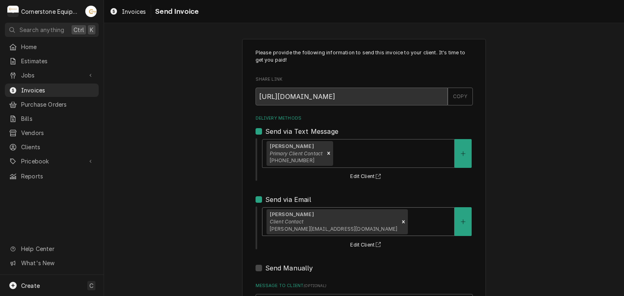
click at [208, 204] on div "Please provide the following information to send this invoice to your client. I…" at bounding box center [364, 206] width 520 height 348
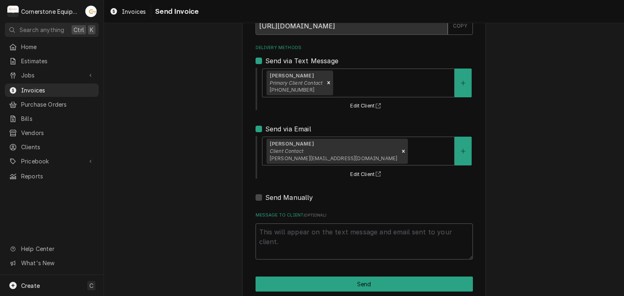
scroll to position [83, 0]
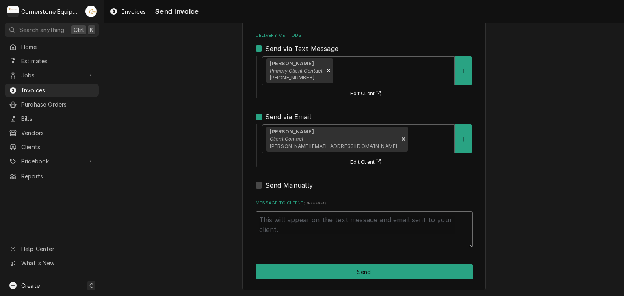
click at [331, 236] on textarea "Message to Client ( optional )" at bounding box center [363, 230] width 217 height 37
type textarea "x"
type textarea "T"
type textarea "x"
type textarea "Th"
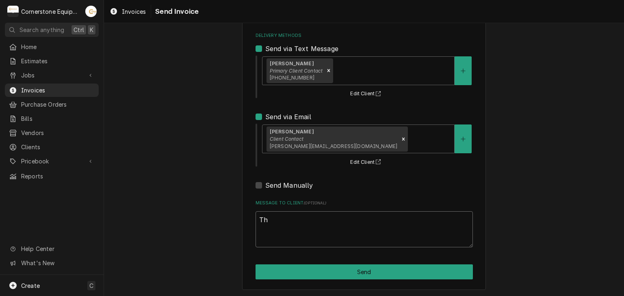
type textarea "x"
type textarea "Tha"
type textarea "x"
type textarea "Than"
type textarea "x"
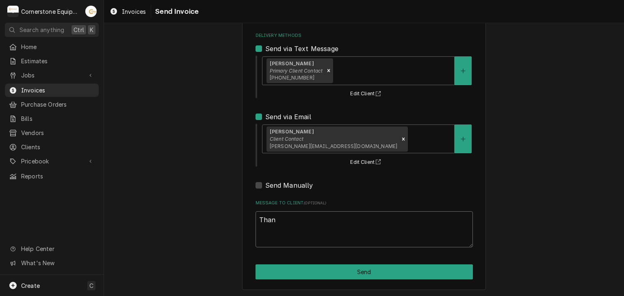
type textarea "Thank"
type textarea "x"
type textarea "Thank"
type textarea "x"
type textarea "Thank y"
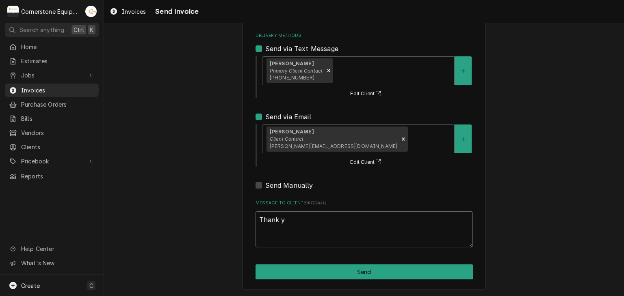
type textarea "x"
type textarea "Thank yo"
type textarea "x"
type textarea "Thank you"
type textarea "x"
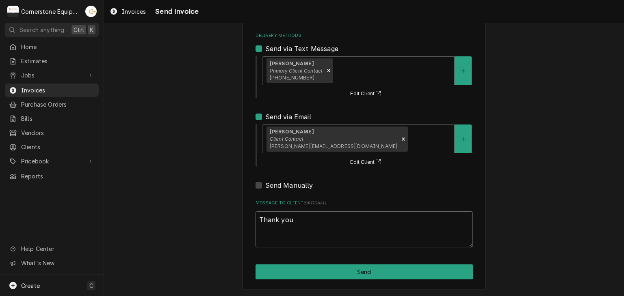
type textarea "Thank you"
type textarea "x"
type textarea "Thank you f"
type textarea "x"
type textarea "Thank you fo"
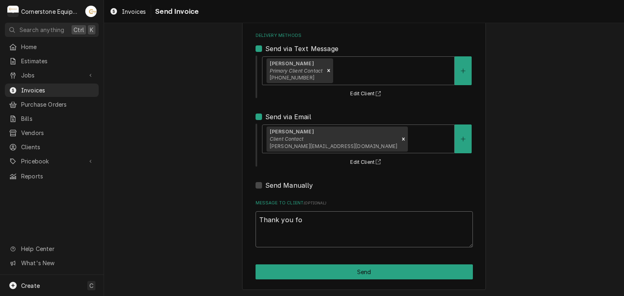
type textarea "x"
type textarea "Thank you for"
type textarea "x"
type textarea "Thank you for"
type textarea "x"
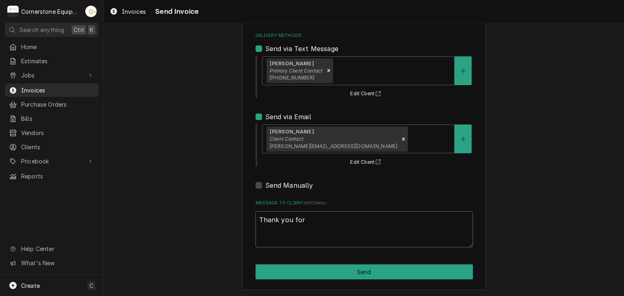
type textarea "Thank you for t"
type textarea "x"
type textarea "Thank you for th"
type textarea "x"
type textarea "Thank you for the"
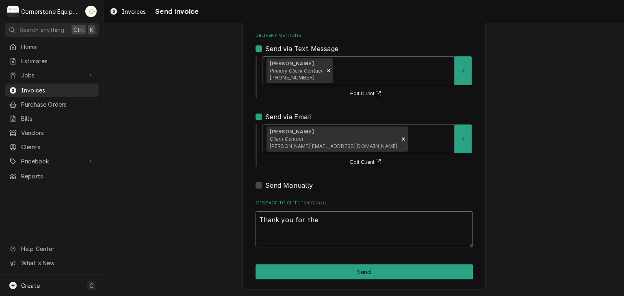
type textarea "x"
type textarea "Thank you for the"
type textarea "x"
type textarea "Thank you for the o"
type textarea "x"
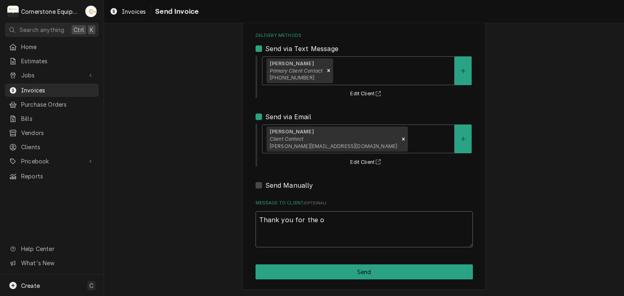
type textarea "Thank you for the op"
type textarea "x"
type textarea "Thank you for the opp"
type textarea "x"
type textarea "Thank you for the oppo"
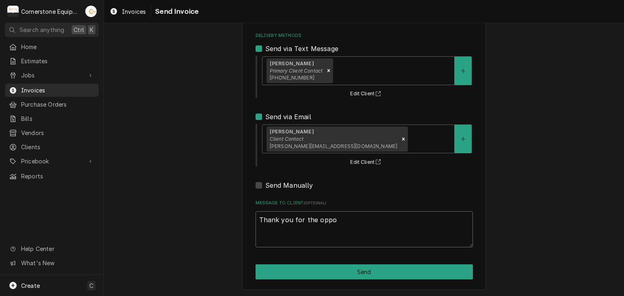
type textarea "x"
type textarea "Thank you for the oppor"
type textarea "x"
type textarea "Thank you for the opport"
type textarea "x"
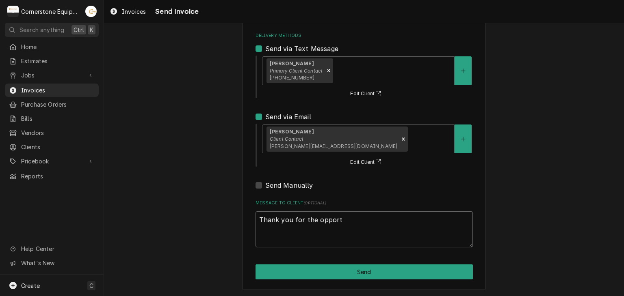
type textarea "Thank you for the opportu"
type textarea "x"
type textarea "Thank you for the opportun"
type textarea "x"
type textarea "Thank you for the opportuni"
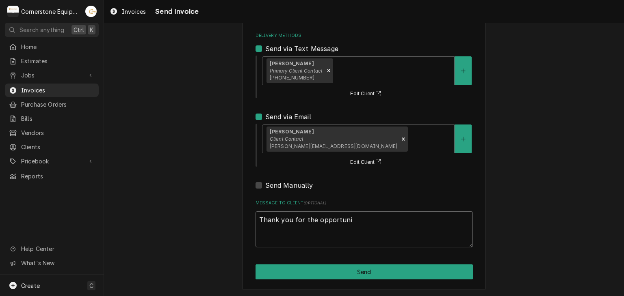
type textarea "x"
type textarea "Thank you for the opportunit"
type textarea "x"
type textarea "Thank you for the opportunity"
type textarea "x"
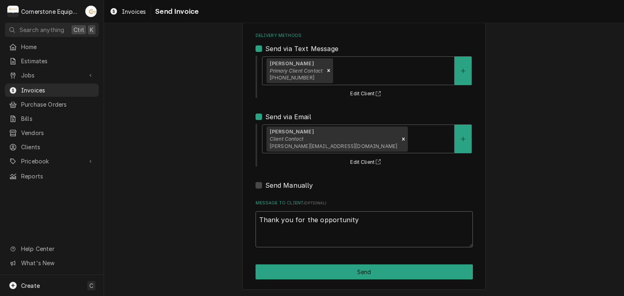
type textarea "Thank you for the opportunity"
type textarea "x"
type textarea "Thank you for the opportunity t"
type textarea "x"
type textarea "Thank you for the opportunity to"
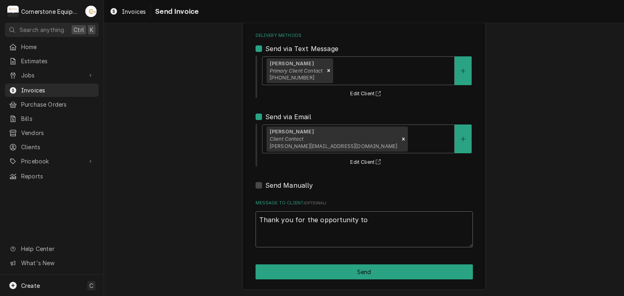
type textarea "x"
type textarea "Thank you for the opportunity too"
type textarea "x"
type textarea "Thank you for the opportunity too"
type textarea "x"
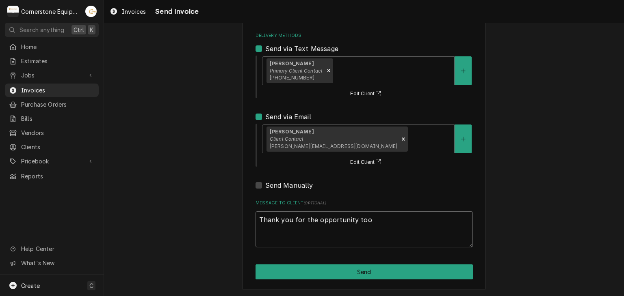
type textarea "Thank you for the opportunity too"
type textarea "x"
type textarea "Thank you for the opportunity to"
type textarea "x"
type textarea "Thank you for the opportunity to"
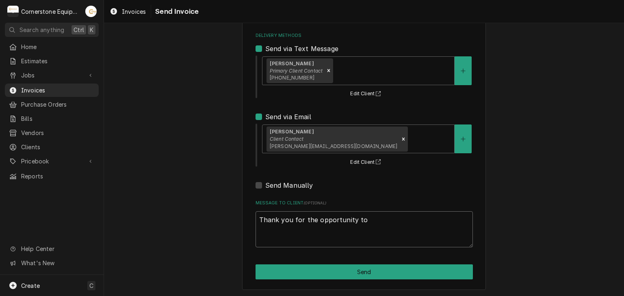
type textarea "x"
type textarea "Thank you for the opportunity to b"
type textarea "x"
type textarea "Thank you for the opportunity to be"
type textarea "x"
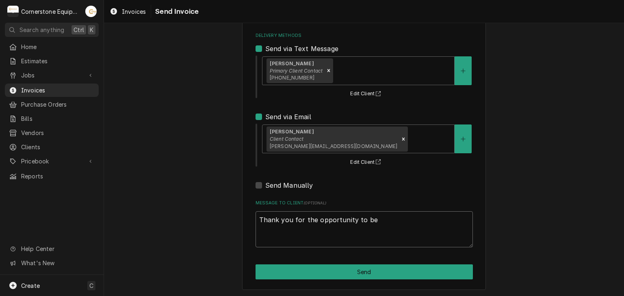
type textarea "Thank you for the opportunity to be"
type textarea "x"
type textarea "Thank you for the opportunity to be o"
type textarea "x"
type textarea "Thank you for the opportunity to be of"
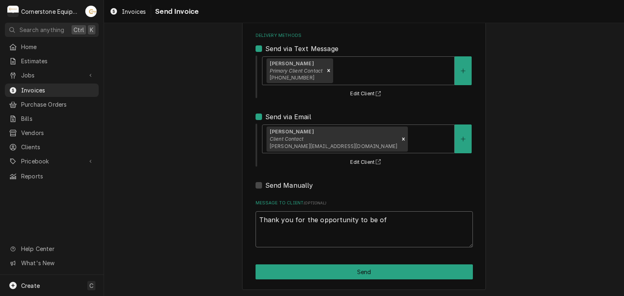
type textarea "x"
type textarea "Thank you for the opportunity to be of"
type textarea "x"
type textarea "Thank you for the opportunity to be of s"
type textarea "x"
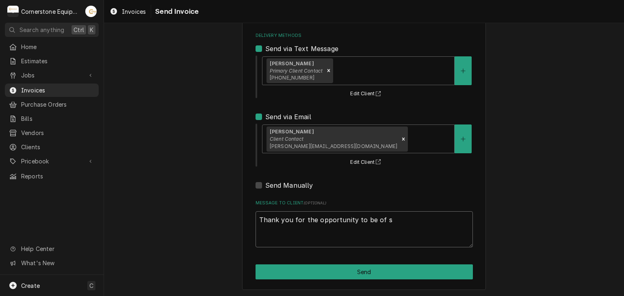
type textarea "Thank you for the opportunity to be of se"
type textarea "x"
type textarea "Thank you for the opportunity to be of ser"
type textarea "x"
type textarea "Thank you for the opportunity to be of serv"
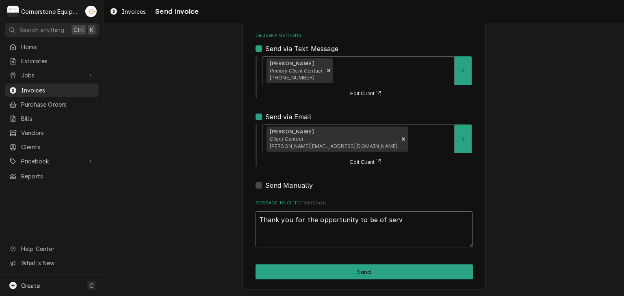
type textarea "x"
type textarea "Thank you for the opportunity to be of servi"
type textarea "x"
type textarea "Thank you for the opportunity to be of servic"
type textarea "x"
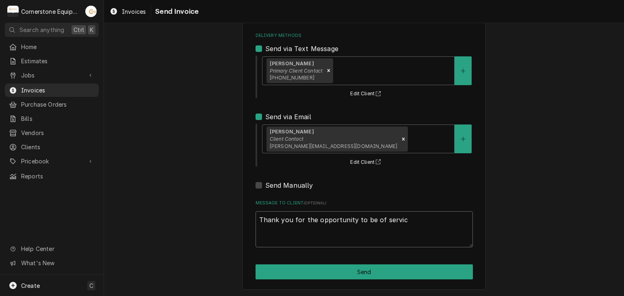
type textarea "Thank you for the opportunity to be of service"
type textarea "x"
click at [331, 236] on textarea "Thank you for the opportunity to be of service!" at bounding box center [363, 230] width 217 height 37
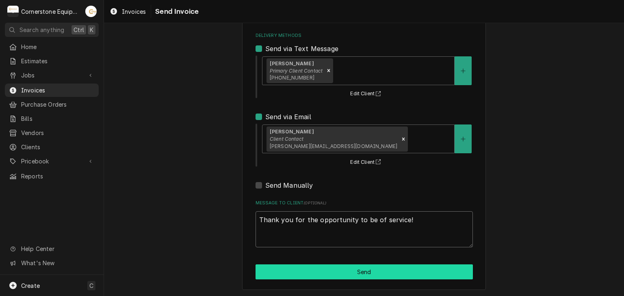
type textarea "Thank you for the opportunity to be of service!"
click at [333, 272] on button "Send" at bounding box center [363, 272] width 217 height 15
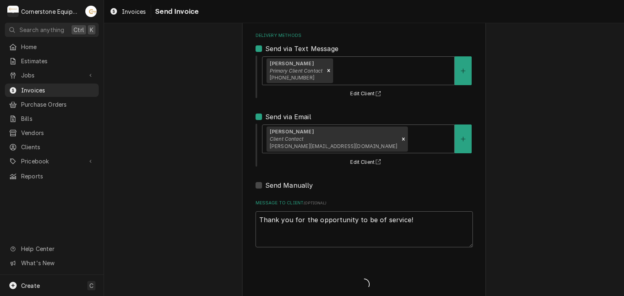
type textarea "x"
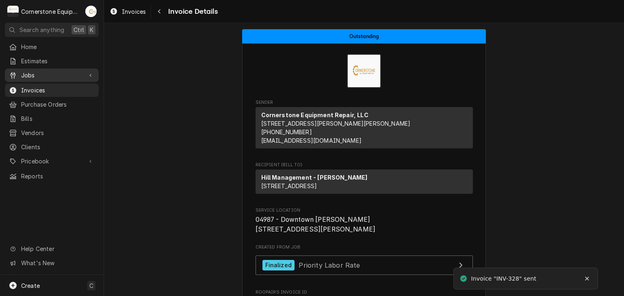
click at [24, 74] on span "Jobs" at bounding box center [51, 75] width 61 height 9
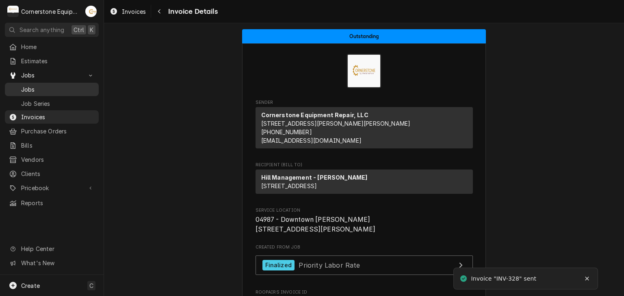
click at [30, 89] on span "Jobs" at bounding box center [57, 89] width 73 height 9
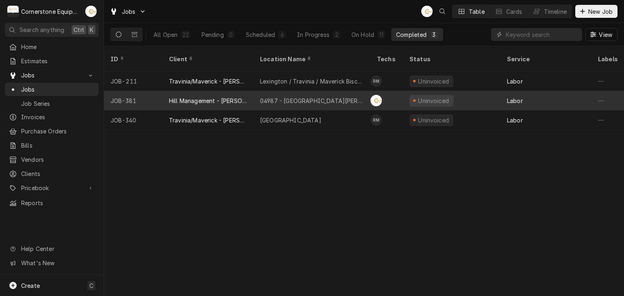
click at [300, 97] on div "04987 - [GEOGRAPHIC_DATA][PERSON_NAME]" at bounding box center [312, 101] width 104 height 9
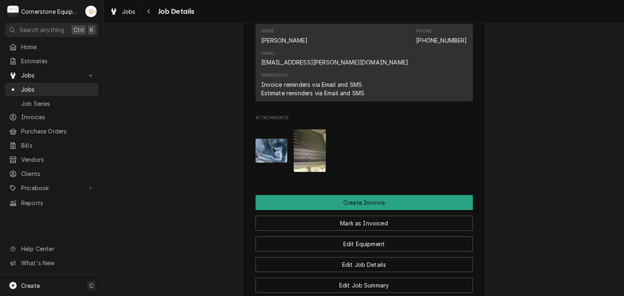
scroll to position [650, 0]
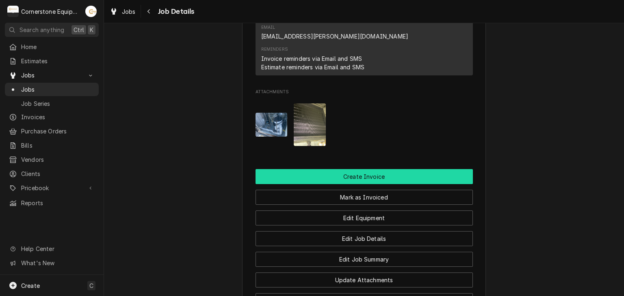
click at [381, 169] on button "Create Invoice" at bounding box center [363, 176] width 217 height 15
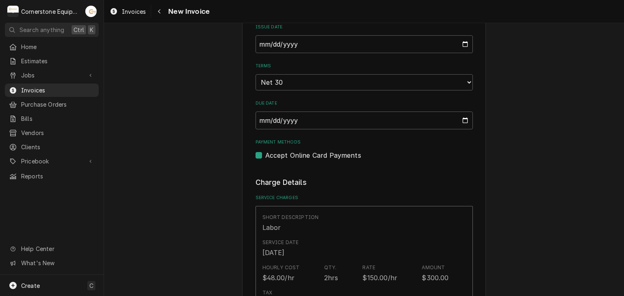
click at [278, 152] on label "Accept Online Card Payments" at bounding box center [313, 156] width 96 height 10
click at [278, 152] on input "Payment Methods" at bounding box center [373, 160] width 217 height 18
checkbox input "false"
click at [565, 187] on div "Please provide the following information to create your invoice: Client Details…" at bounding box center [364, 284] width 520 height 1480
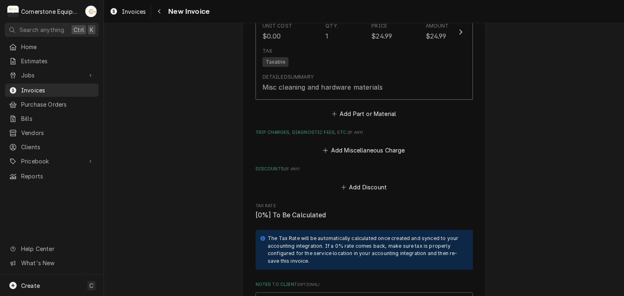
scroll to position [1137, 0]
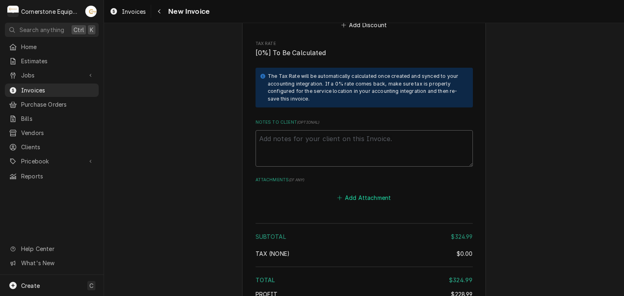
click at [363, 198] on button "Add Attachment" at bounding box center [363, 197] width 57 height 11
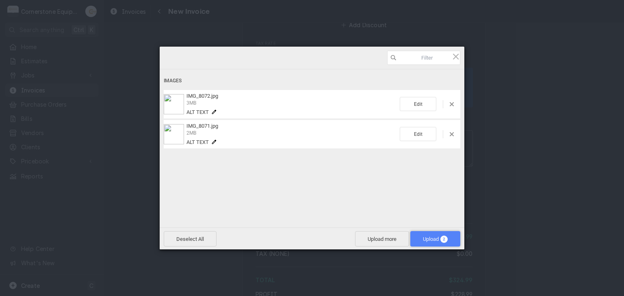
click at [426, 242] on span "Upload 2" at bounding box center [435, 238] width 50 height 15
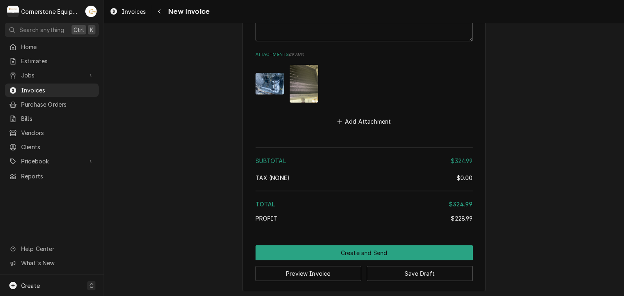
scroll to position [1100, 0]
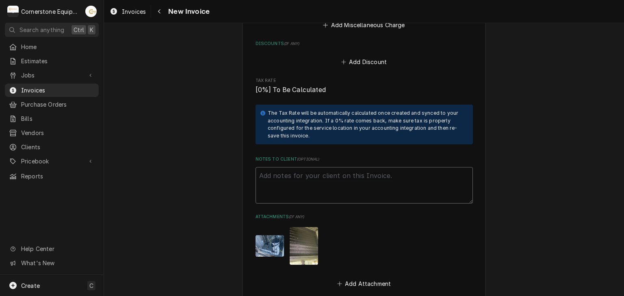
click at [291, 177] on textarea "Notes to Client ( optional )" at bounding box center [363, 185] width 217 height 37
paste textarea "Terms and Conditions (Daily Invoices) INVOICE APPROVAL AND PAYMENT TERMS All in…"
type textarea "x"
type textarea "Terms and Conditions (Daily Invoices) INVOICE APPROVAL AND PAYMENT TERMS All in…"
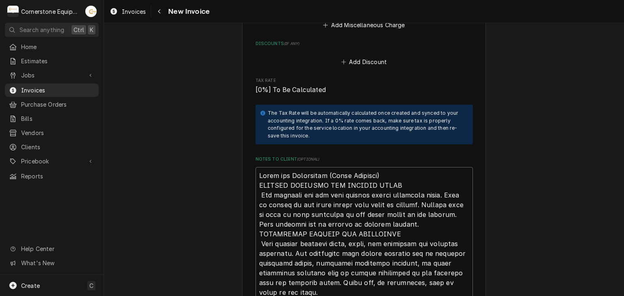
scroll to position [1366, 0]
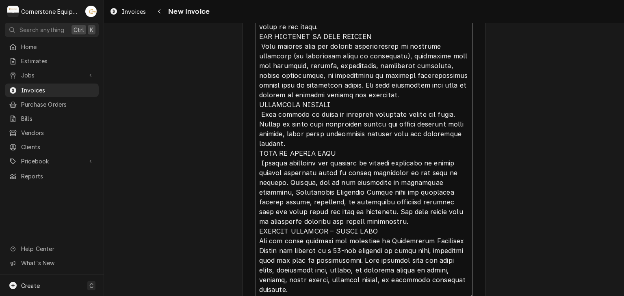
type textarea "x"
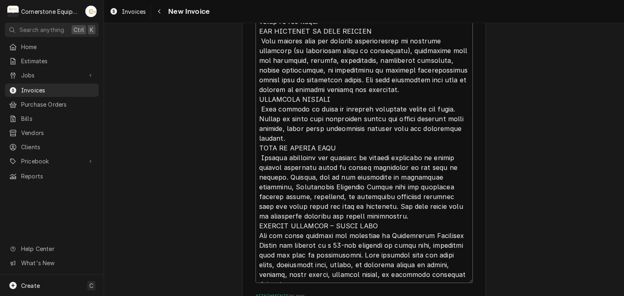
type textarea "Terms and Conditions (Daily Invoices) INVOICE APPROVAL AND PAYMENT TERMS All in…"
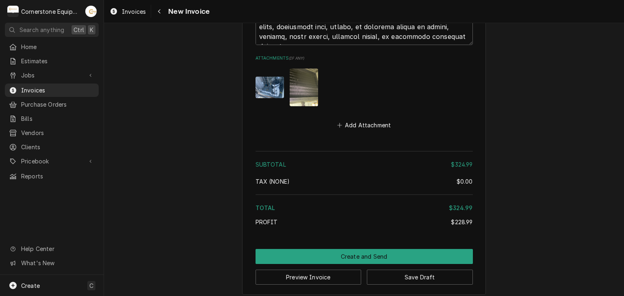
scroll to position [1613, 0]
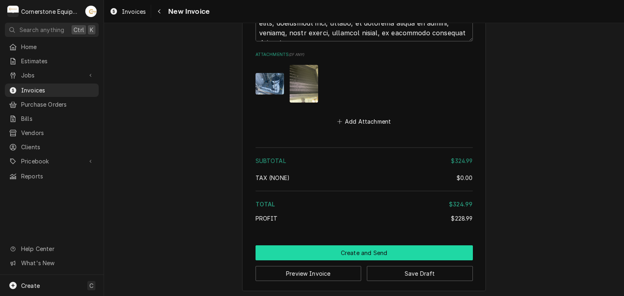
click at [372, 253] on button "Create and Send" at bounding box center [363, 253] width 217 height 15
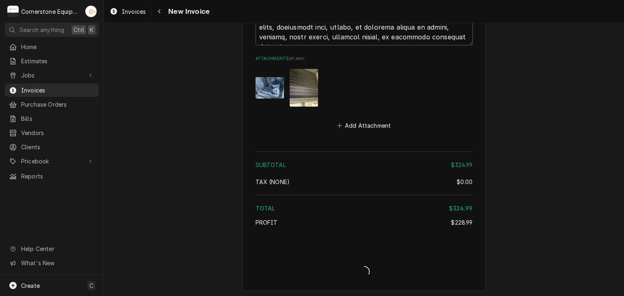
type textarea "x"
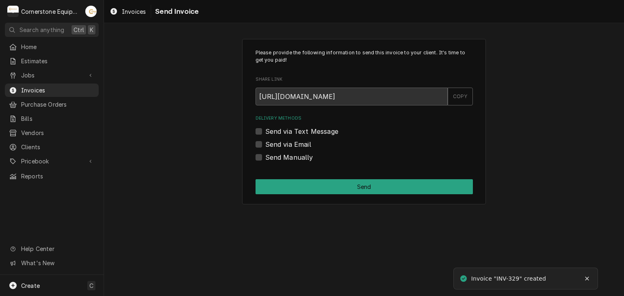
click at [284, 160] on label "Send Manually" at bounding box center [289, 158] width 48 height 10
click at [284, 160] on input "Send Manually" at bounding box center [373, 162] width 217 height 18
checkbox input "true"
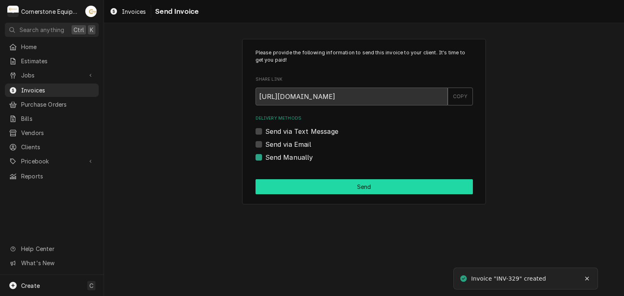
click at [361, 186] on button "Send" at bounding box center [363, 186] width 217 height 15
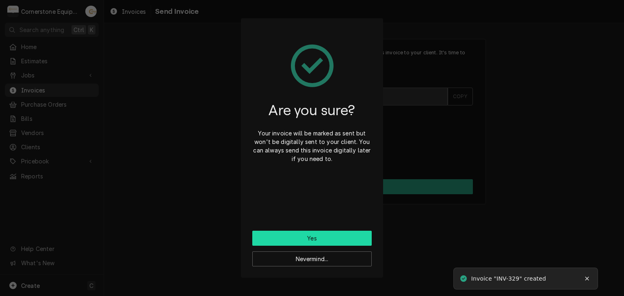
click at [320, 238] on button "Yes" at bounding box center [311, 238] width 119 height 15
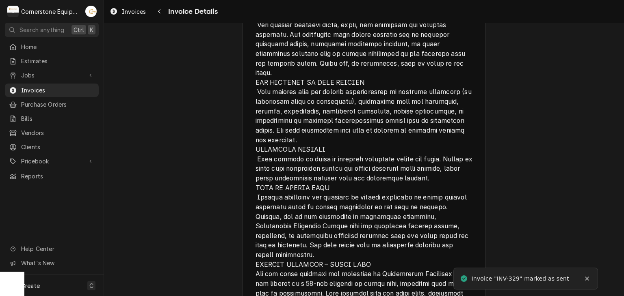
scroll to position [1394, 0]
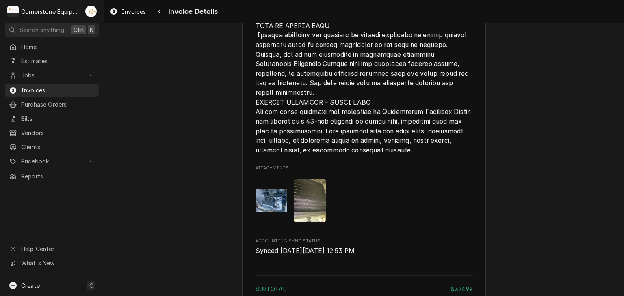
scroll to position [1394, 0]
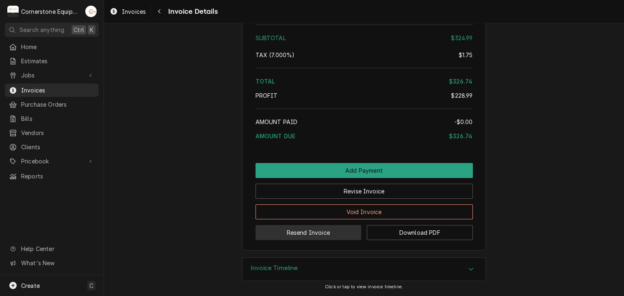
click at [298, 231] on button "Resend Invoice" at bounding box center [308, 232] width 106 height 15
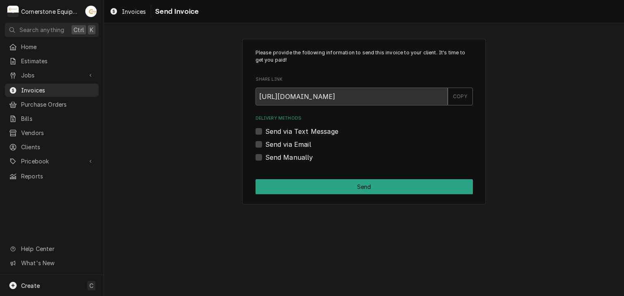
click at [288, 132] on label "Send via Text Message" at bounding box center [301, 132] width 73 height 10
click at [288, 132] on input "Send via Text Message" at bounding box center [373, 136] width 217 height 18
checkbox input "true"
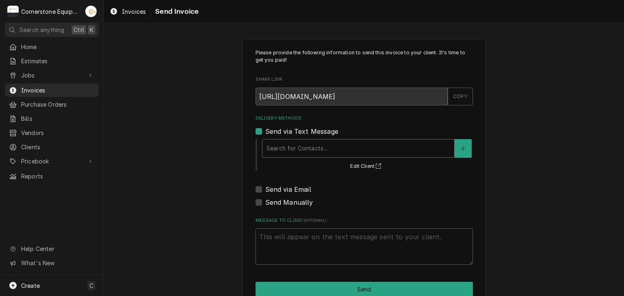
click at [287, 145] on div "Delivery Methods" at bounding box center [358, 148] width 184 height 15
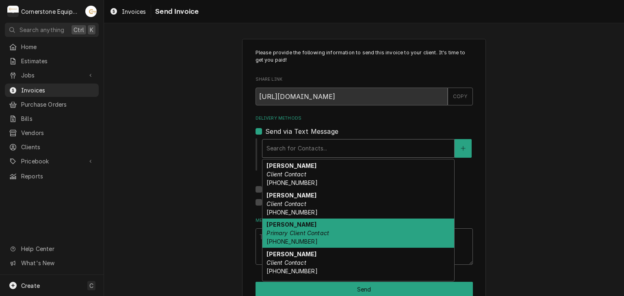
click at [290, 231] on em "Primary Client Contact" at bounding box center [297, 233] width 63 height 7
type textarea "x"
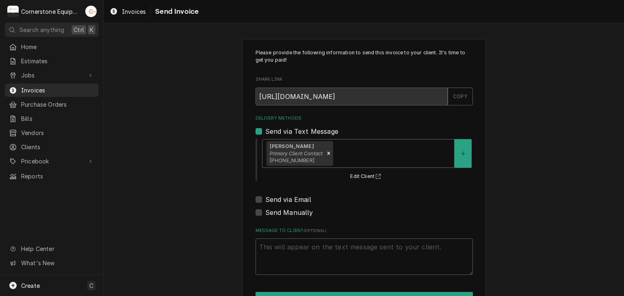
click at [281, 199] on label "Send via Email" at bounding box center [288, 200] width 46 height 10
click at [281, 199] on input "Send via Email" at bounding box center [373, 204] width 217 height 18
checkbox input "true"
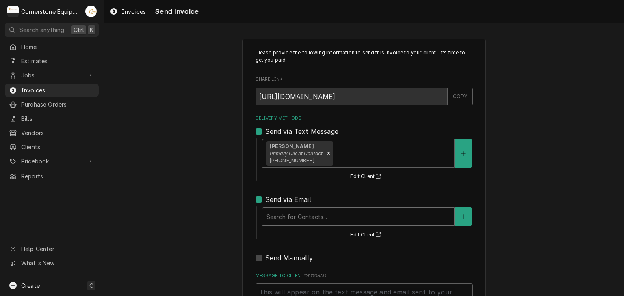
click at [284, 217] on div "Delivery Methods" at bounding box center [358, 217] width 184 height 15
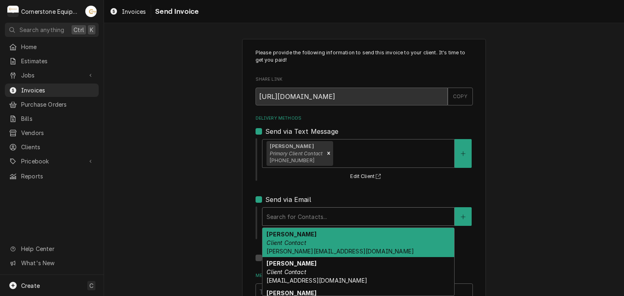
click at [287, 235] on strong "Amy Moore" at bounding box center [291, 234] width 50 height 7
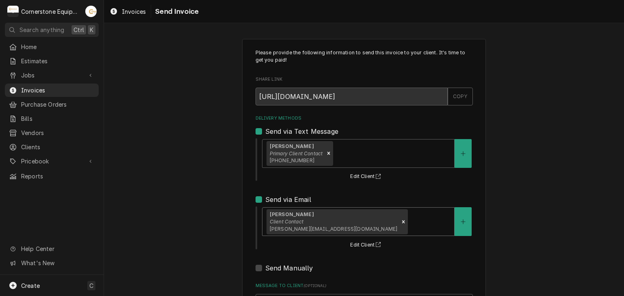
click at [210, 205] on div "Please provide the following information to send this invoice to your client. I…" at bounding box center [364, 206] width 520 height 348
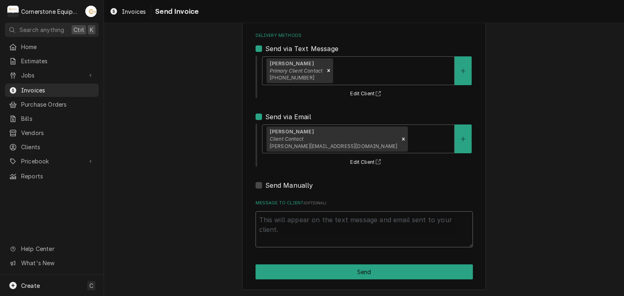
click at [333, 244] on textarea "Message to Client ( optional )" at bounding box center [363, 230] width 217 height 37
type textarea "x"
type textarea "T"
type textarea "x"
type textarea "Th"
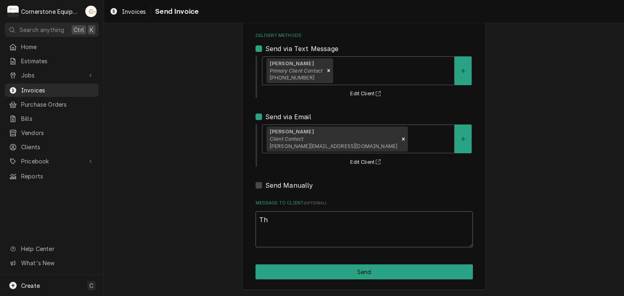
type textarea "x"
type textarea "Tha"
type textarea "x"
type textarea "Than"
type textarea "x"
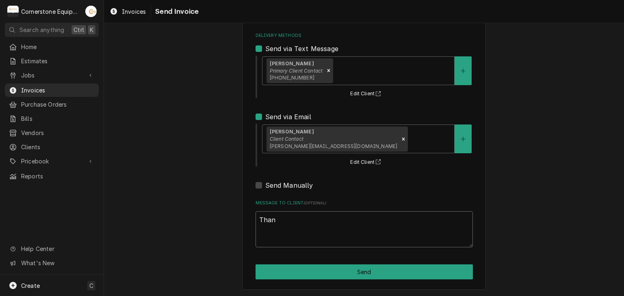
type textarea "Thank"
type textarea "x"
type textarea "Thank"
type textarea "x"
type textarea "Thank y"
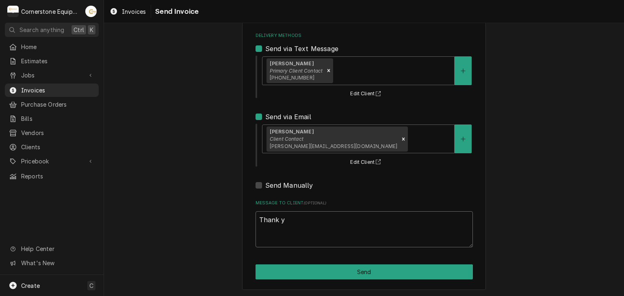
type textarea "x"
type textarea "Thank yo"
type textarea "x"
type textarea "Thank you"
type textarea "x"
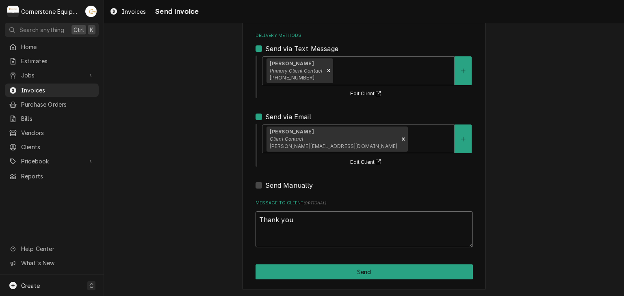
type textarea "Thank you f"
type textarea "x"
type textarea "Thank you fo"
type textarea "x"
type textarea "Thank you for"
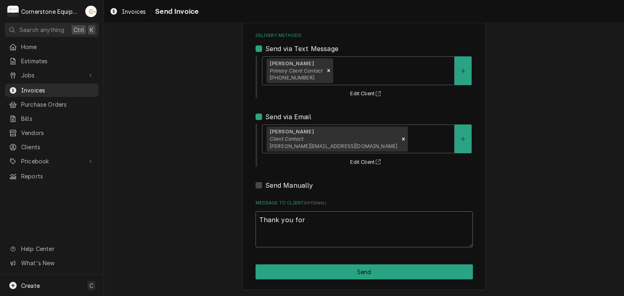
type textarea "x"
type textarea "Thank you for"
type textarea "x"
type textarea "Thank you for t"
type textarea "x"
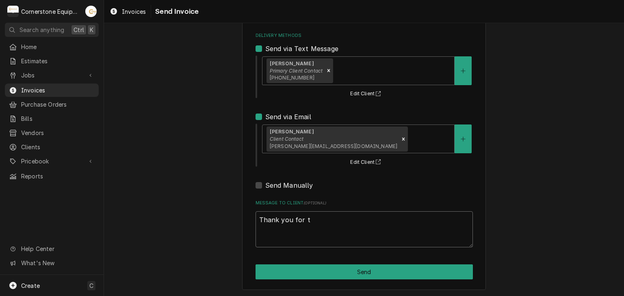
type textarea "Thank you for th"
type textarea "x"
type textarea "Thank you for the"
type textarea "x"
type textarea "Thank you for the"
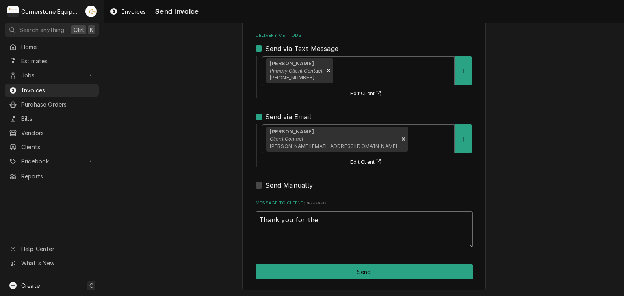
type textarea "x"
type textarea "Thank you for the o"
type textarea "x"
type textarea "Thank you for the op"
type textarea "x"
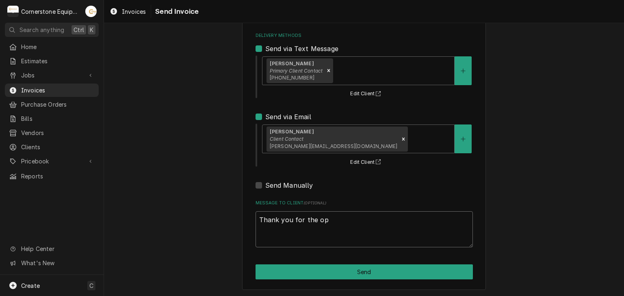
type textarea "Thank you for the opp"
type textarea "x"
type textarea "Thank you for the oppo"
type textarea "x"
type textarea "Thank you for the oppor"
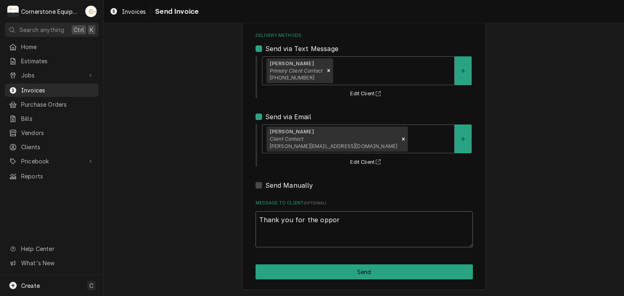
type textarea "x"
type textarea "Thank you for the opport"
type textarea "x"
type textarea "Thank you for the opportu"
type textarea "x"
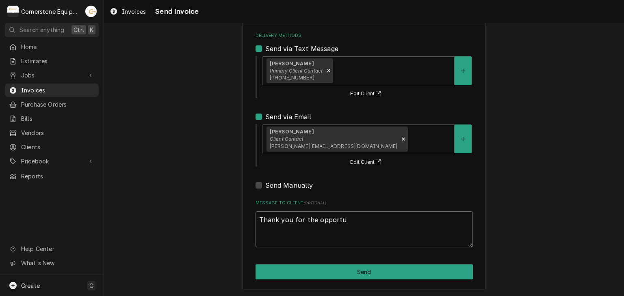
type textarea "Thank you for the opportun"
type textarea "x"
type textarea "Thank you for the opportuni"
type textarea "x"
type textarea "Thank you for the opportunit"
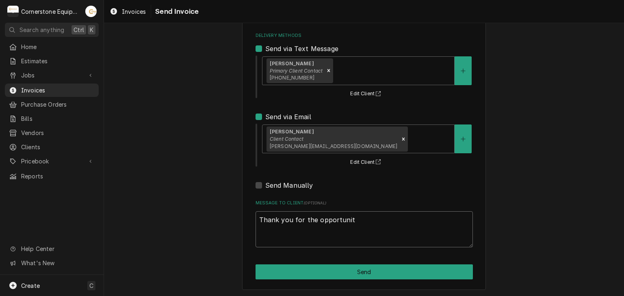
type textarea "x"
type textarea "Thank you for the opportunity"
type textarea "x"
type textarea "Thank you for the opportunity"
type textarea "x"
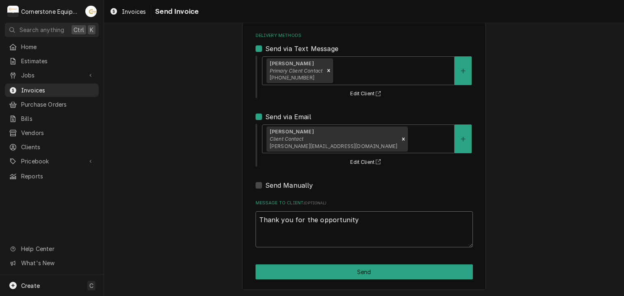
type textarea "Thank you for the opportunity t"
type textarea "x"
type textarea "Thank you for the opportunity to"
type textarea "x"
type textarea "Thank you for the opportunity to"
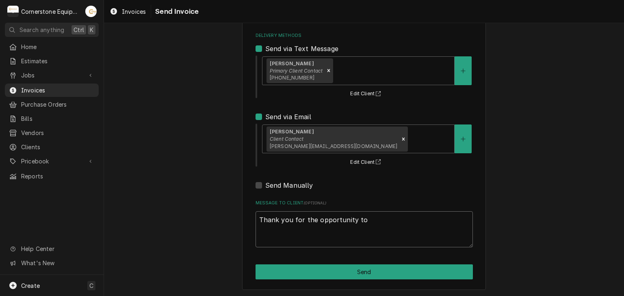
type textarea "x"
type textarea "Thank you for the opportunity to b"
type textarea "x"
type textarea "Thank you for the opportunity to be"
type textarea "x"
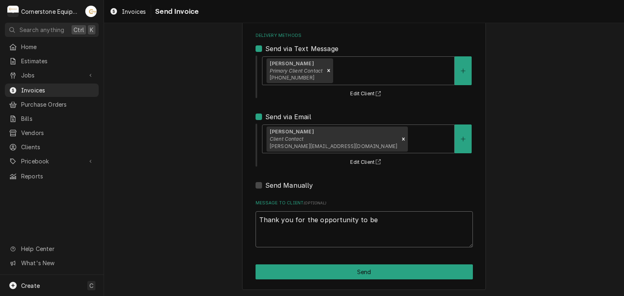
type textarea "Thank you for the opportunity to be"
type textarea "x"
type textarea "Thank you for the opportunity to be o"
type textarea "x"
type textarea "Thank you for the opportunity to be of"
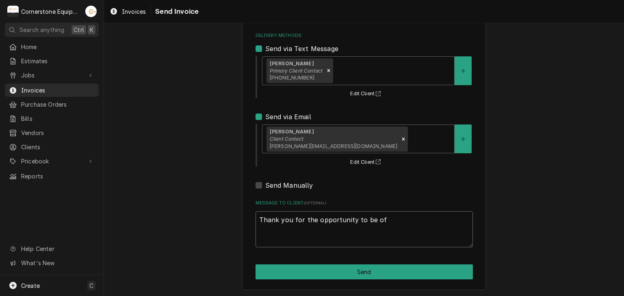
type textarea "x"
type textarea "Thank you for the opportunity to be of"
type textarea "x"
type textarea "Thank you for the opportunity to be of s"
type textarea "x"
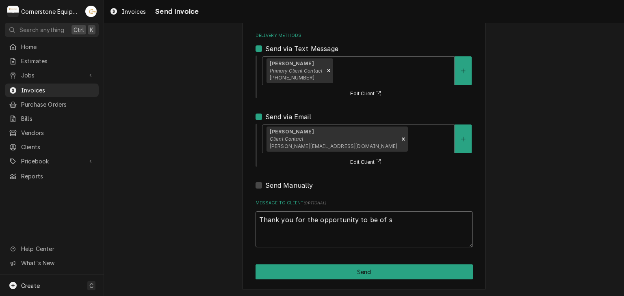
type textarea "Thank you for the opportunity to be of se"
type textarea "x"
type textarea "Thank you for the opportunity to be of ser"
type textarea "x"
type textarea "Thank you for the opportunity to be of serv"
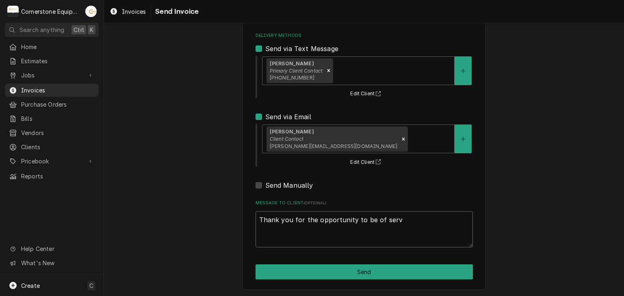
type textarea "x"
type textarea "Thank you for the opportunity to be of servi"
type textarea "x"
type textarea "Thank you for the opportunity to be of servic"
type textarea "x"
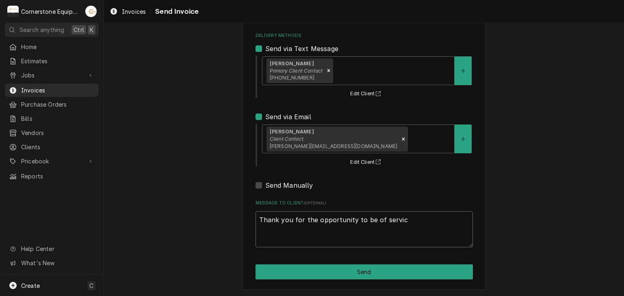
type textarea "Thank you for the opportunity to be of service"
type textarea "x"
click at [333, 244] on textarea "Thank you for the opportunity to be of service!" at bounding box center [363, 230] width 217 height 37
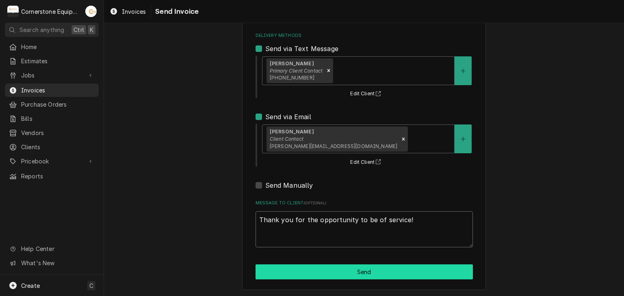
type textarea "Thank you for the opportunity to be of service!"
click at [391, 271] on button "Send" at bounding box center [363, 272] width 217 height 15
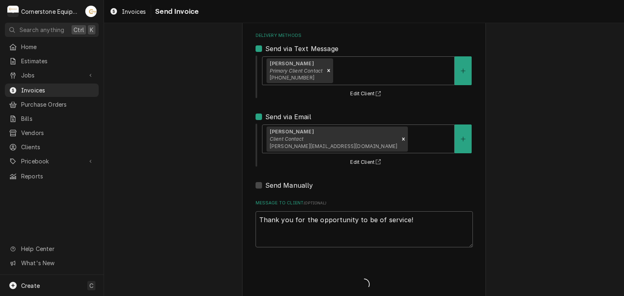
type textarea "x"
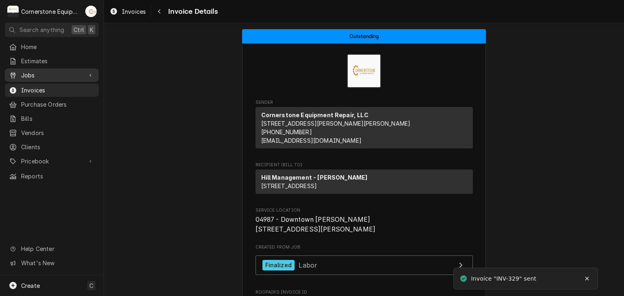
click at [73, 71] on span "Jobs" at bounding box center [51, 75] width 61 height 9
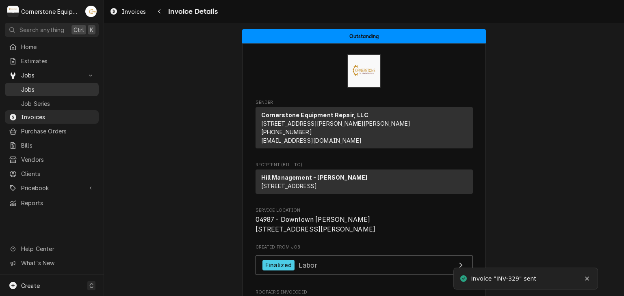
click at [73, 85] on span "Jobs" at bounding box center [57, 89] width 73 height 9
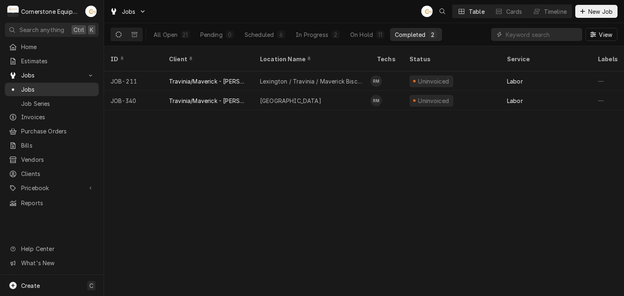
click at [44, 90] on span "Jobs" at bounding box center [57, 89] width 73 height 9
click at [36, 45] on span "Home" at bounding box center [57, 47] width 73 height 9
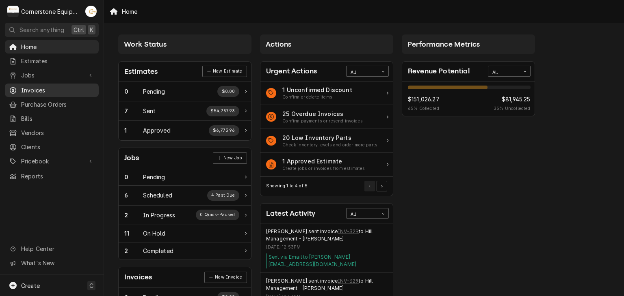
click at [36, 91] on span "Invoices" at bounding box center [57, 90] width 73 height 9
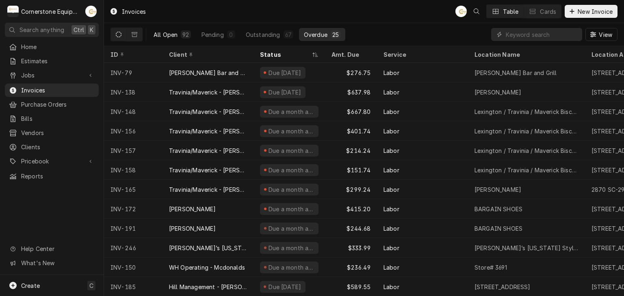
click at [164, 40] on button "All Open 92" at bounding box center [172, 34] width 47 height 13
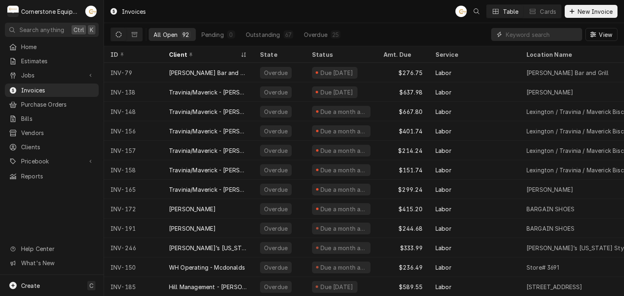
click at [552, 37] on input "Dynamic Content Wrapper" at bounding box center [542, 34] width 72 height 13
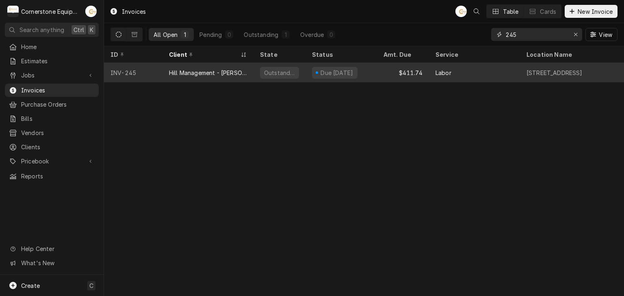
type input "245"
click at [339, 73] on div "Due in 3 days" at bounding box center [337, 73] width 35 height 9
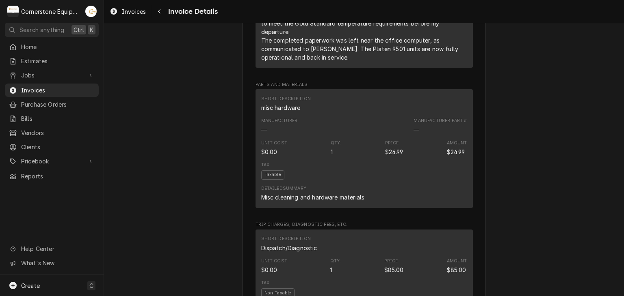
scroll to position [1157, 0]
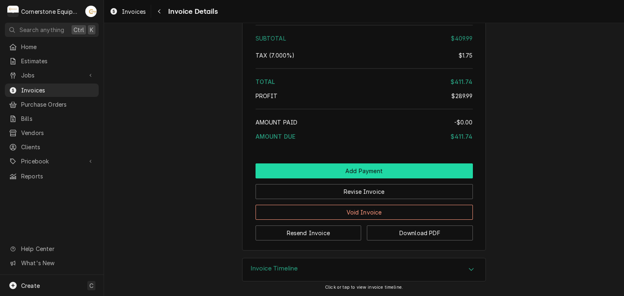
click at [356, 174] on button "Add Payment" at bounding box center [363, 171] width 217 height 15
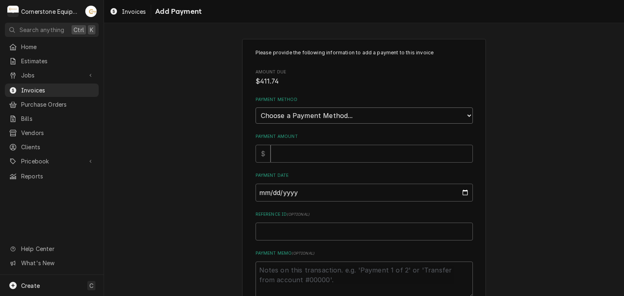
click at [293, 112] on select "Choose a Payment Method... Cash Check Credit/Debit Card ACH/eCheck Other" at bounding box center [363, 116] width 217 height 16
select select "2"
click at [255, 108] on select "Choose a Payment Method... Cash Check Credit/Debit Card ACH/eCheck Other" at bounding box center [363, 116] width 217 height 16
click at [278, 155] on input "Payment Amount" at bounding box center [371, 154] width 202 height 18
type textarea "x"
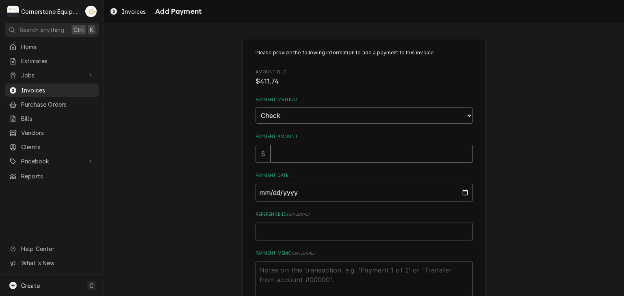
type input "4"
type textarea "x"
type input "41"
type textarea "x"
type input "411"
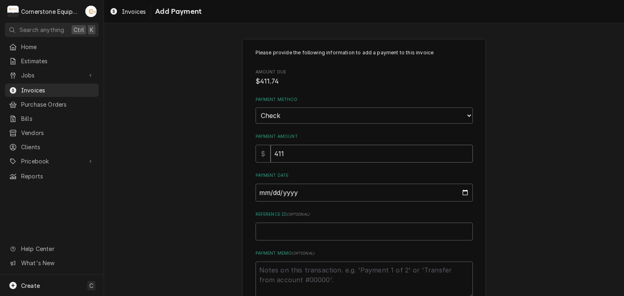
type textarea "x"
type input "411.7"
type textarea "x"
type input "411.74"
type input "0002-08-28"
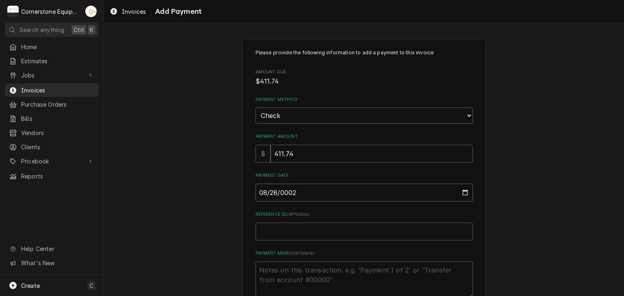
type textarea "x"
type input "0020-08-28"
type textarea "x"
type input "0202-08-28"
type textarea "x"
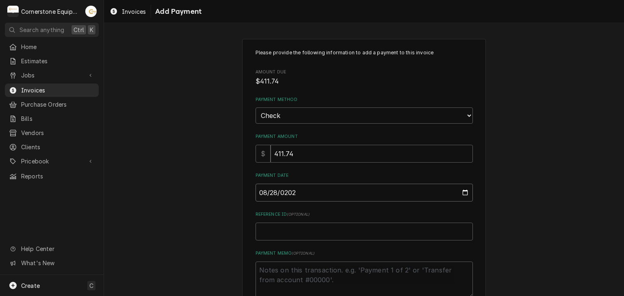
type input "2025-08-28"
type textarea "x"
type input "C"
type textarea "x"
type input "Ch"
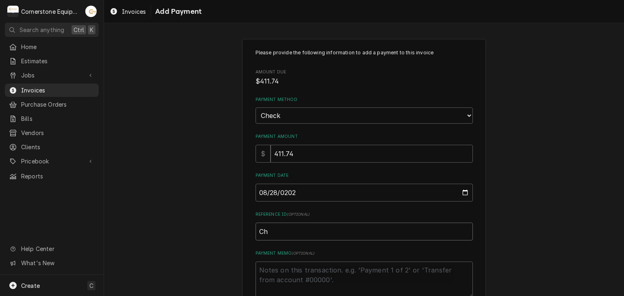
type textarea "x"
type input "Che"
type textarea "x"
type input "Chek"
type textarea "x"
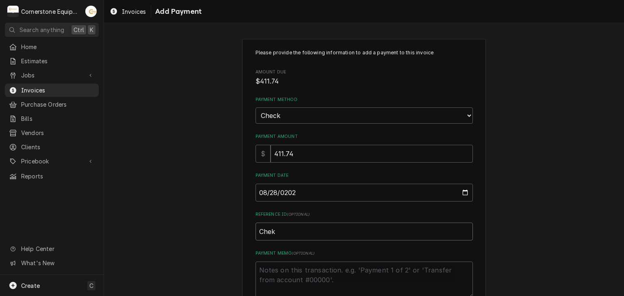
type input "Chek"
type textarea "x"
type input "Chek"
type textarea "x"
type input "Che"
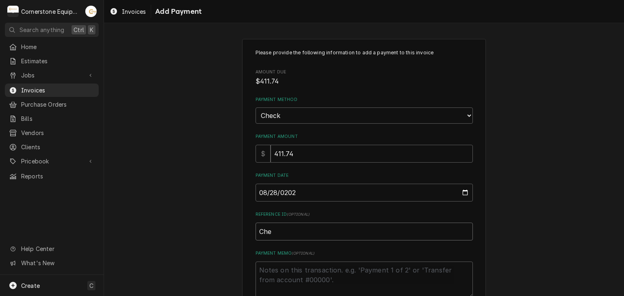
type textarea "x"
type input "Chec"
type textarea "x"
type input "Check"
type textarea "x"
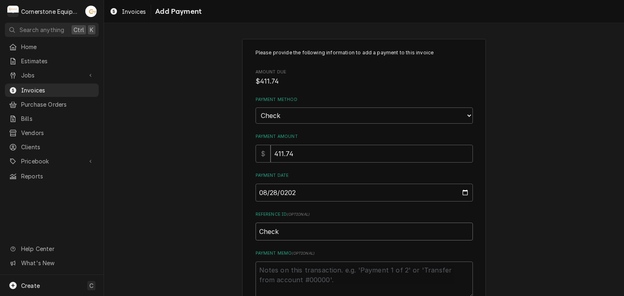
type input "Check"
type textarea "x"
type input "Check #"
type textarea "x"
type input "Check #2"
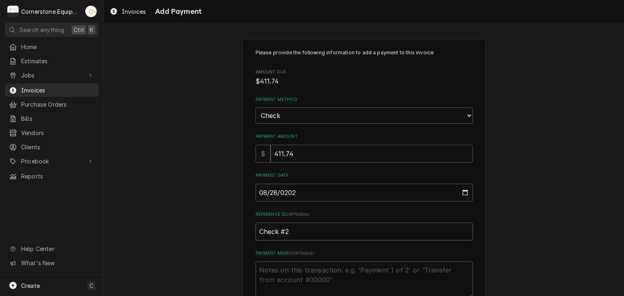
type textarea "x"
type input "Check #23"
type textarea "x"
type input "Check #233"
type textarea "x"
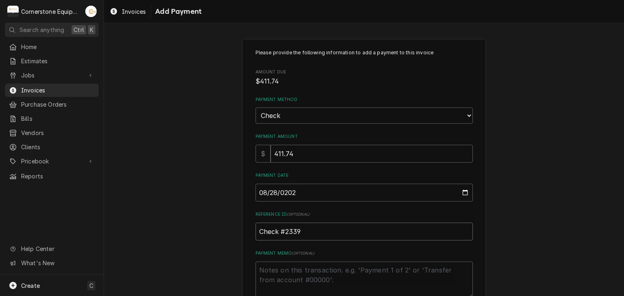
type input "Check #2339"
type textarea "x"
type textarea "P"
type textarea "x"
type textarea "Pa"
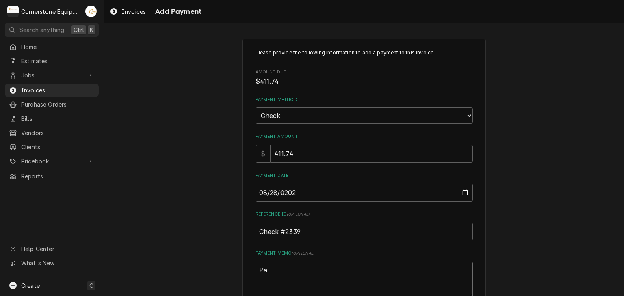
type textarea "x"
type textarea "Pay"
type textarea "x"
type textarea "Paym"
type textarea "x"
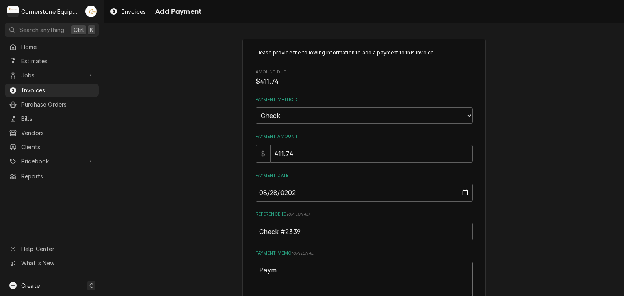
type textarea "Payme"
type textarea "x"
type textarea "Paymen"
type textarea "x"
type textarea "Payment"
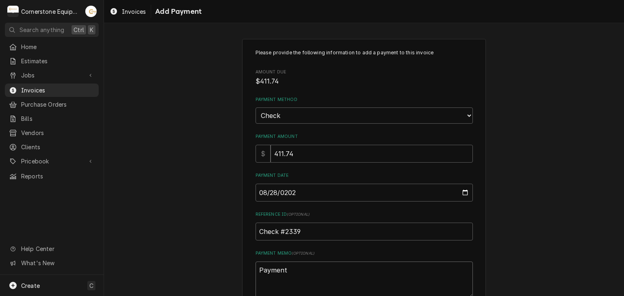
type textarea "x"
type textarea "Payment"
type textarea "x"
type textarea "Payment 1"
type textarea "x"
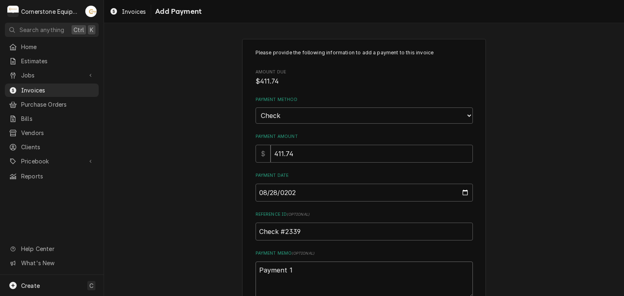
type textarea "Payment 1"
type textarea "x"
type textarea "Payment 1 o"
type textarea "x"
type textarea "Payment 1 of"
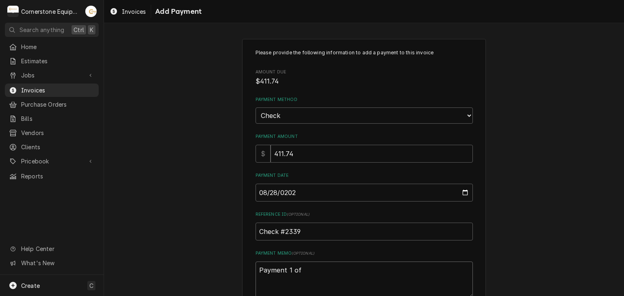
type textarea "x"
type textarea "Payment 1 of"
type textarea "x"
type textarea "Payment 1 of 3"
click at [197, 153] on div "Please provide the following information to add a payment to this invoice Amoun…" at bounding box center [364, 190] width 520 height 316
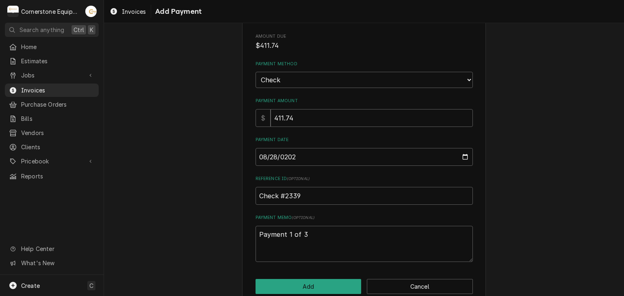
scroll to position [50, 0]
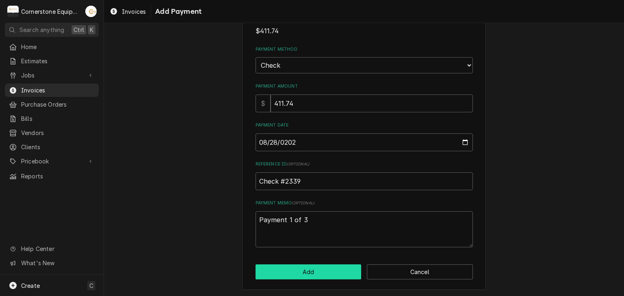
click at [310, 274] on button "Add" at bounding box center [308, 272] width 106 height 15
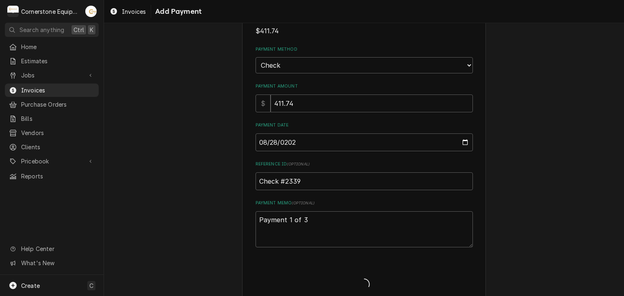
type textarea "x"
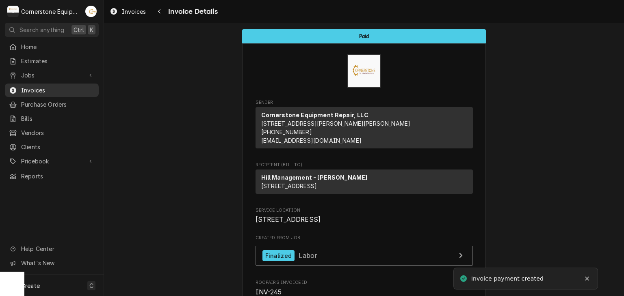
click at [45, 90] on span "Invoices" at bounding box center [57, 90] width 73 height 9
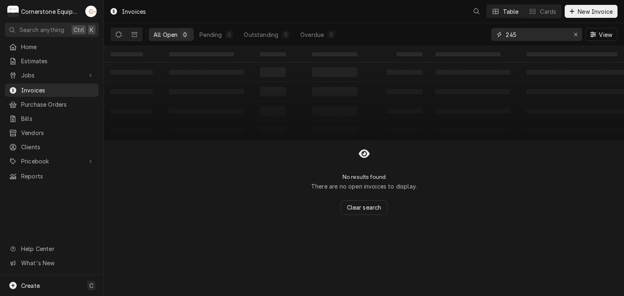
click at [523, 34] on input "245" at bounding box center [536, 34] width 61 height 13
click at [523, 33] on input "245" at bounding box center [536, 34] width 61 height 13
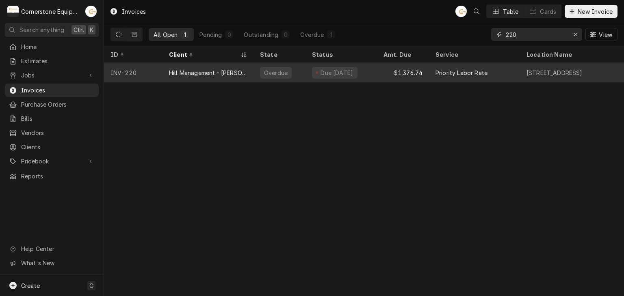
type input "220"
click at [337, 70] on div "Due 5 days ago" at bounding box center [337, 73] width 35 height 9
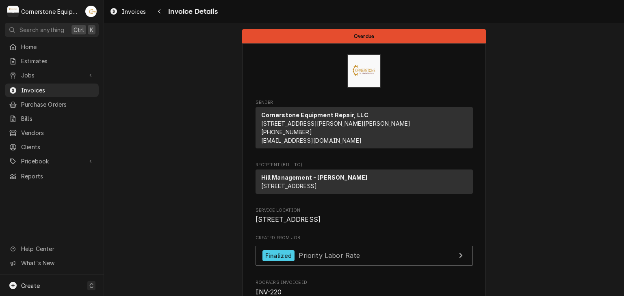
scroll to position [1082, 0]
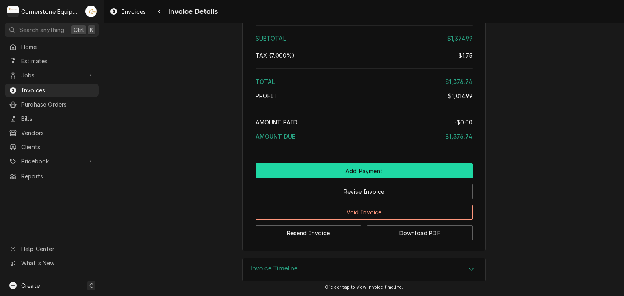
click at [363, 173] on button "Add Payment" at bounding box center [363, 171] width 217 height 15
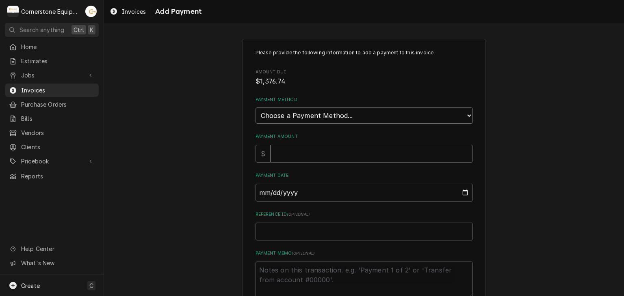
click at [273, 114] on select "Choose a Payment Method... Cash Check Credit/Debit Card ACH/eCheck Other" at bounding box center [363, 116] width 217 height 16
select select "2"
click at [255, 108] on select "Choose a Payment Method... Cash Check Credit/Debit Card ACH/eCheck Other" at bounding box center [363, 116] width 217 height 16
click at [285, 150] on input "Payment Amount" at bounding box center [371, 154] width 202 height 18
type textarea "x"
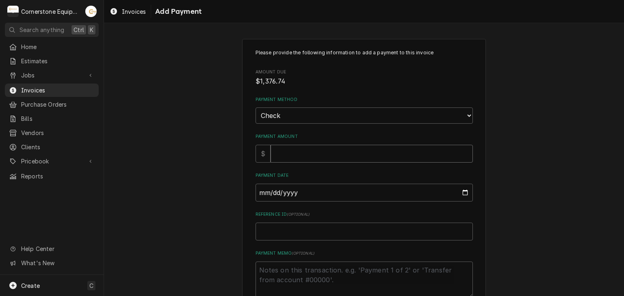
type input "1"
type textarea "x"
type input "13"
type textarea "x"
type input "137"
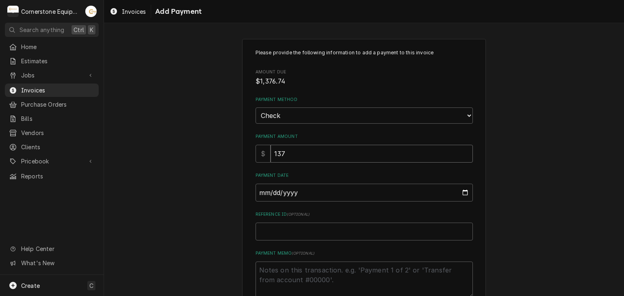
type textarea "x"
type input "1376"
type textarea "x"
type input "1376.7"
type textarea "x"
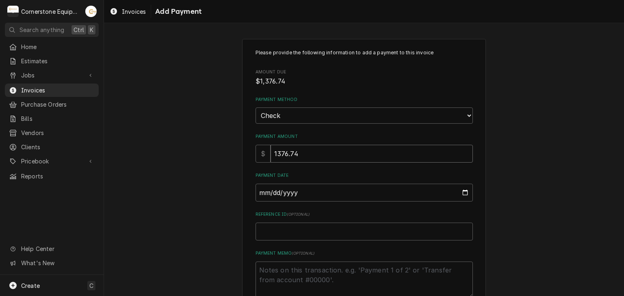
type input "1376.74"
type input "0002-08-28"
type textarea "x"
type input "0020-08-28"
type textarea "x"
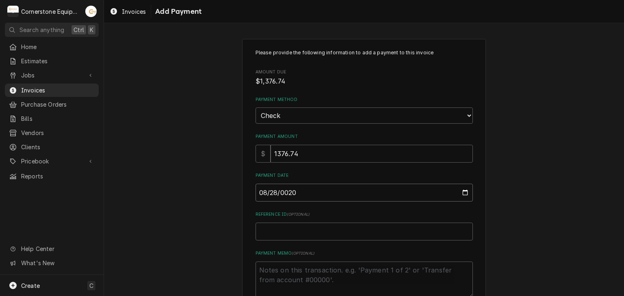
type input "0202-08-28"
type textarea "x"
type input "2025-08-28"
type textarea "x"
type input "C"
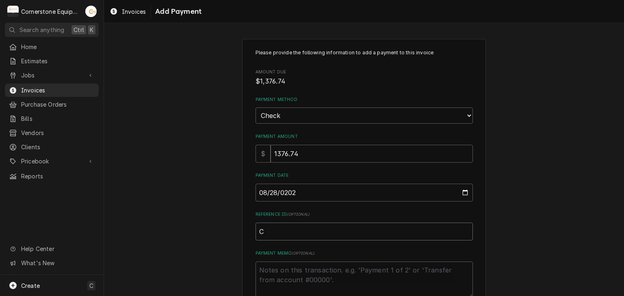
type textarea "x"
type input "Ch"
type textarea "x"
type input "Che"
type textarea "x"
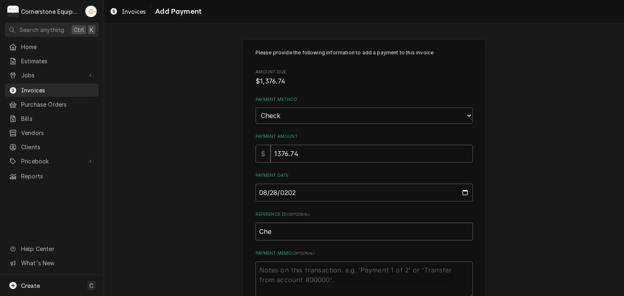
type input "Chec"
type textarea "x"
type input "Check"
type textarea "x"
type input "Check"
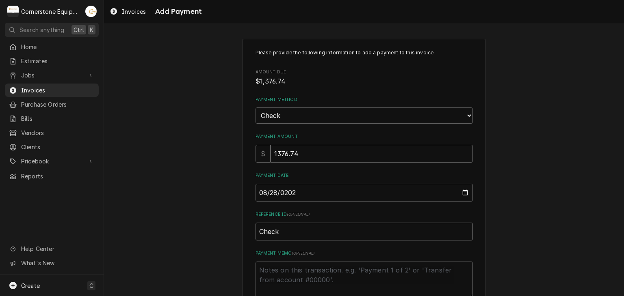
type textarea "x"
type input "Check #"
type textarea "x"
type input "Check #2"
type textarea "x"
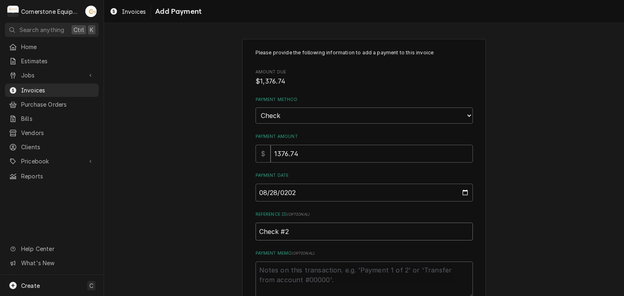
type input "Check #23"
type textarea "x"
type input "Check #233"
type textarea "x"
type input "Check #2339"
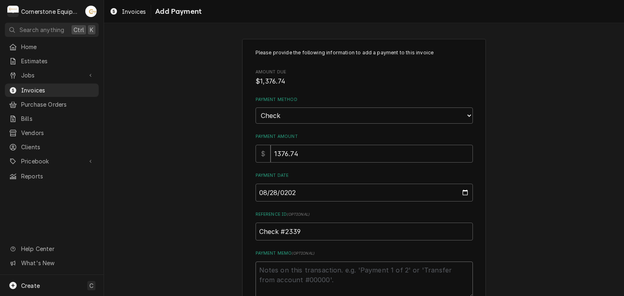
type textarea "x"
type textarea "P"
type textarea "x"
type textarea "Pa"
type textarea "x"
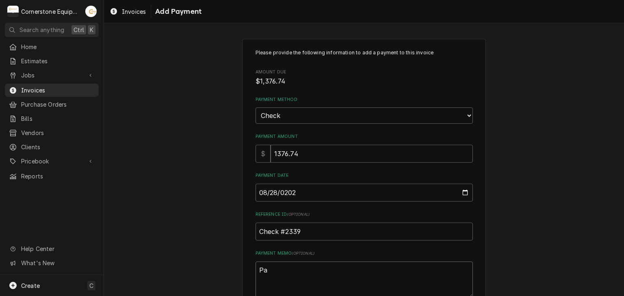
type textarea "Pay"
type textarea "x"
type textarea "Paym"
type textarea "x"
type textarea "Payme"
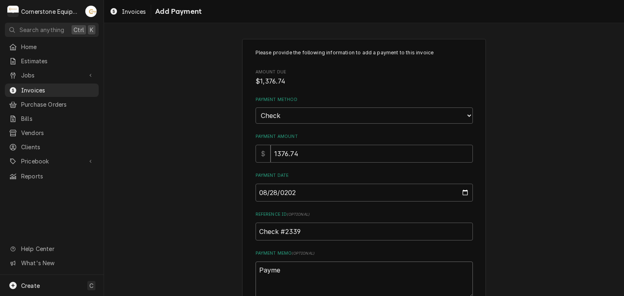
type textarea "x"
type textarea "Paymen"
type textarea "x"
type textarea "Payment"
type textarea "x"
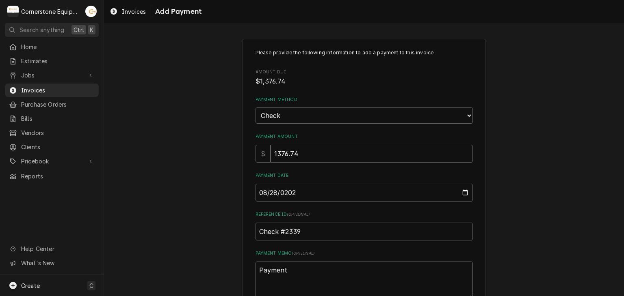
type textarea "Payment"
type textarea "x"
type textarea "Payment 2"
type textarea "x"
type textarea "Payment 2"
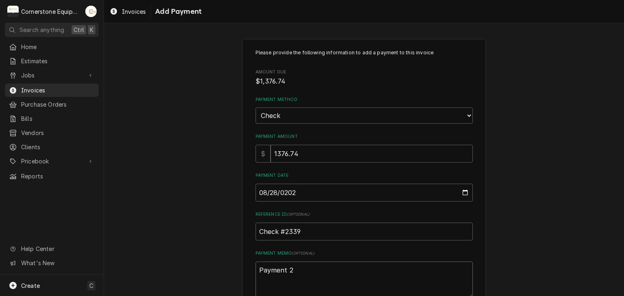
type textarea "x"
type textarea "Payment 2 o"
type textarea "x"
type textarea "Payment 2 of"
type textarea "x"
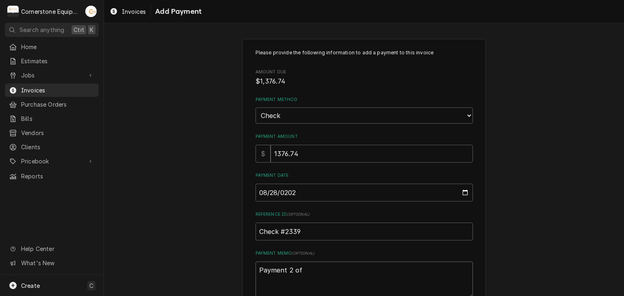
type textarea "Payment 2 of"
type textarea "x"
type textarea "Payment 2 of 3"
click at [203, 180] on div "Please provide the following information to add a payment to this invoice Amoun…" at bounding box center [364, 190] width 520 height 316
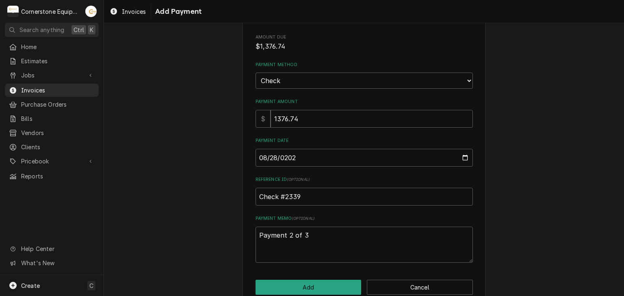
scroll to position [50, 0]
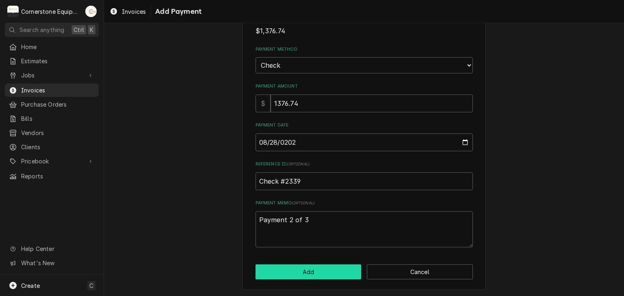
click at [330, 269] on button "Add" at bounding box center [308, 272] width 106 height 15
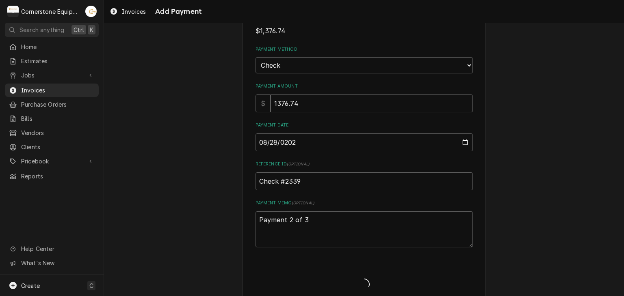
type textarea "x"
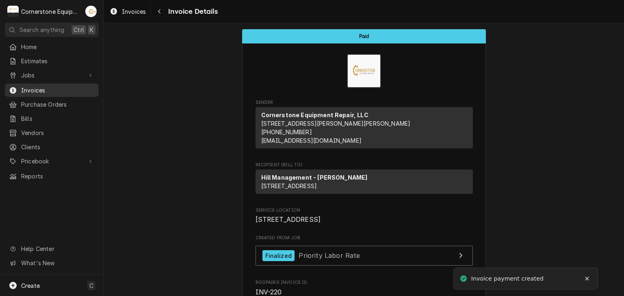
click at [34, 86] on span "Invoices" at bounding box center [57, 90] width 73 height 9
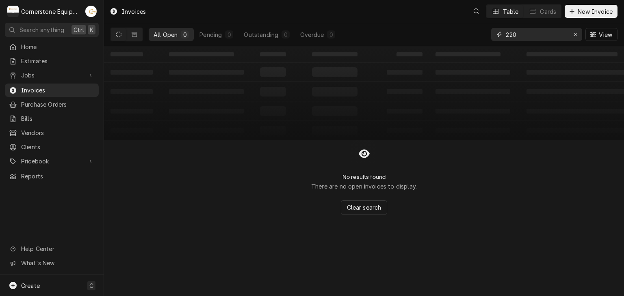
click at [525, 31] on input "220" at bounding box center [536, 34] width 61 height 13
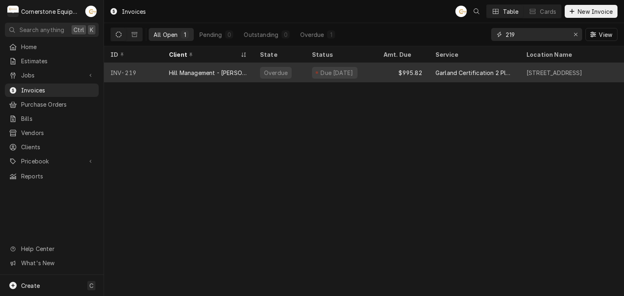
type input "219"
click at [342, 69] on div "Due [DATE]" at bounding box center [337, 73] width 35 height 9
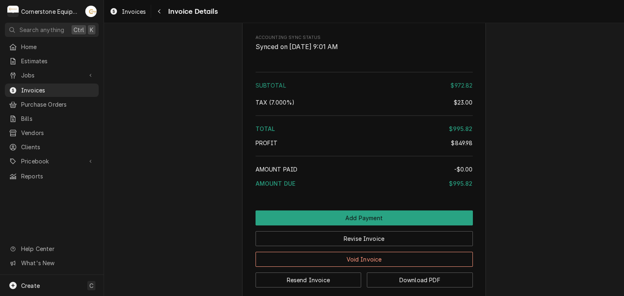
scroll to position [1380, 0]
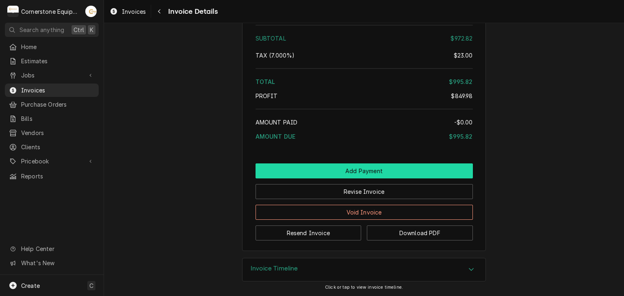
click at [357, 173] on button "Add Payment" at bounding box center [363, 171] width 217 height 15
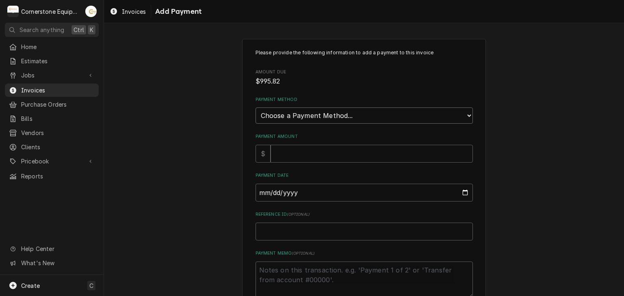
click at [274, 113] on select "Choose a Payment Method... Cash Check Credit/Debit Card ACH/eCheck Other" at bounding box center [363, 116] width 217 height 16
select select "2"
click at [255, 108] on select "Choose a Payment Method... Cash Check Credit/Debit Card ACH/eCheck Other" at bounding box center [363, 116] width 217 height 16
click at [281, 149] on input "Payment Amount" at bounding box center [371, 154] width 202 height 18
type textarea "x"
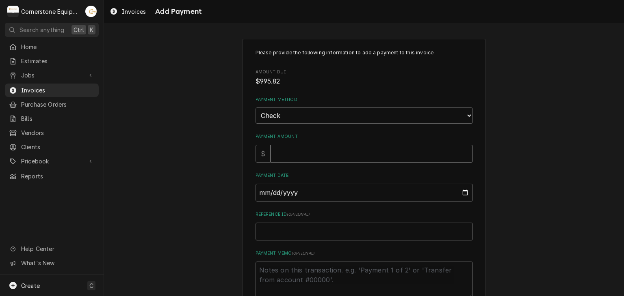
type input "9"
type textarea "x"
type input "99"
type textarea "x"
type input "995"
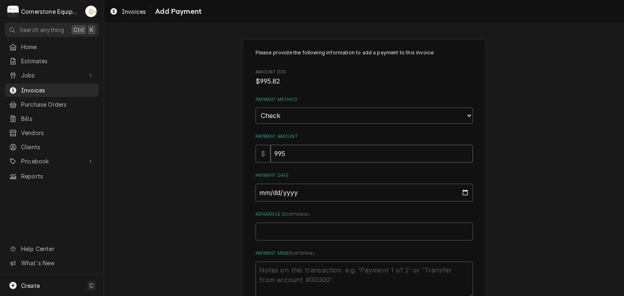
type textarea "x"
type input "995.8"
type textarea "x"
type input "995.82"
type input "0002-08-28"
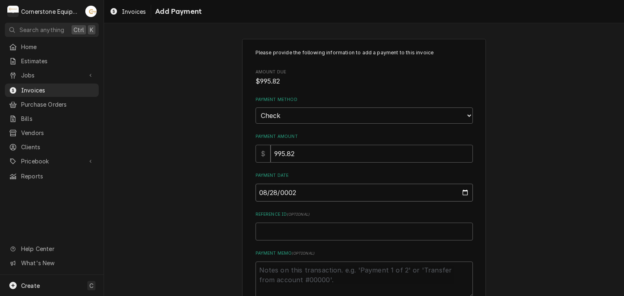
type textarea "x"
type input "0020-08-28"
type textarea "x"
type input "0202-08-28"
type textarea "x"
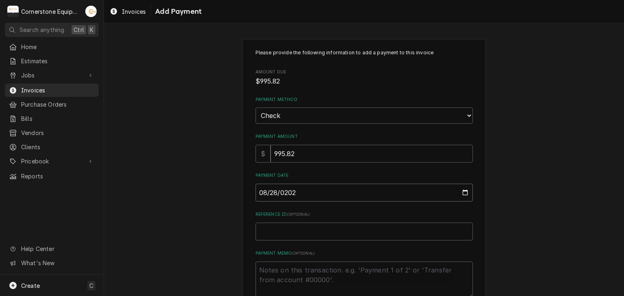
type input "2025-08-28"
type textarea "x"
type input "C"
type textarea "x"
type input "Ch"
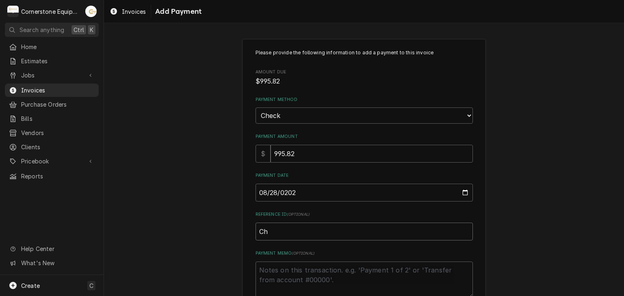
type textarea "x"
type input "Che"
type textarea "x"
type input "Chec"
type textarea "x"
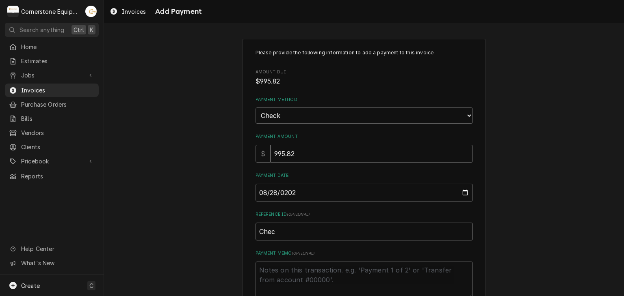
type input "Check"
type textarea "x"
type input "Check"
type textarea "x"
type input "Check #"
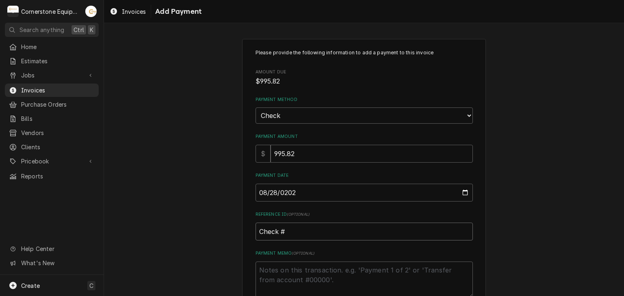
type textarea "x"
type input "Check #2"
type textarea "x"
type input "Check #23"
type textarea "x"
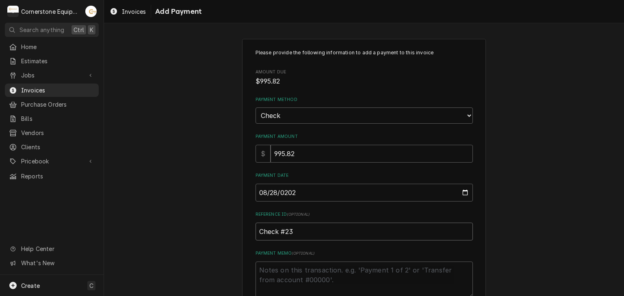
type input "Check #233"
type textarea "x"
type input "Check #2339"
type textarea "x"
type textarea "P"
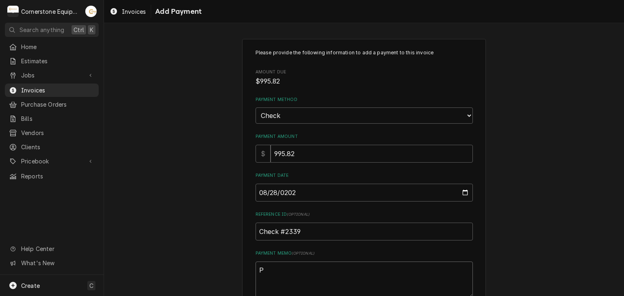
type textarea "x"
type textarea "Pa"
type textarea "x"
type textarea "Pay"
type textarea "x"
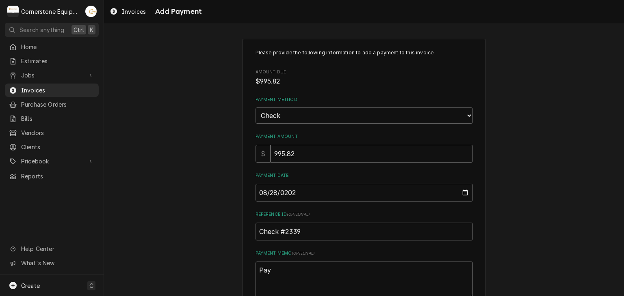
type textarea "Paym"
type textarea "x"
type textarea "Payme"
type textarea "x"
type textarea "Paymen"
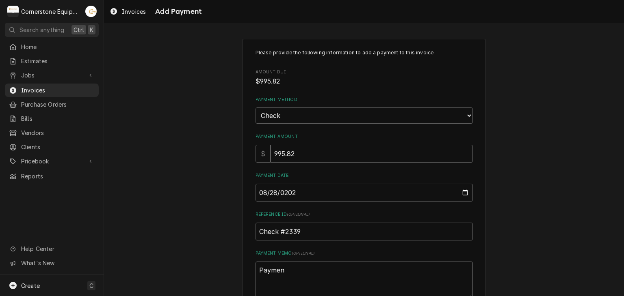
type textarea "x"
type textarea "Payment"
type textarea "x"
type textarea "Payment"
type textarea "x"
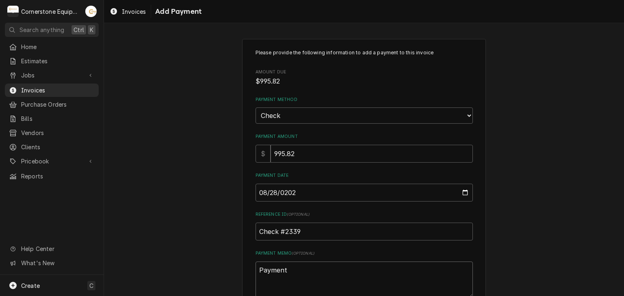
type textarea "Payment 3"
type textarea "x"
type textarea "Payment 3"
type textarea "x"
type textarea "Payment 3 o"
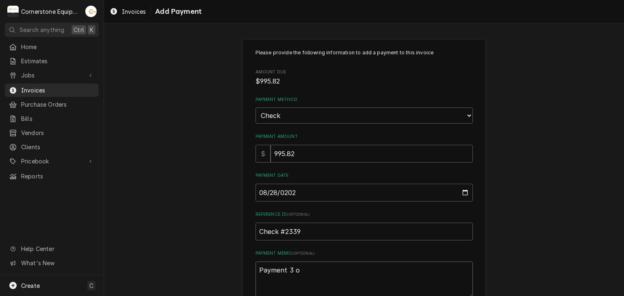
type textarea "x"
type textarea "Payment 3 of"
type textarea "x"
type textarea "Payment 3 of"
type textarea "x"
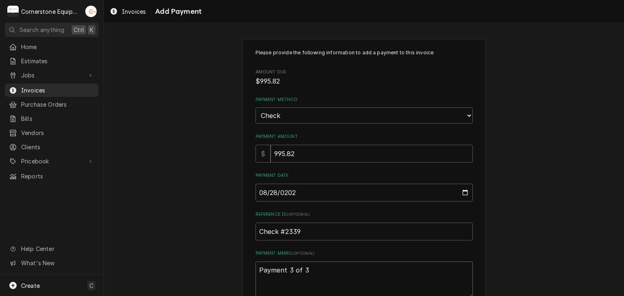
type textarea "Payment 3 of 3"
click at [165, 137] on div "Please provide the following information to add a payment to this invoice Amoun…" at bounding box center [364, 190] width 520 height 316
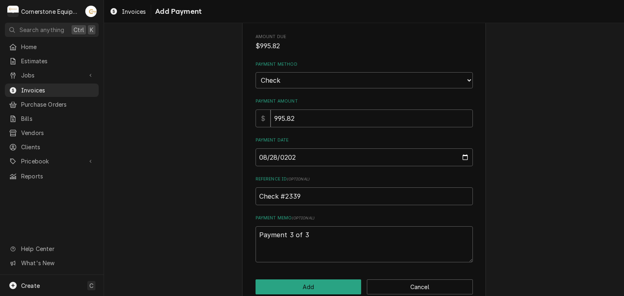
scroll to position [50, 0]
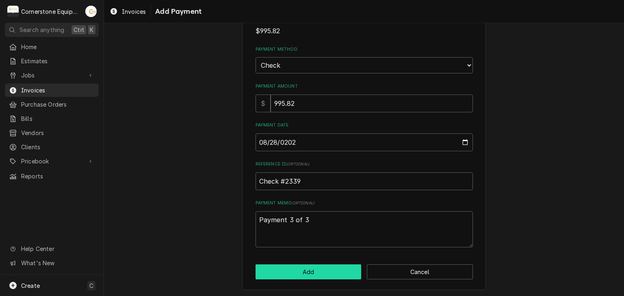
click at [312, 270] on button "Add" at bounding box center [308, 272] width 106 height 15
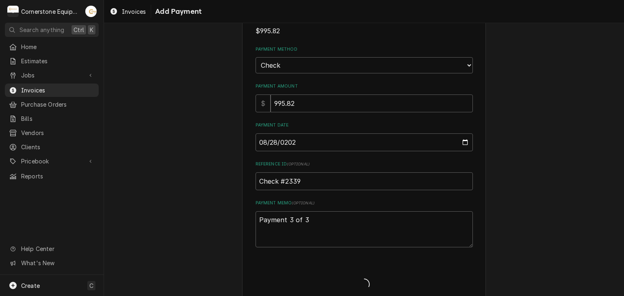
type textarea "x"
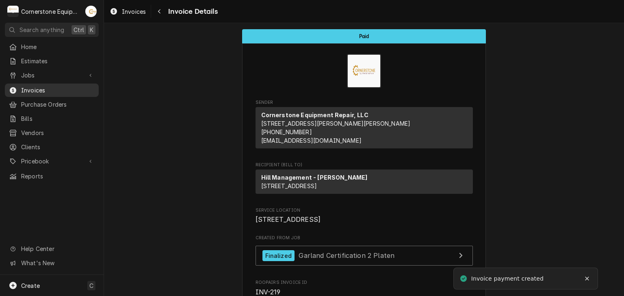
click at [32, 86] on span "Invoices" at bounding box center [57, 90] width 73 height 9
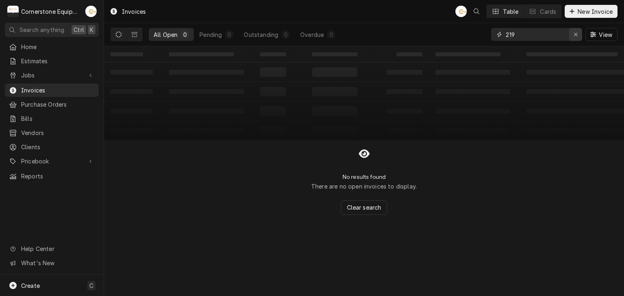
click at [576, 36] on icon "Erase input" at bounding box center [575, 35] width 4 height 6
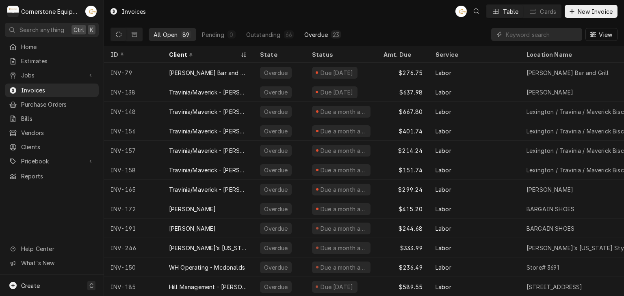
click at [331, 38] on div "23" at bounding box center [336, 34] width 10 height 8
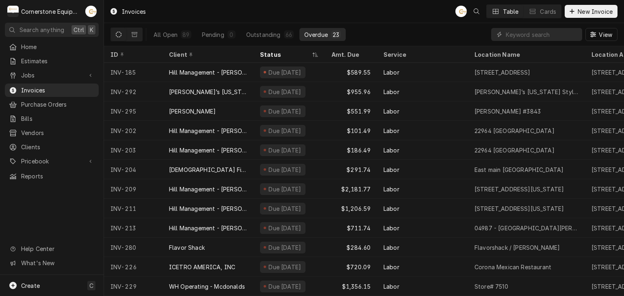
scroll to position [220, 0]
click at [47, 43] on span "Home" at bounding box center [57, 47] width 73 height 9
